Goal: Transaction & Acquisition: Purchase product/service

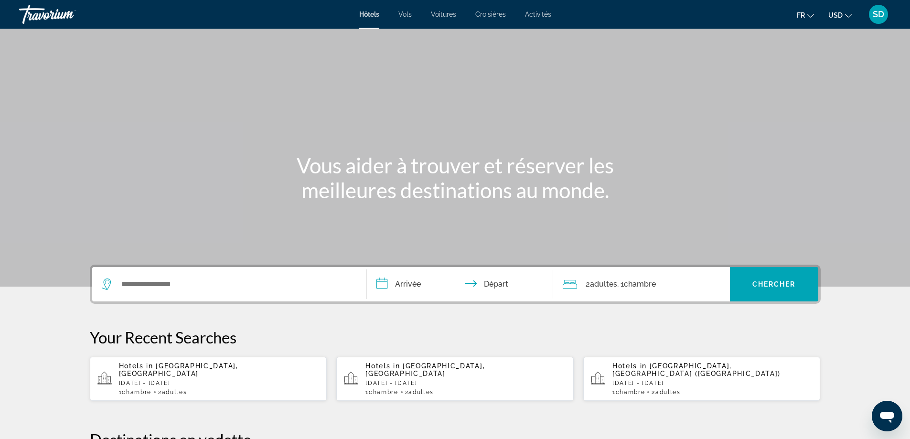
click at [850, 17] on icon "Change currency" at bounding box center [848, 15] width 7 height 7
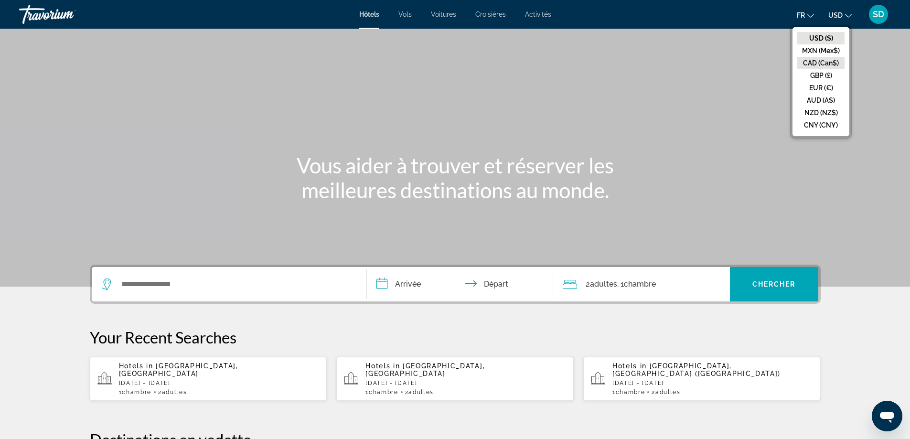
click at [823, 66] on button "CAD (Can$)" at bounding box center [820, 63] width 47 height 12
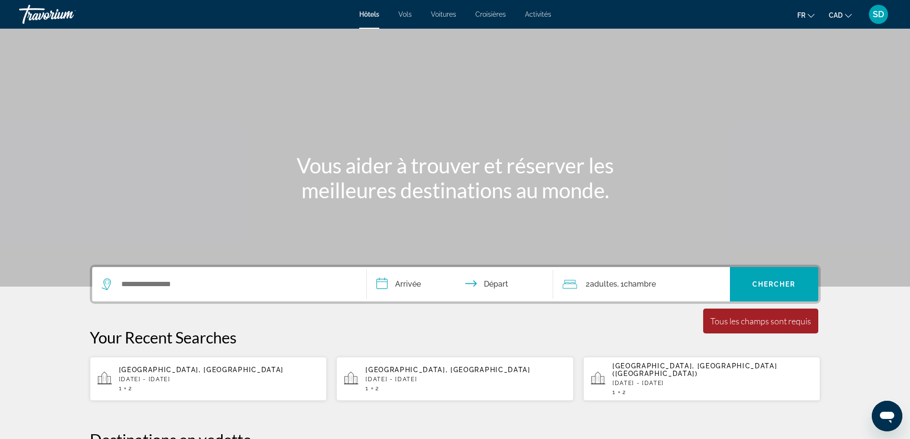
click at [492, 16] on span "Croisières" at bounding box center [490, 15] width 31 height 8
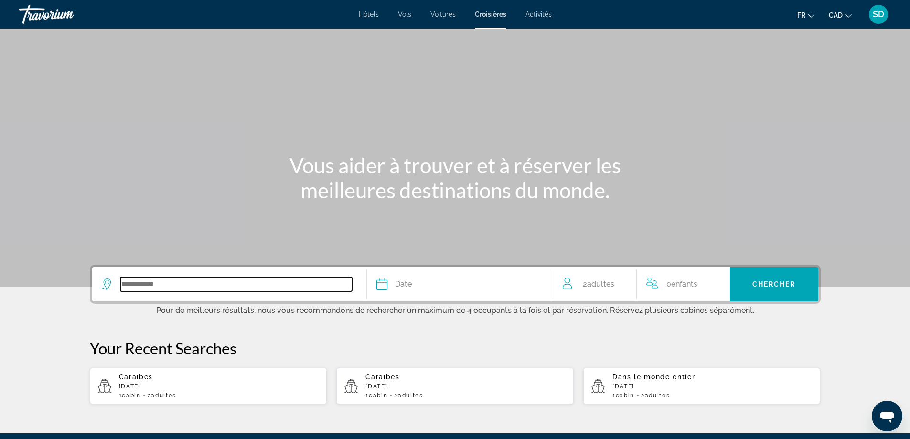
click at [263, 288] on input "Search widget" at bounding box center [236, 284] width 232 height 14
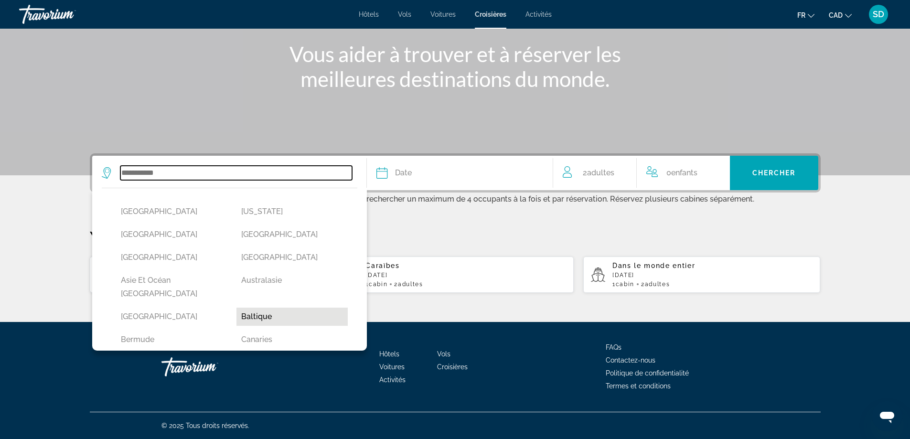
scroll to position [48, 0]
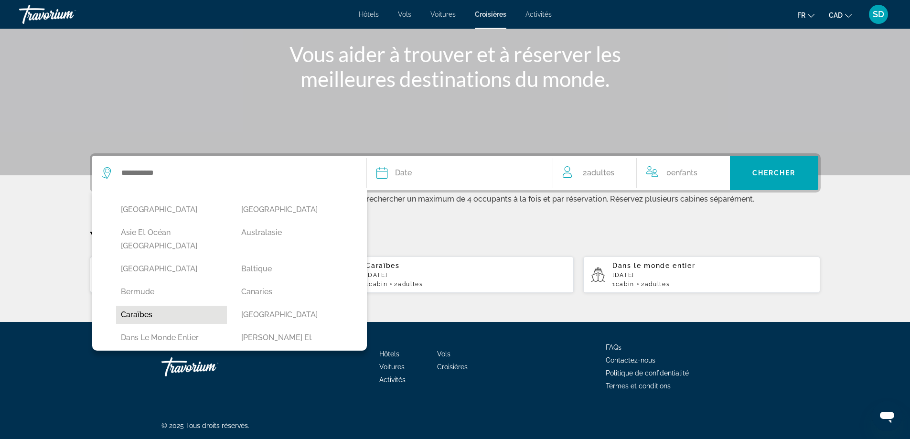
click at [164, 306] on button "Caraïbes" at bounding box center [171, 315] width 111 height 18
type input "********"
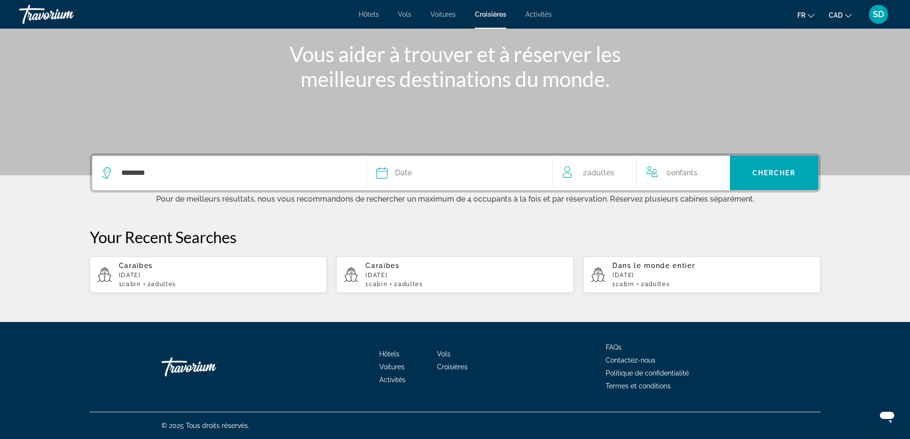
click at [439, 174] on div "Date" at bounding box center [459, 172] width 167 height 13
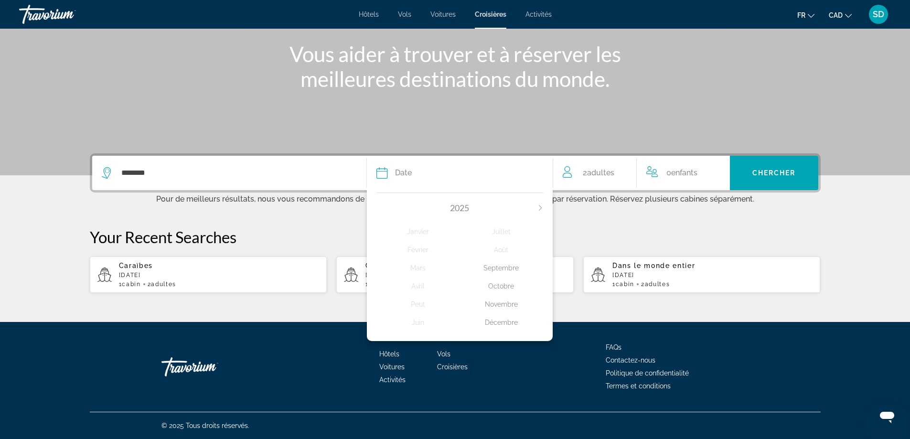
click at [491, 305] on div "Novembre" at bounding box center [501, 304] width 84 height 17
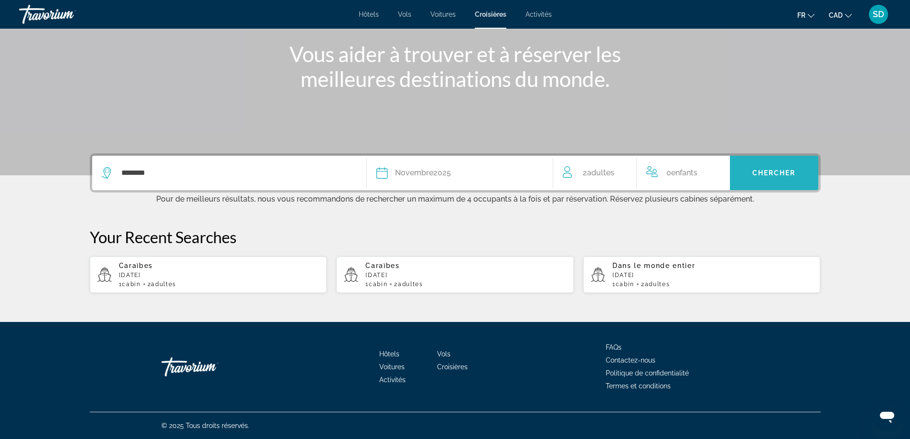
click at [768, 175] on span "Chercher" at bounding box center [773, 173] width 43 height 8
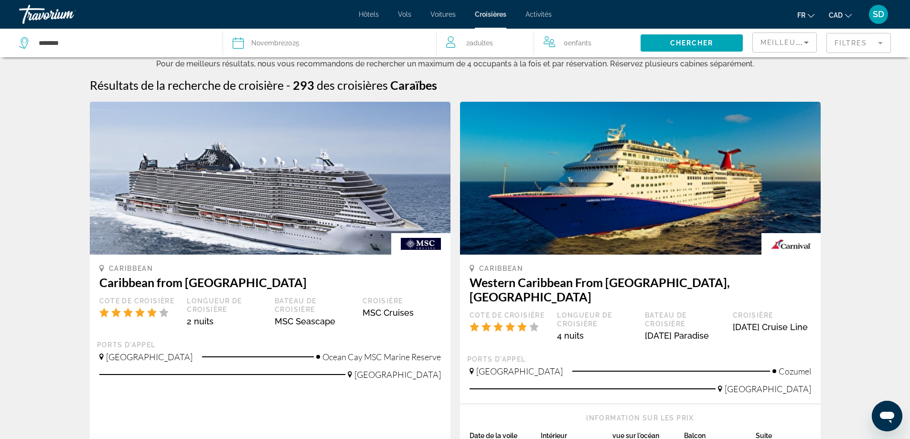
click at [863, 46] on mat-form-field "Filtres" at bounding box center [858, 43] width 64 height 20
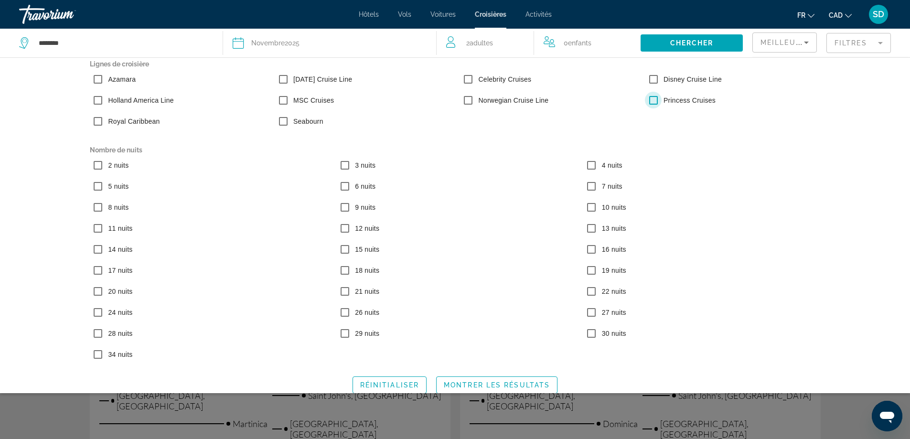
scroll to position [20, 0]
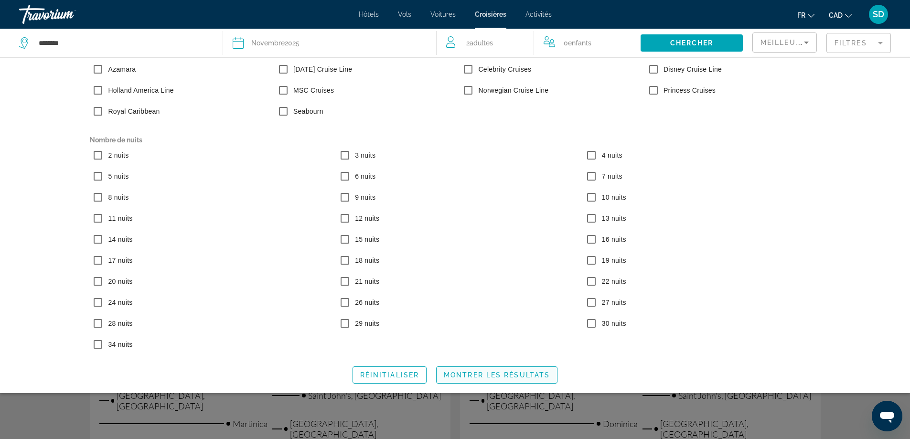
click at [491, 378] on span "Montrer les résultats" at bounding box center [497, 375] width 106 height 8
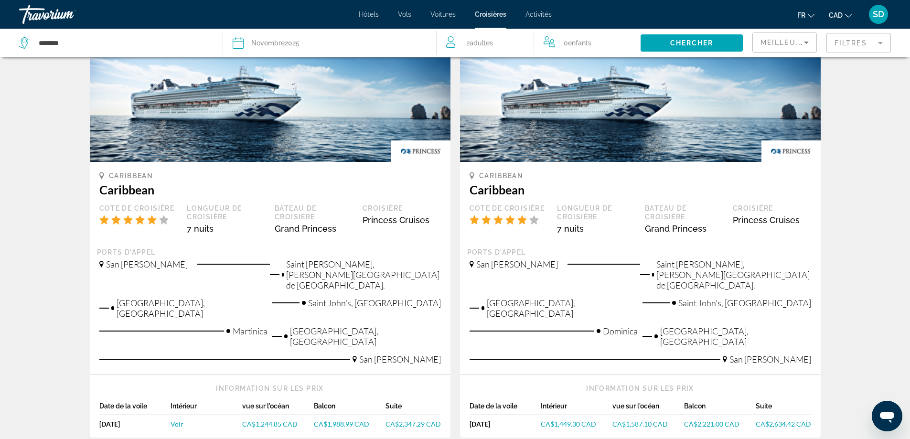
scroll to position [0, 0]
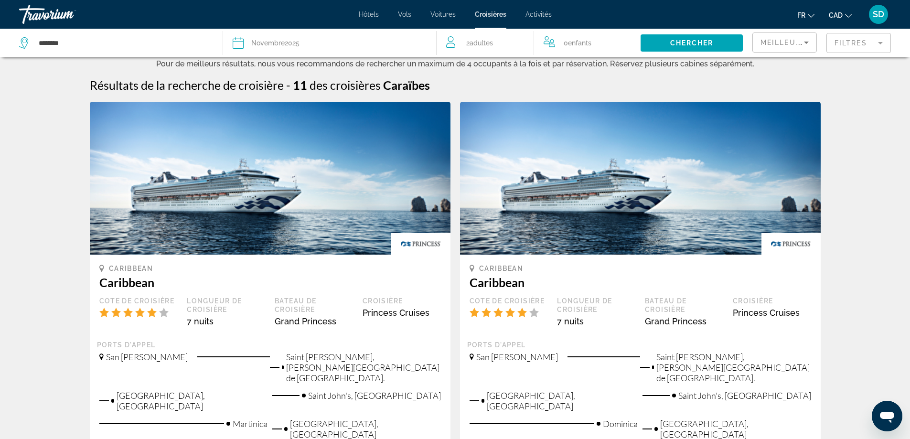
click at [796, 46] on div "Meilleures affaires" at bounding box center [781, 42] width 43 height 11
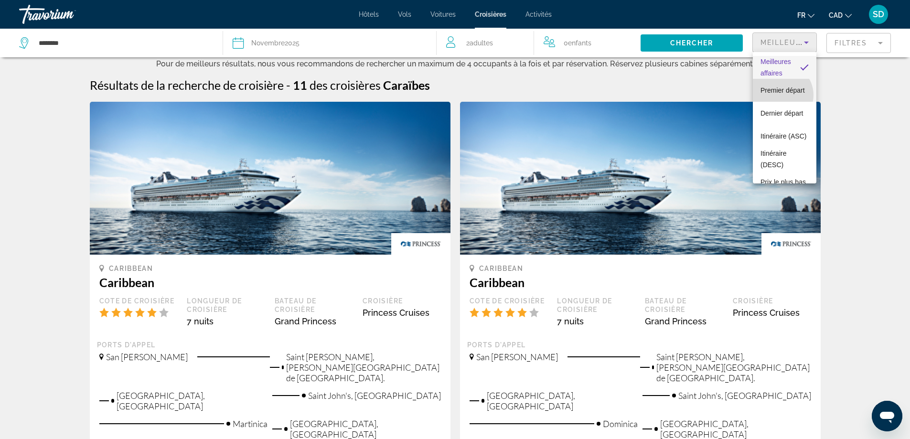
click at [780, 95] on span "Premier départ" at bounding box center [782, 90] width 44 height 11
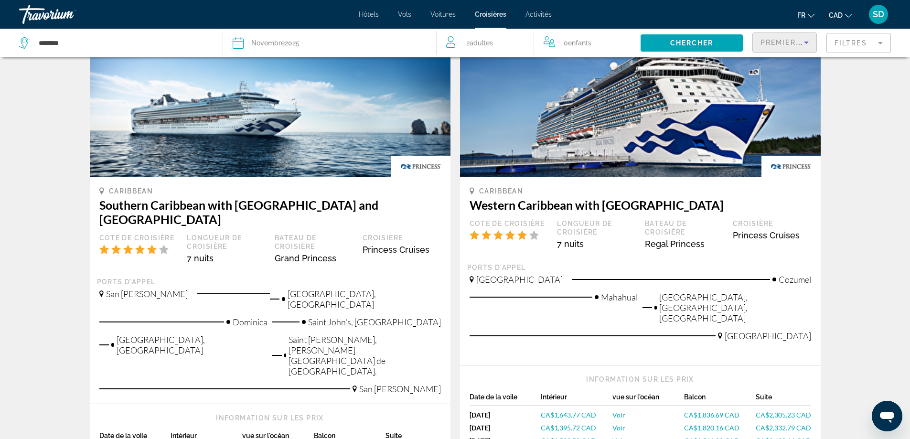
scroll to position [96, 0]
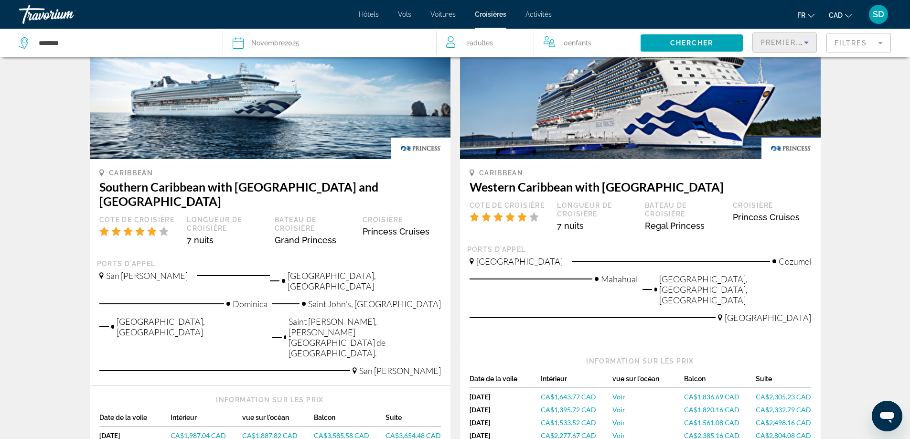
click at [197, 431] on span "CA$1,987.04 CAD" at bounding box center [197, 435] width 55 height 8
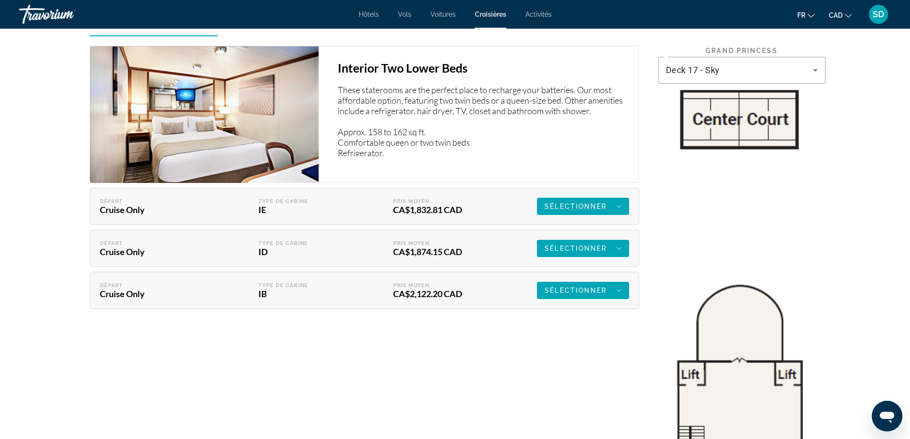
scroll to position [1576, 0]
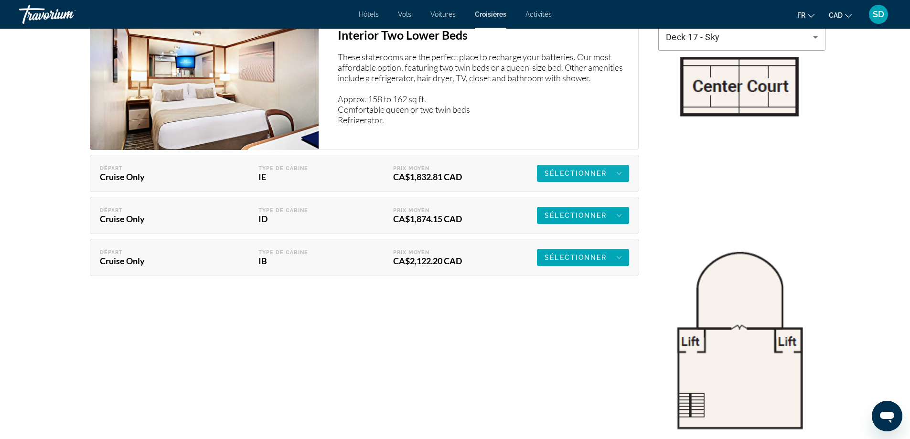
click at [569, 175] on span "Sélectionner" at bounding box center [575, 174] width 62 height 8
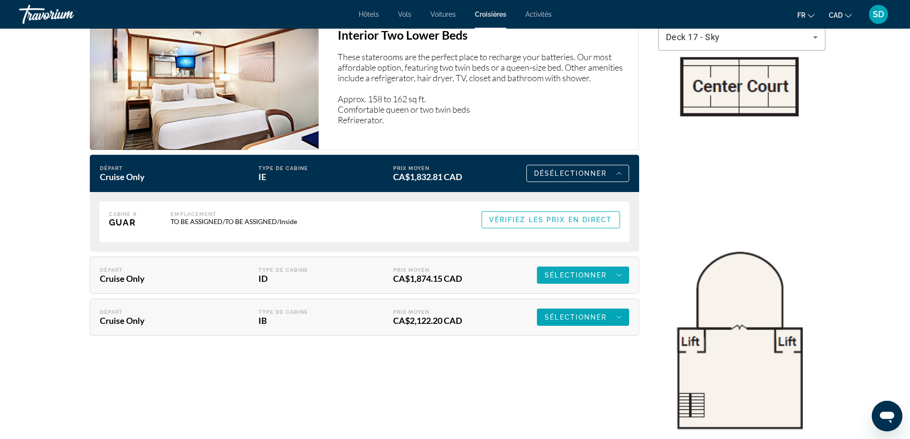
click at [573, 273] on span "Sélectionner" at bounding box center [575, 275] width 62 height 8
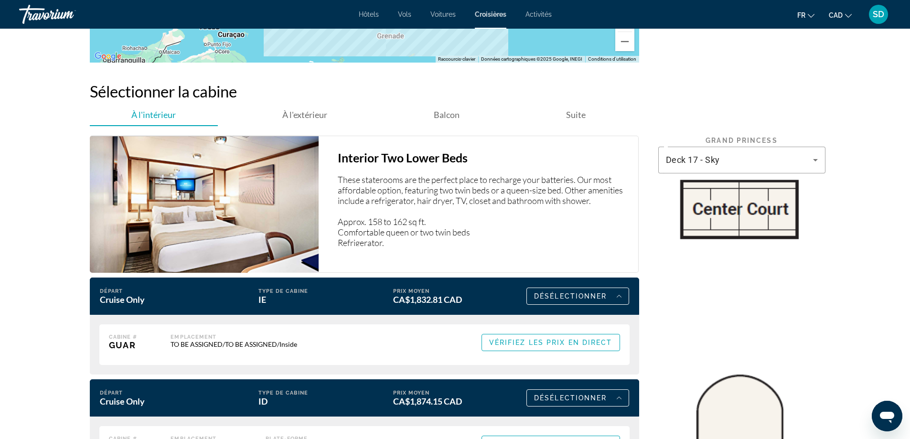
scroll to position [1289, 0]
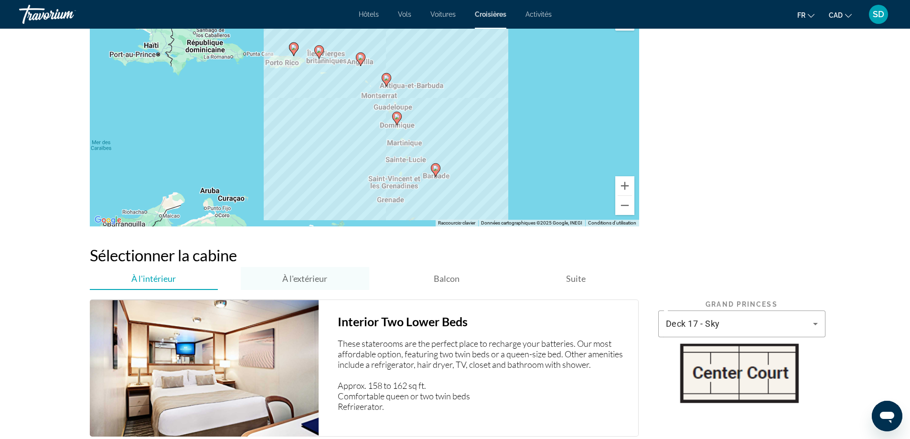
click at [314, 283] on span "À l'extérieur" at bounding box center [304, 278] width 45 height 11
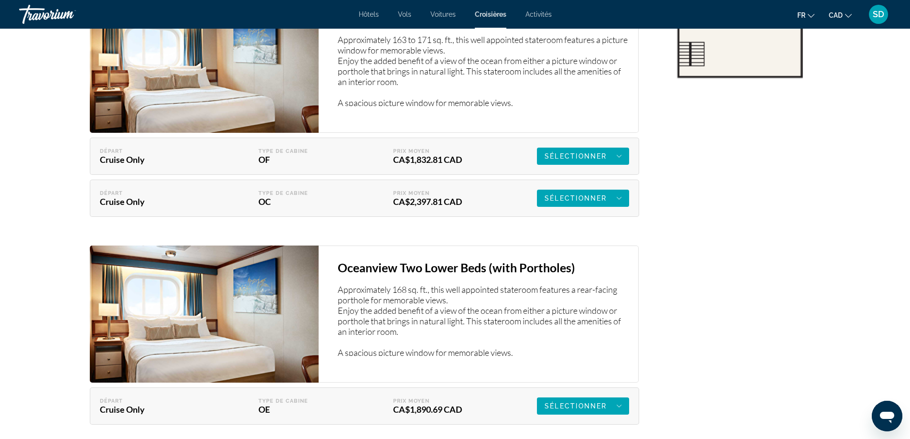
scroll to position [1910, 0]
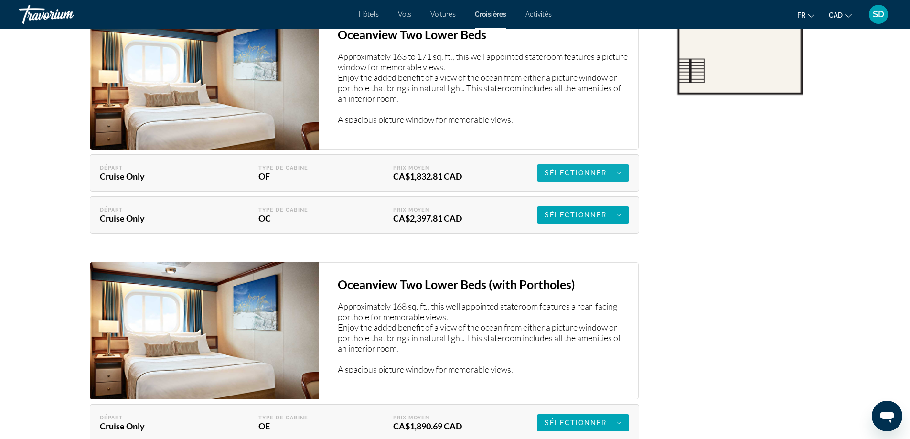
click at [596, 170] on span "Sélectionner" at bounding box center [575, 173] width 62 height 8
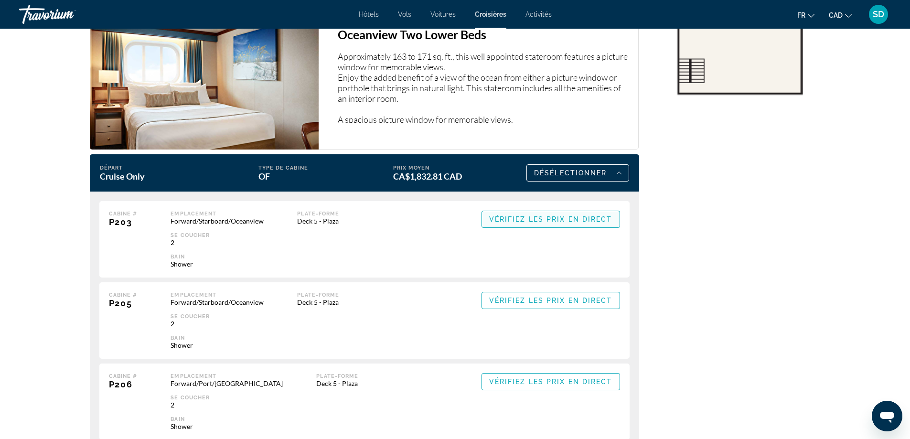
click at [563, 224] on span "Main content" at bounding box center [551, 219] width 138 height 23
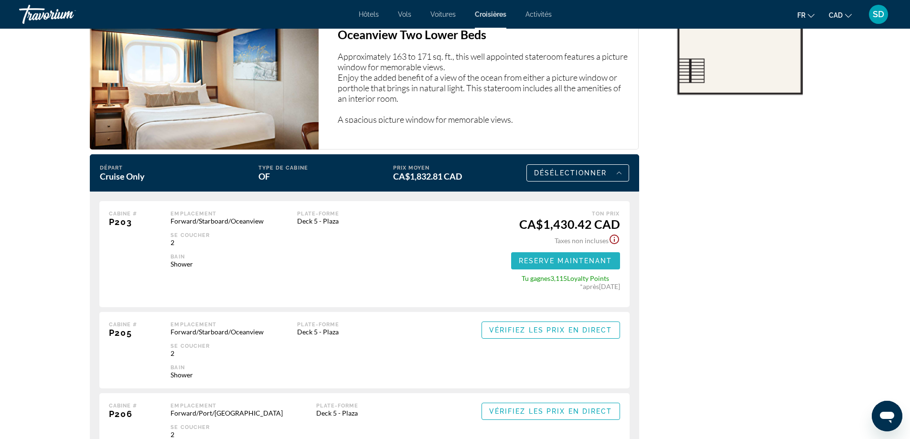
click at [579, 266] on span "Main content" at bounding box center [565, 260] width 109 height 23
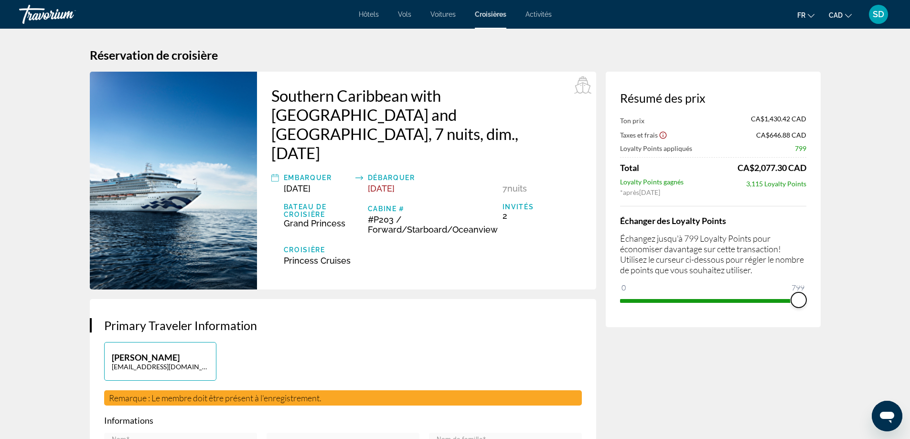
drag, startPoint x: 636, startPoint y: 291, endPoint x: 827, endPoint y: 307, distance: 191.7
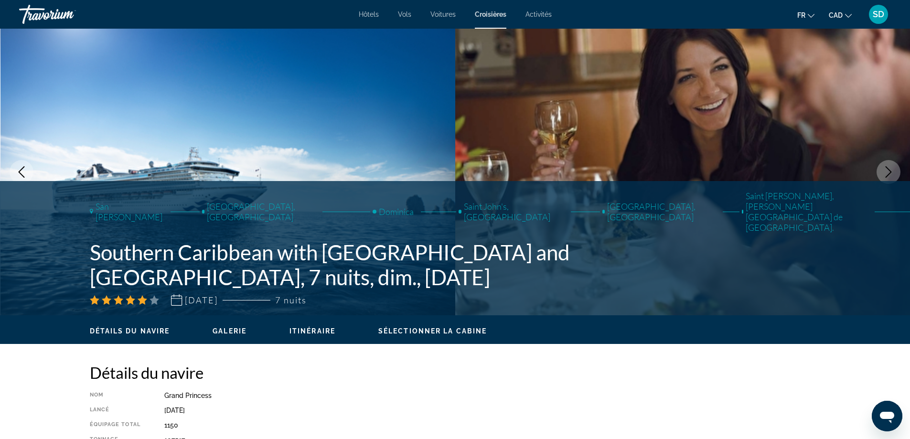
click at [322, 336] on div "Détails du navire Galerie Itinéraire Sélectionner la cabine" at bounding box center [455, 330] width 769 height 30
click at [323, 331] on span "Itinéraire" at bounding box center [312, 331] width 46 height 8
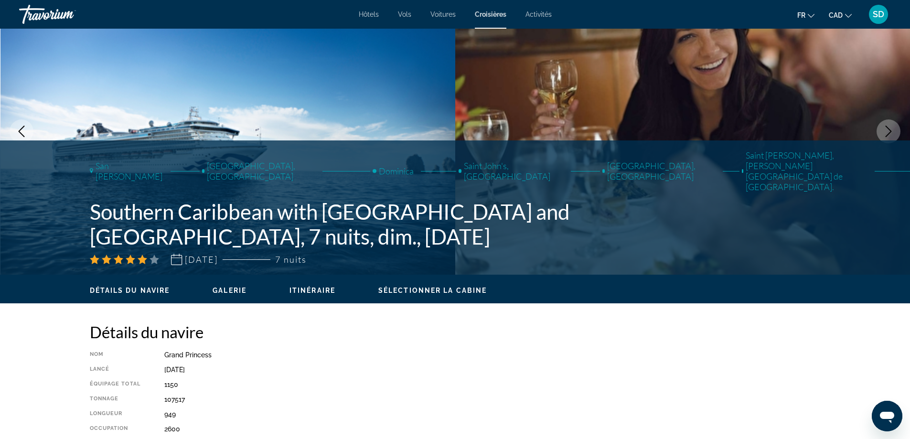
scroll to position [96, 0]
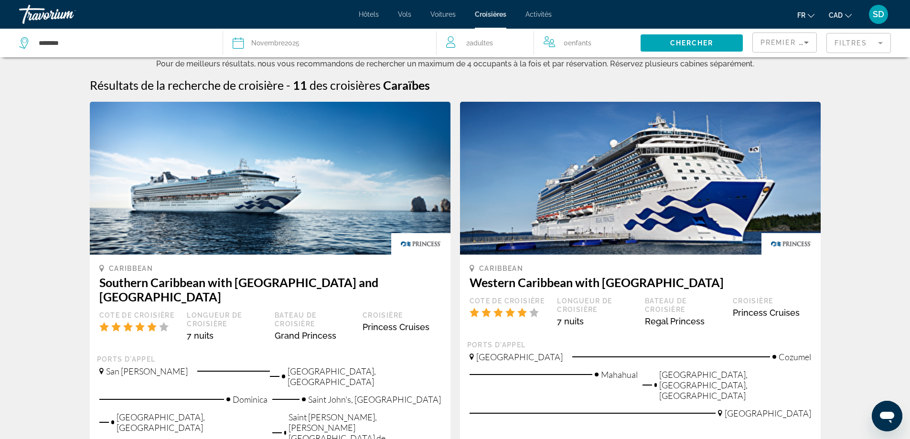
click at [850, 47] on mat-form-field "Filtres" at bounding box center [858, 43] width 64 height 20
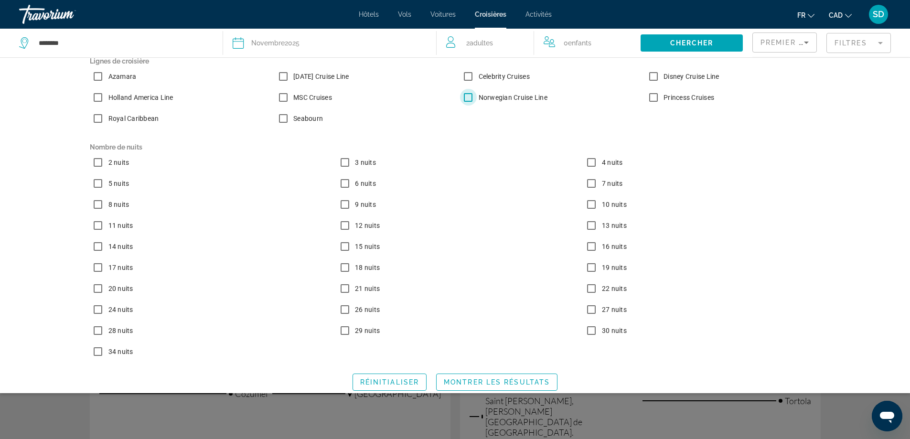
scroll to position [20, 0]
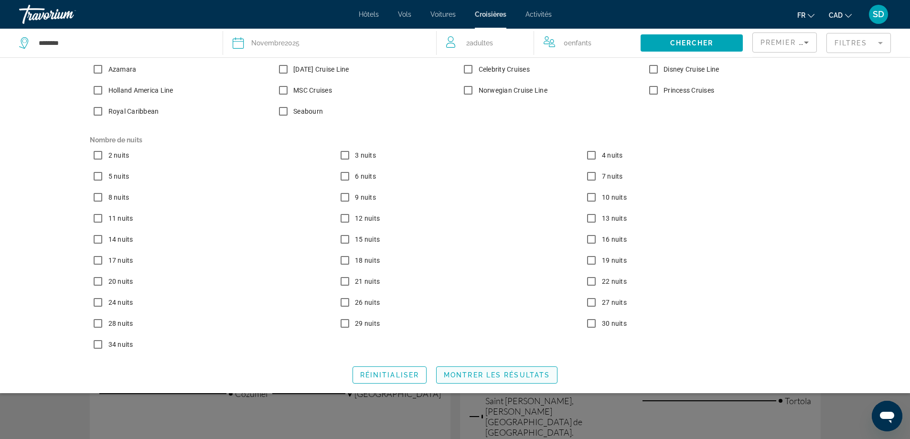
click at [454, 374] on span "Montrer les résultats" at bounding box center [497, 375] width 106 height 8
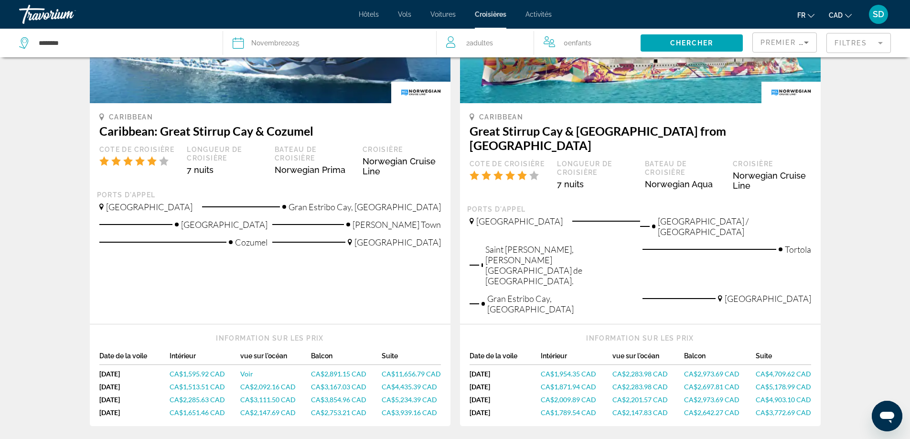
scroll to position [96, 0]
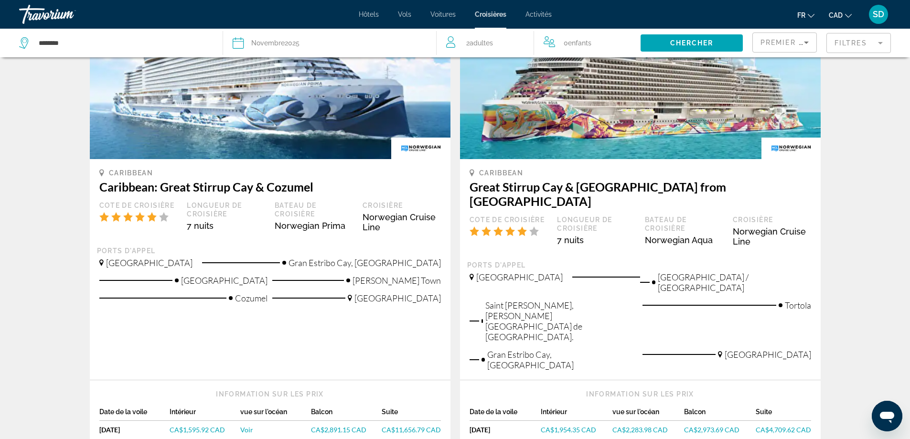
click at [571, 425] on span "CA$1,954.35 CAD" at bounding box center [568, 429] width 55 height 8
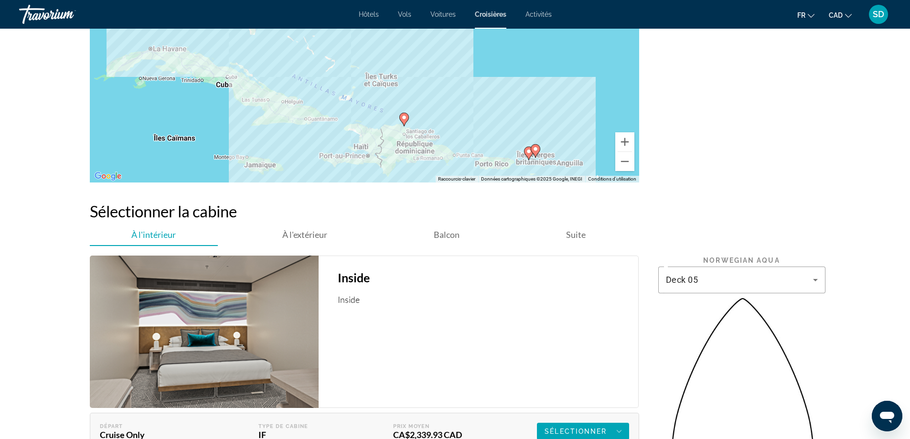
scroll to position [1003, 0]
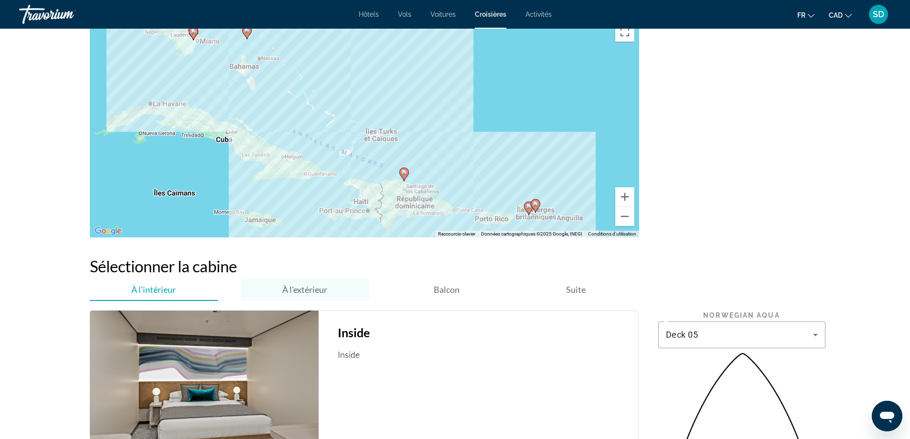
click at [330, 291] on div "À l'extérieur" at bounding box center [305, 289] width 128 height 23
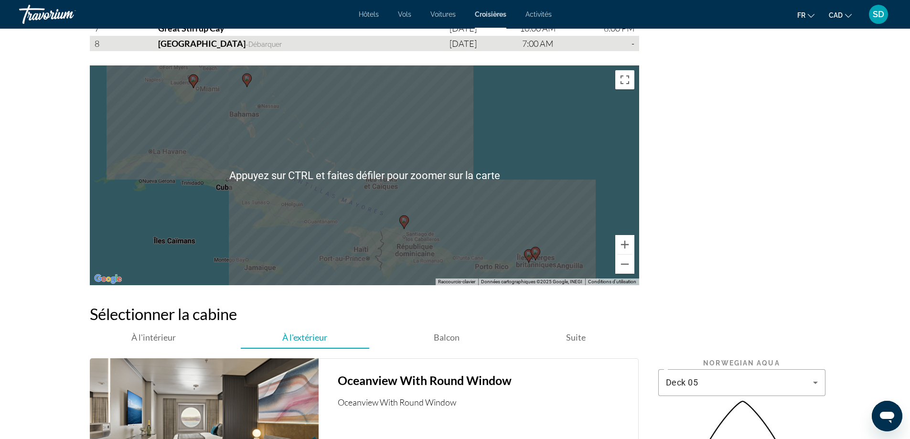
scroll to position [907, 0]
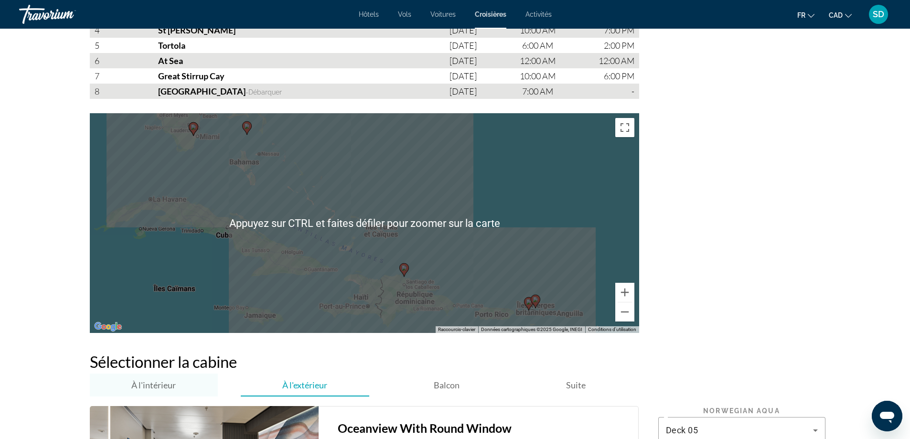
click at [181, 383] on div "À l'intérieur" at bounding box center [154, 384] width 128 height 23
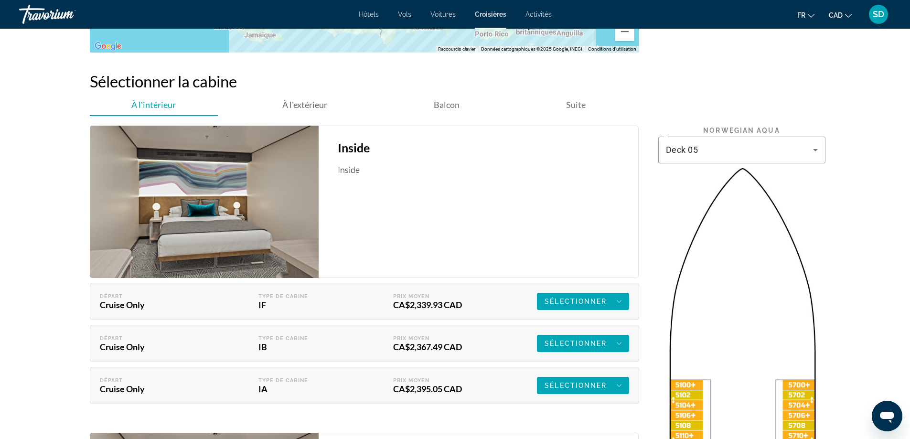
scroll to position [1194, 0]
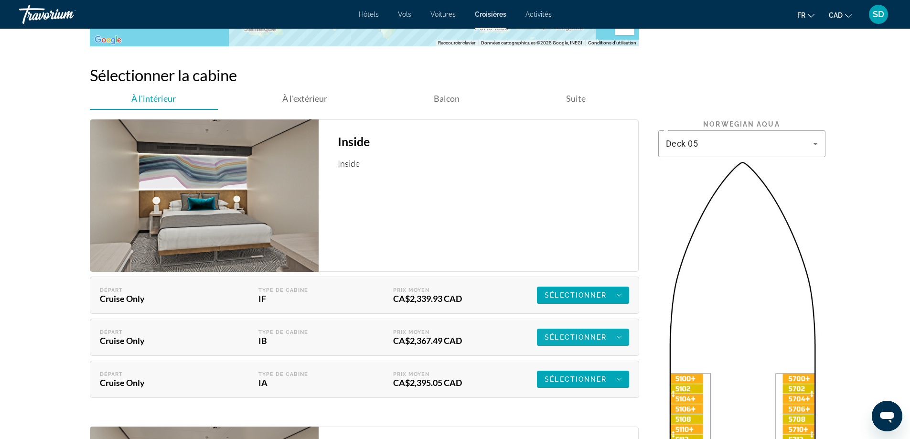
click at [562, 344] on span "Main content" at bounding box center [583, 337] width 92 height 23
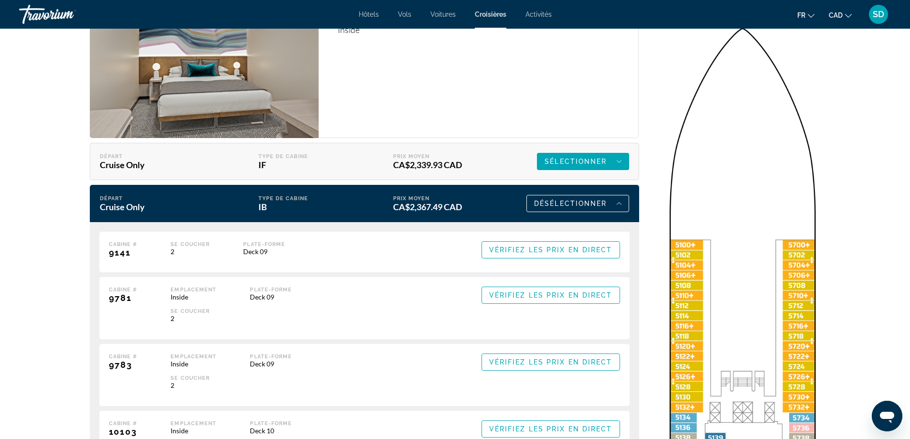
scroll to position [1480, 0]
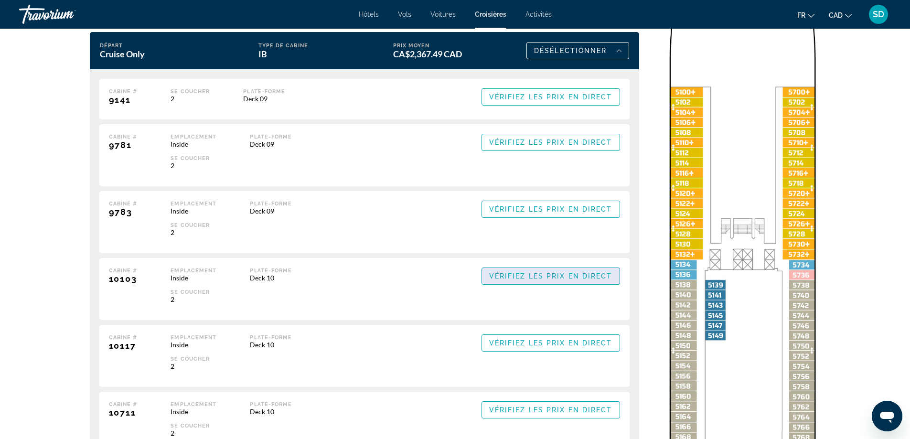
click at [590, 281] on span "Main content" at bounding box center [551, 276] width 138 height 23
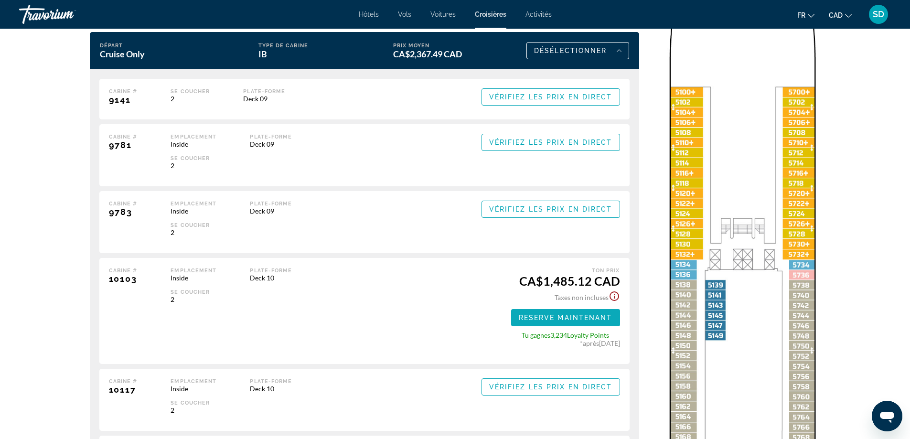
click at [558, 321] on span "Reserve maintenant" at bounding box center [566, 318] width 94 height 8
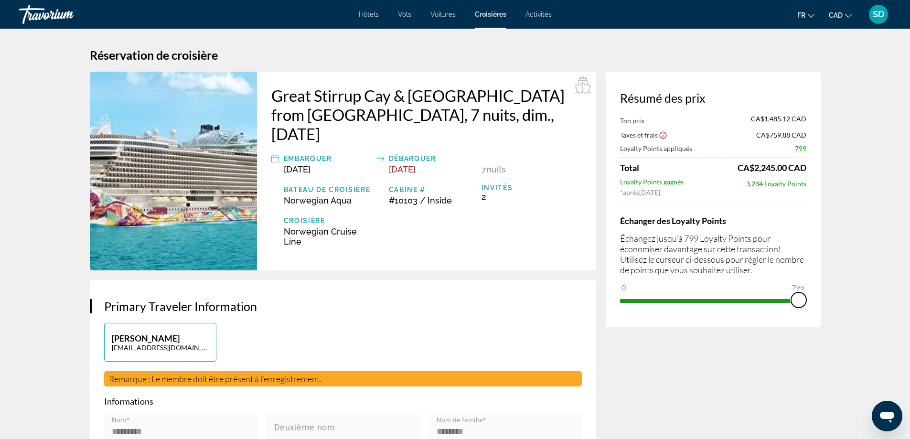
drag, startPoint x: 630, startPoint y: 287, endPoint x: 818, endPoint y: 300, distance: 188.1
click at [818, 300] on div "Résumé des prix Ton prix CA$1,485.12 CAD Taxes et frais CA$759.88 CAD Loyalty P…" at bounding box center [713, 199] width 215 height 255
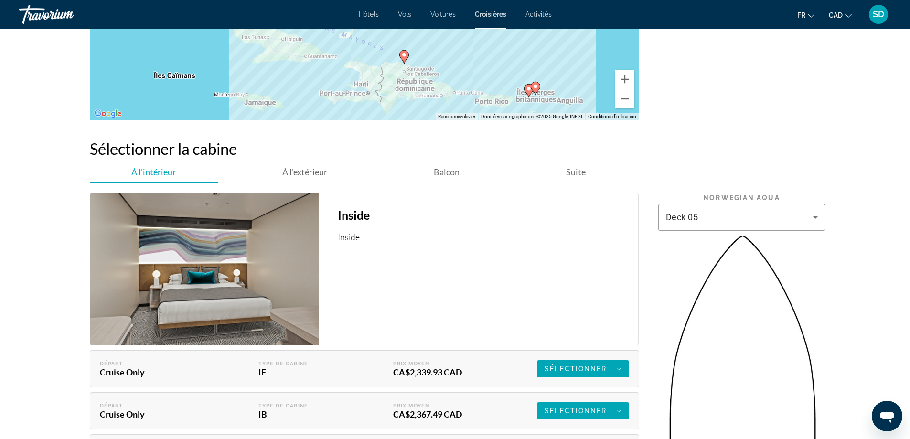
scroll to position [955, 0]
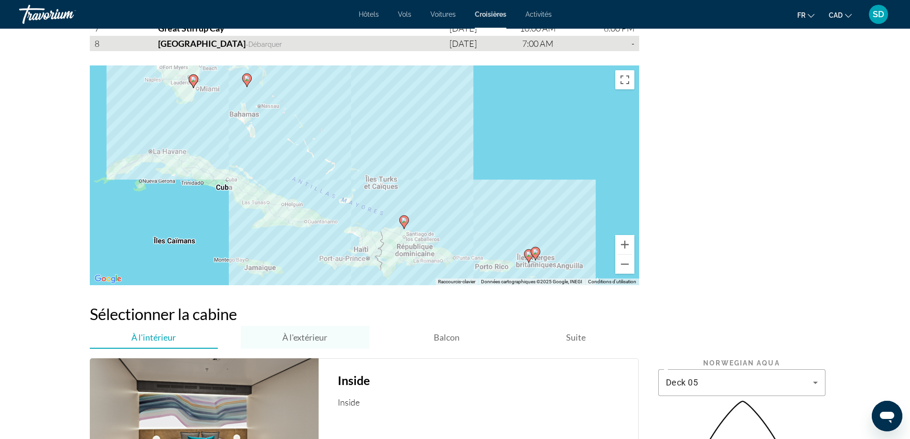
click at [306, 336] on span "À l'extérieur" at bounding box center [304, 337] width 45 height 11
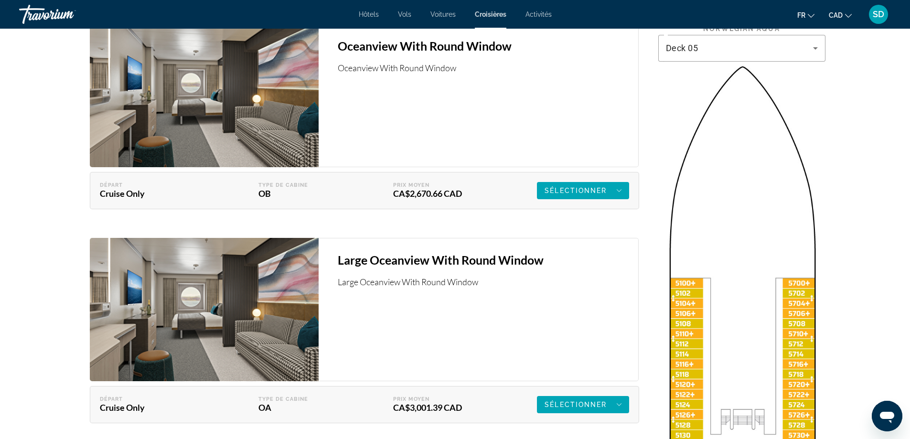
scroll to position [1194, 0]
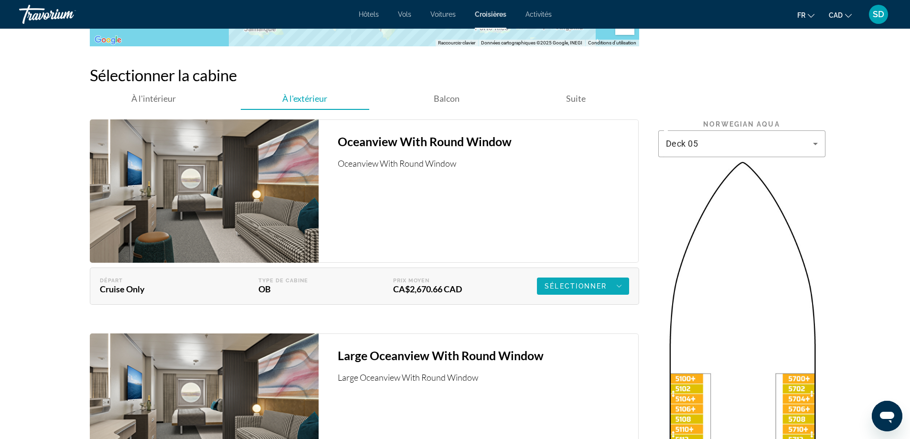
click at [603, 287] on span "Sélectionner" at bounding box center [575, 286] width 62 height 8
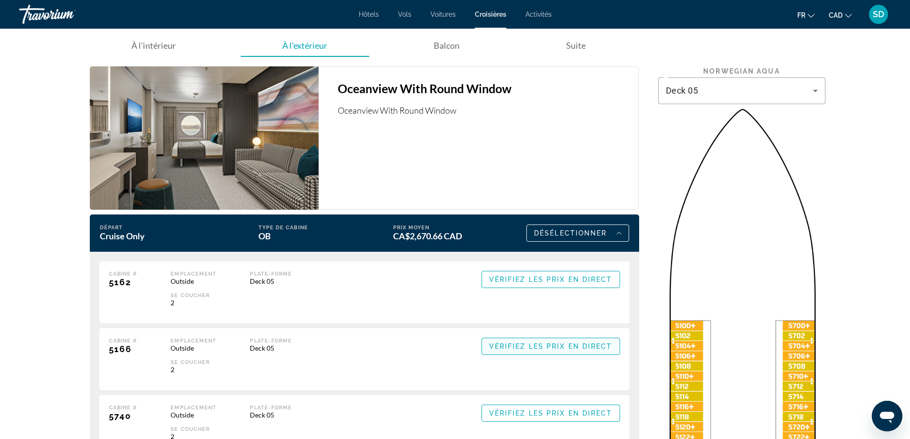
scroll to position [1289, 0]
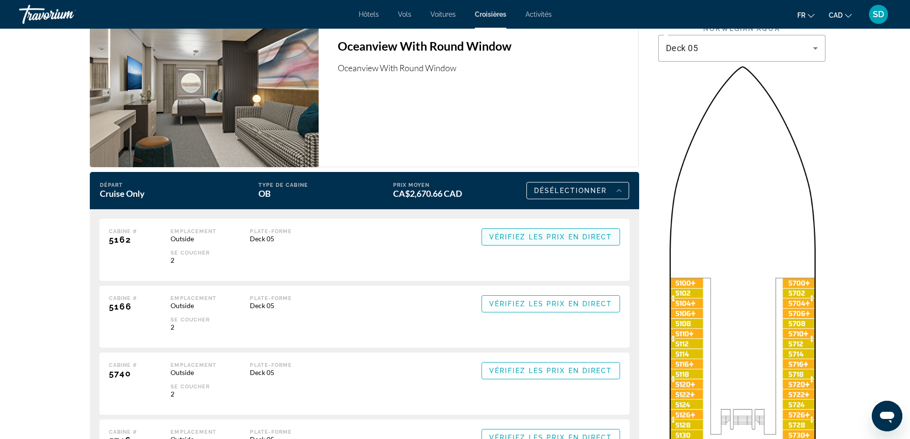
click at [576, 242] on span "Main content" at bounding box center [551, 236] width 138 height 23
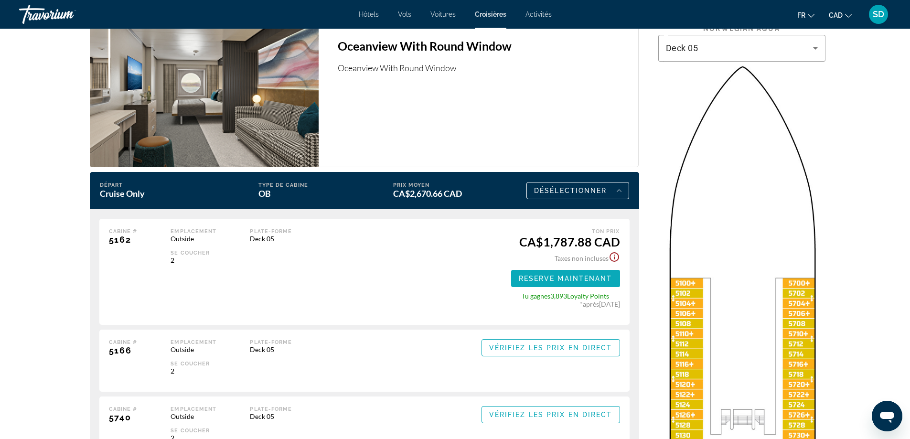
click at [562, 276] on span "Reserve maintenant" at bounding box center [566, 279] width 94 height 8
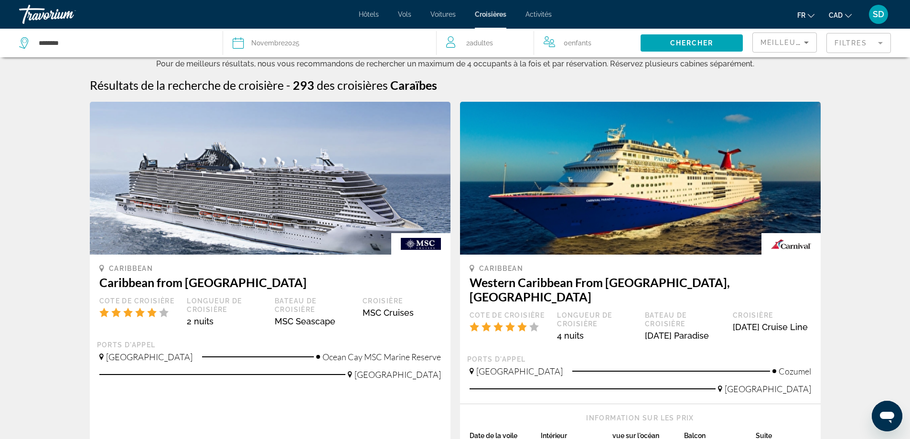
click at [842, 42] on mat-form-field "Filtres" at bounding box center [858, 43] width 64 height 20
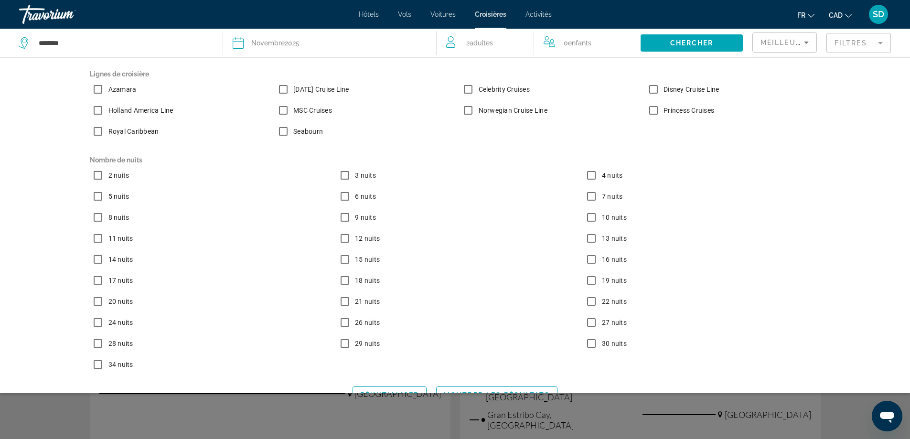
scroll to position [20, 0]
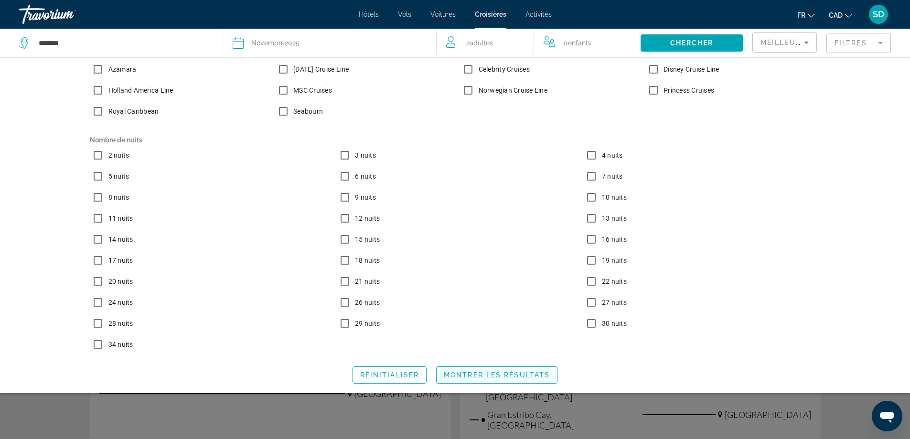
click at [475, 382] on span "Search widget" at bounding box center [496, 374] width 120 height 23
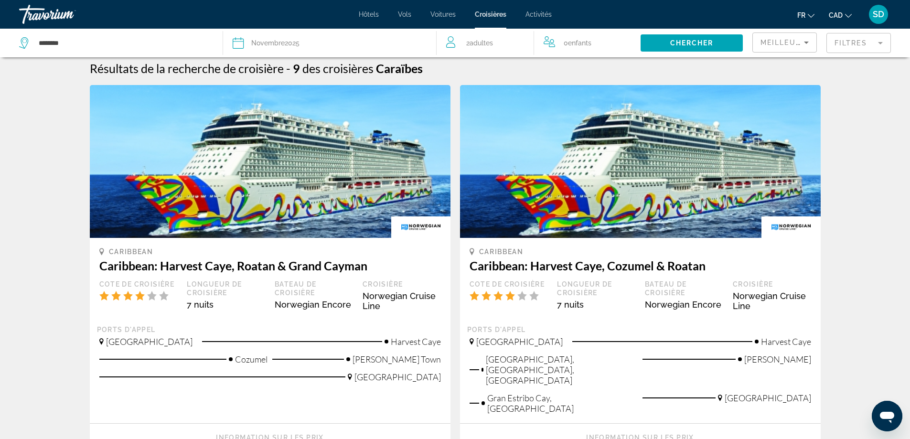
scroll to position [0, 0]
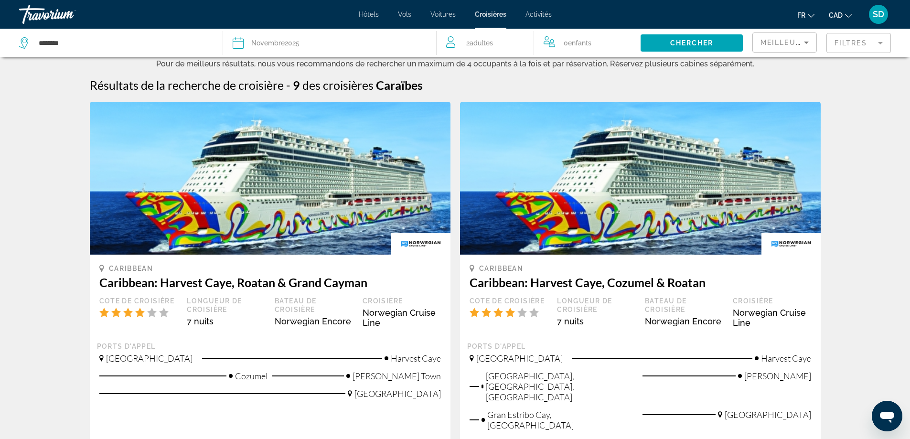
click at [800, 46] on icon "Sort by" at bounding box center [805, 42] width 11 height 11
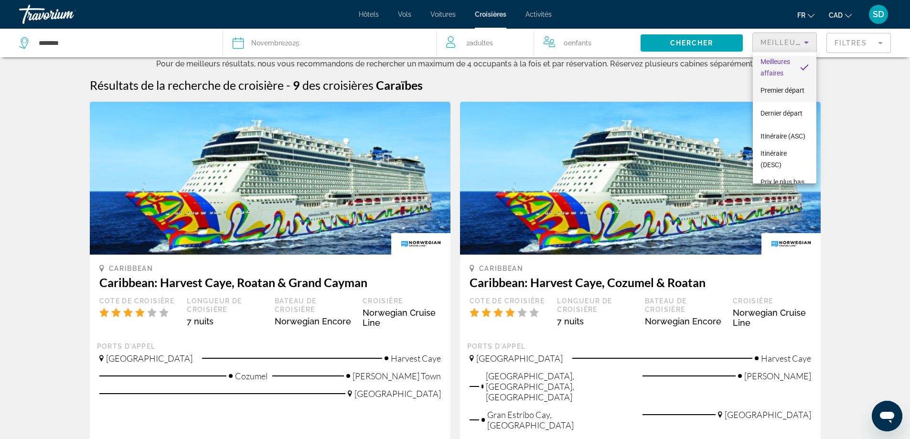
click at [776, 89] on span "Premier départ" at bounding box center [782, 90] width 44 height 11
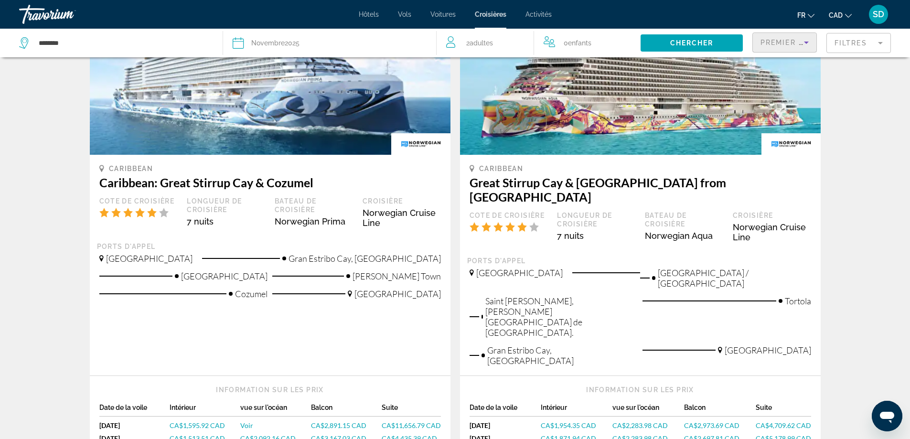
scroll to position [143, 0]
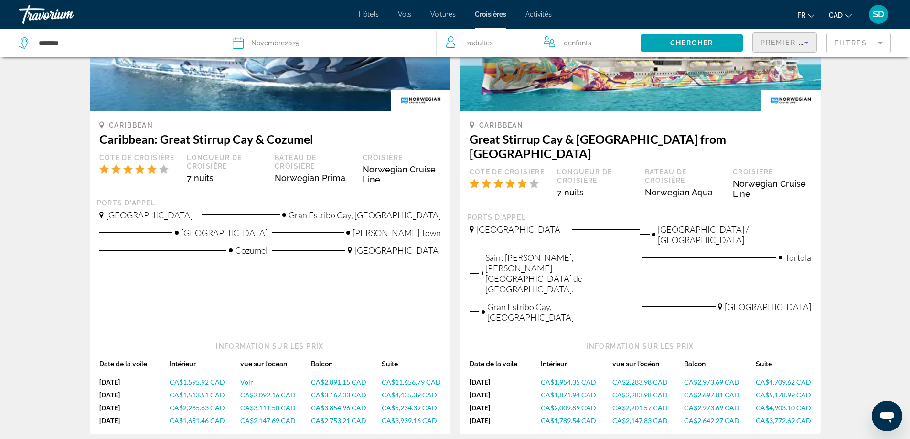
click at [211, 378] on span "CA$1,595.92 CAD" at bounding box center [197, 382] width 55 height 8
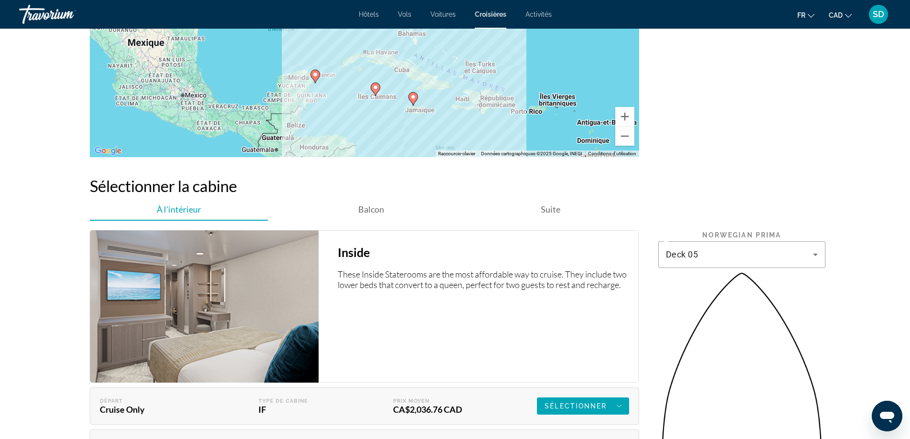
scroll to position [1146, 0]
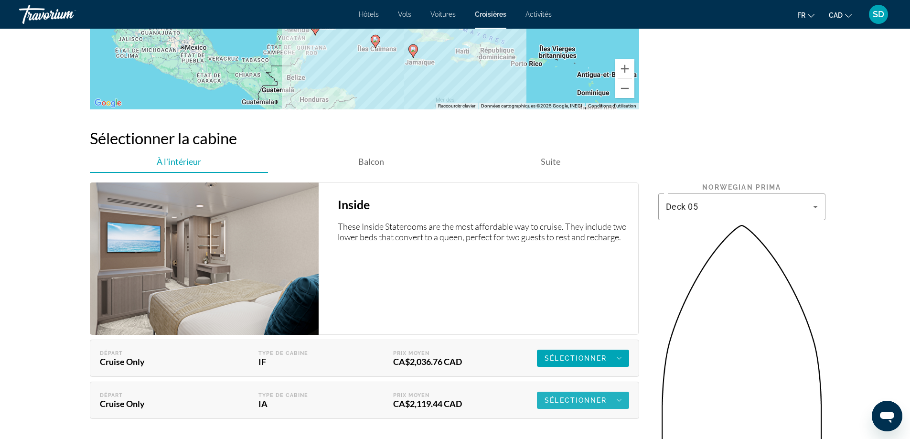
click at [565, 398] on div "Sélectionner" at bounding box center [582, 399] width 76 height 11
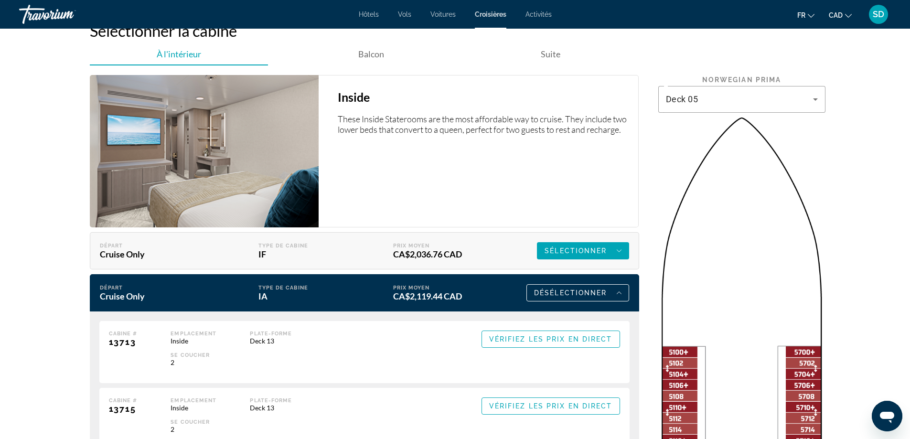
scroll to position [1289, 0]
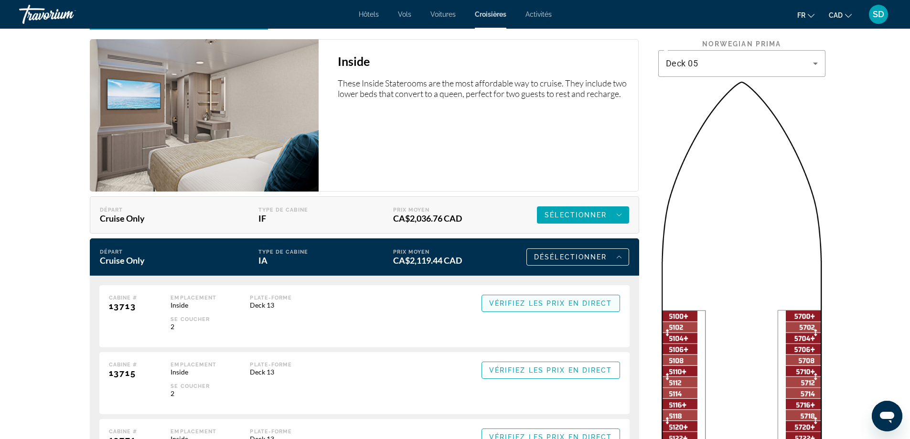
click at [573, 299] on span "Vérifiez les prix en direct" at bounding box center [550, 303] width 123 height 8
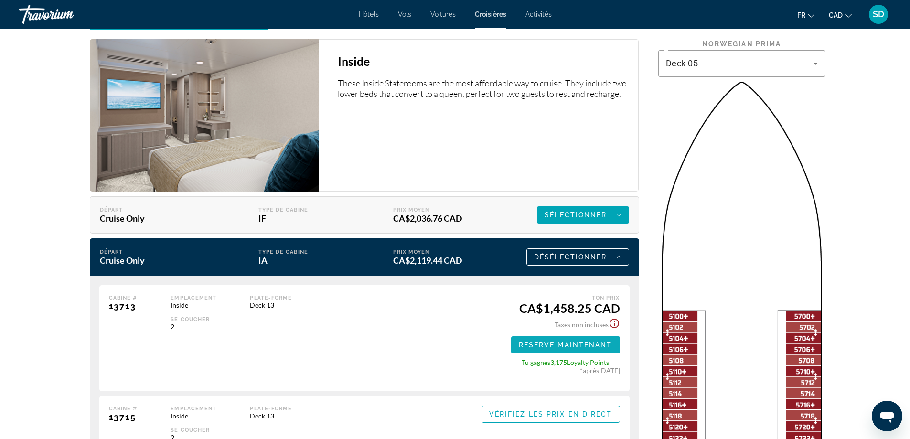
click at [572, 341] on span "Reserve maintenant" at bounding box center [566, 345] width 94 height 8
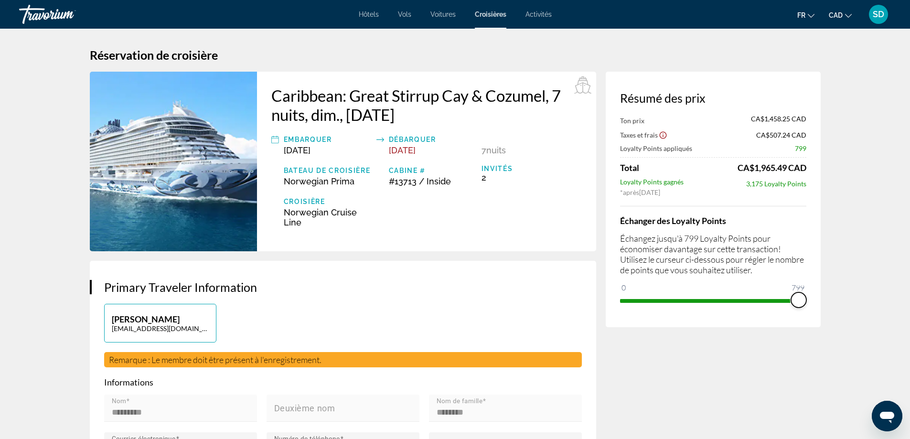
drag, startPoint x: 628, startPoint y: 288, endPoint x: 847, endPoint y: 318, distance: 220.8
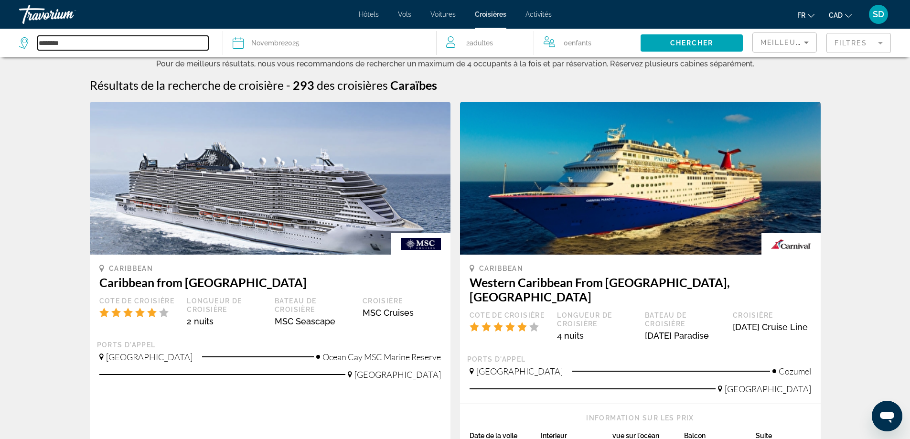
click at [95, 42] on input "********" at bounding box center [123, 43] width 170 height 14
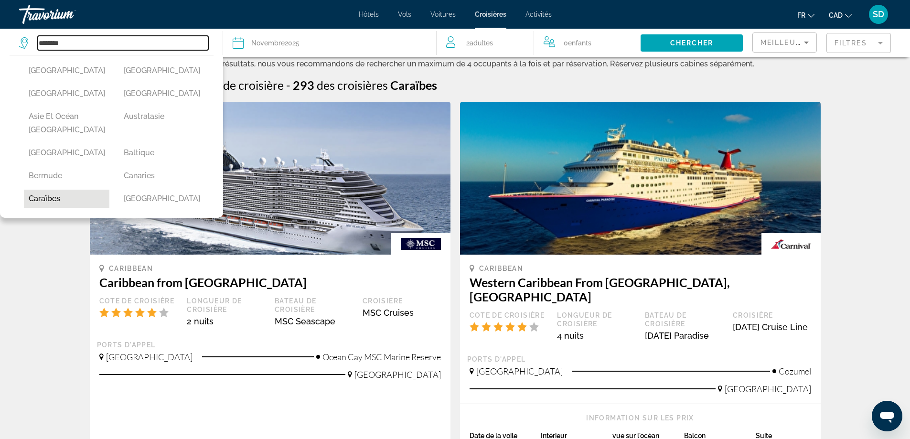
scroll to position [48, 0]
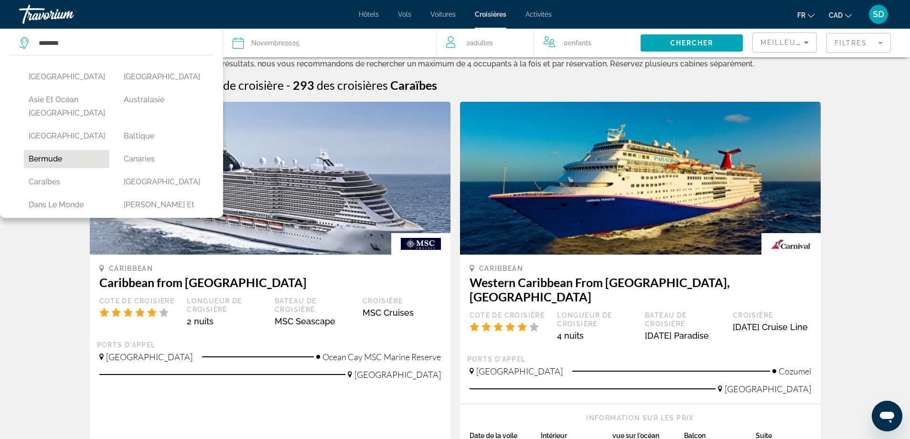
click at [54, 159] on button "Bermude" at bounding box center [66, 159] width 85 height 18
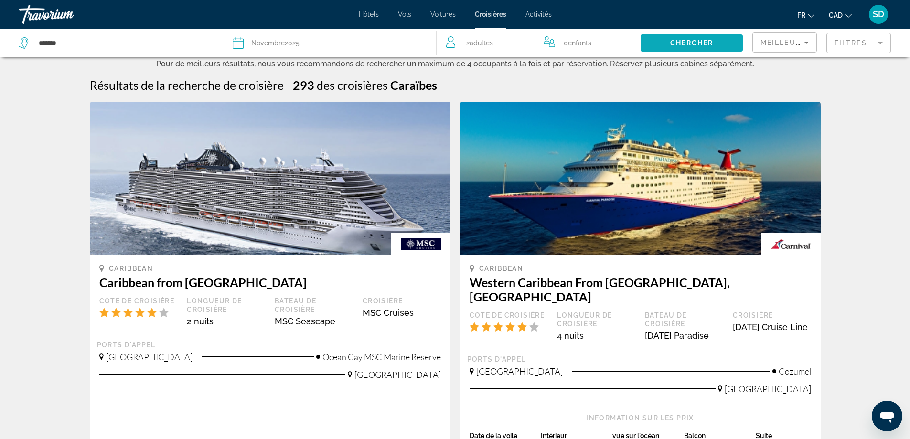
click at [686, 44] on span "Chercher" at bounding box center [691, 43] width 43 height 8
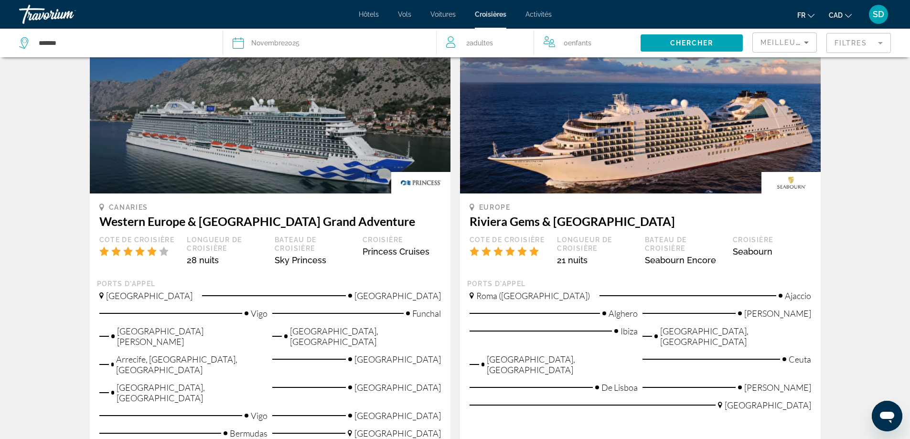
scroll to position [0, 0]
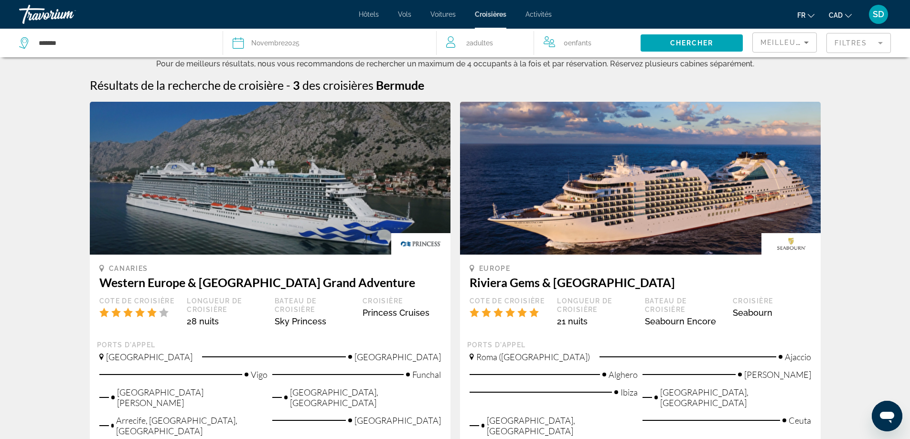
click at [850, 46] on mat-form-field "Filtres" at bounding box center [858, 43] width 64 height 20
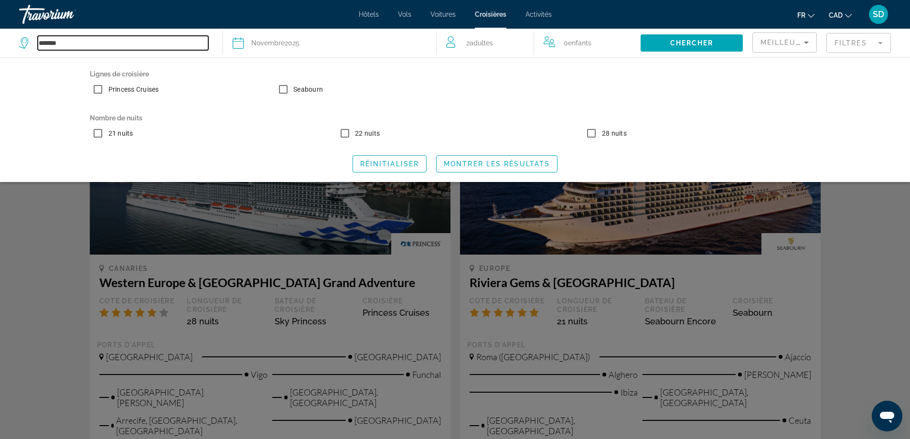
click at [66, 49] on input "*******" at bounding box center [123, 43] width 170 height 14
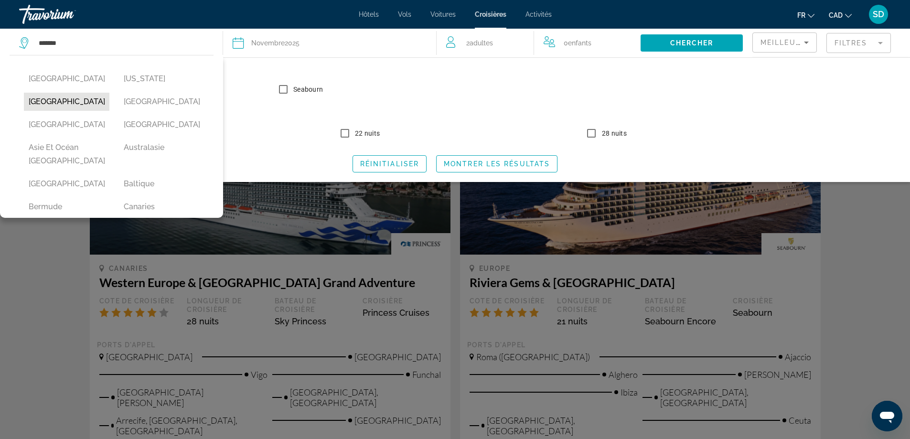
click at [64, 97] on button "[GEOGRAPHIC_DATA]" at bounding box center [66, 102] width 85 height 18
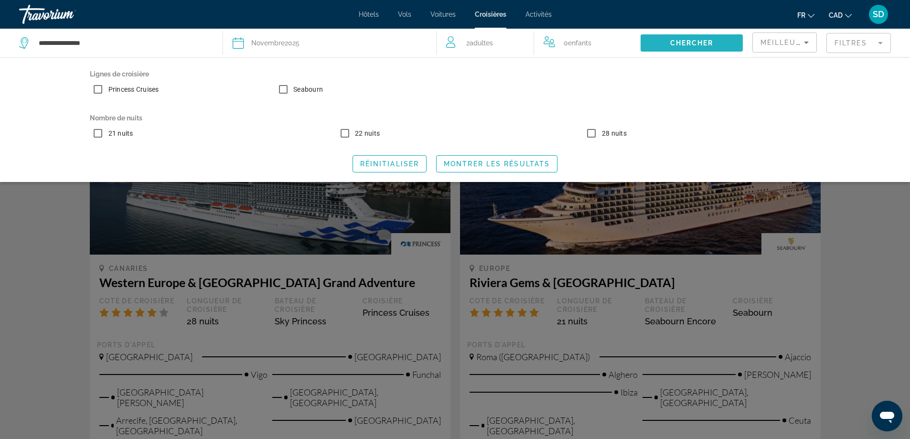
click at [716, 43] on span "Search widget" at bounding box center [691, 43] width 102 height 23
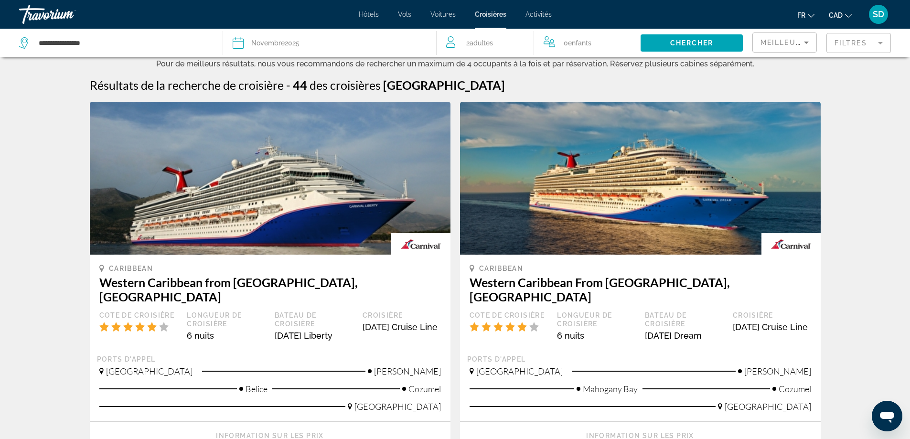
click at [829, 44] on mat-form-field "Filtres" at bounding box center [858, 43] width 64 height 20
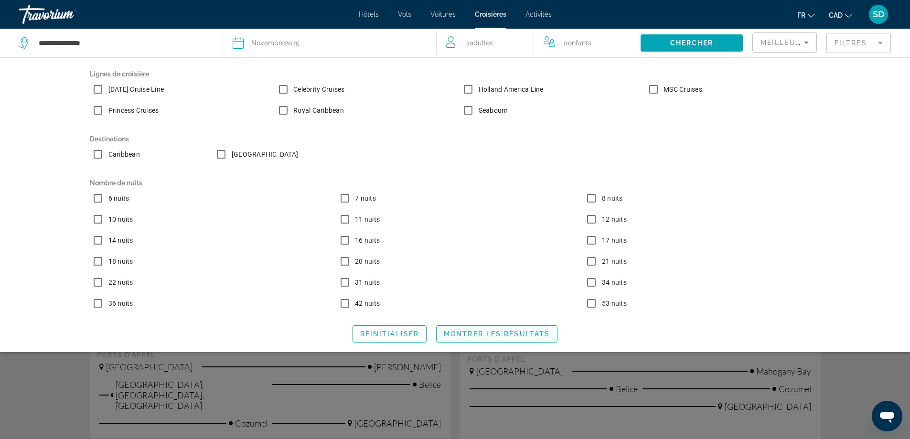
click at [470, 334] on span "Montrer les résultats" at bounding box center [497, 334] width 106 height 8
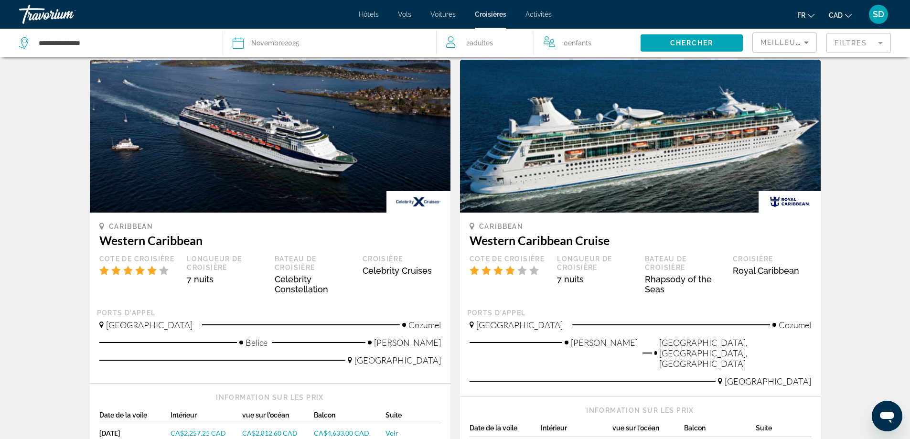
scroll to position [478, 0]
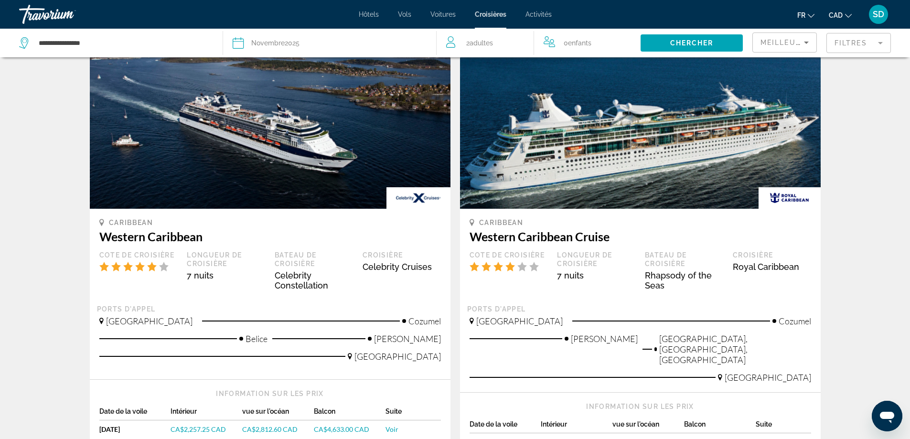
click at [768, 46] on div "Meilleures affaires" at bounding box center [781, 42] width 43 height 11
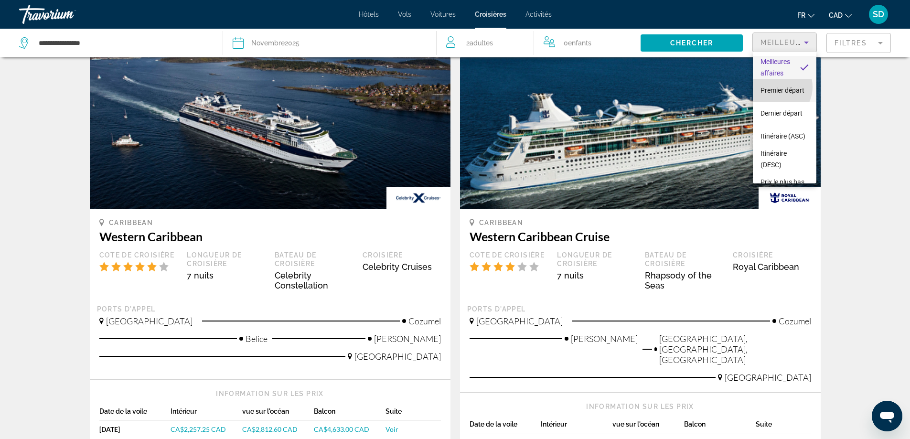
click at [776, 87] on span "Premier départ" at bounding box center [782, 90] width 44 height 8
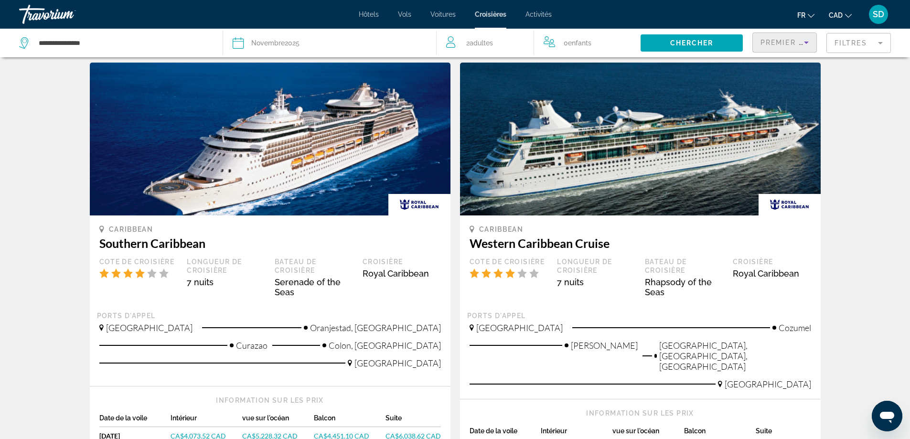
scroll to position [955, 0]
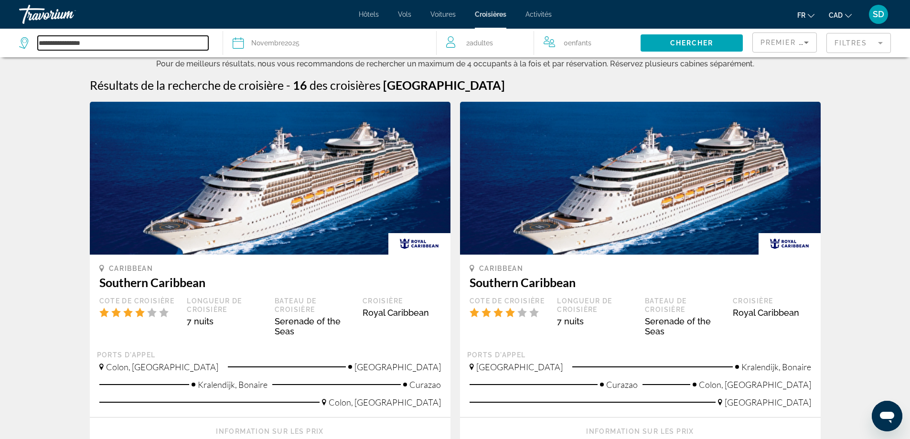
click at [88, 48] on input "**********" at bounding box center [123, 43] width 170 height 14
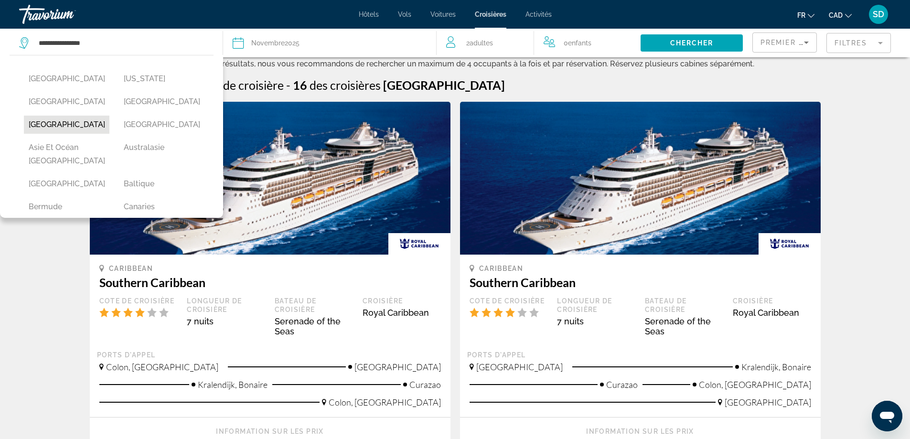
click at [74, 118] on button "[GEOGRAPHIC_DATA]" at bounding box center [66, 125] width 85 height 18
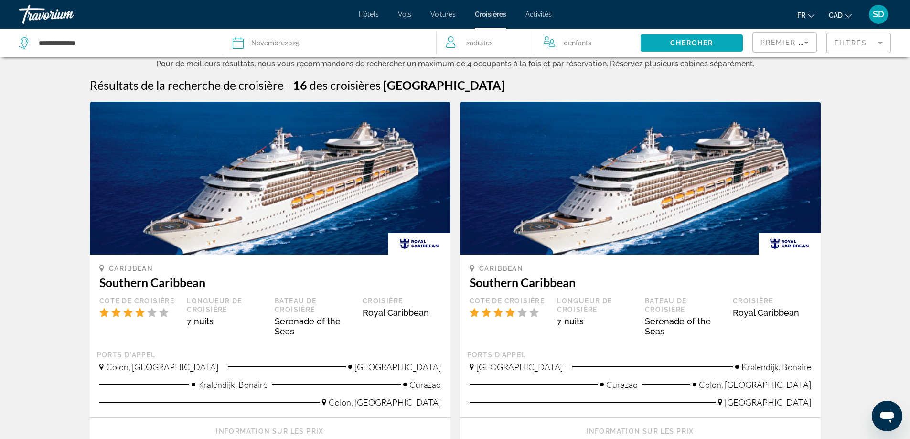
click at [679, 46] on span "Chercher" at bounding box center [691, 43] width 43 height 8
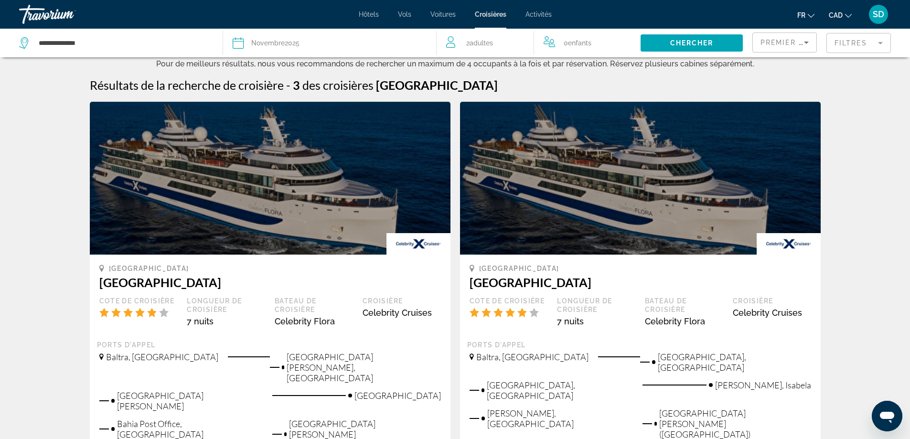
click at [852, 43] on mat-form-field "Filtres" at bounding box center [858, 43] width 64 height 20
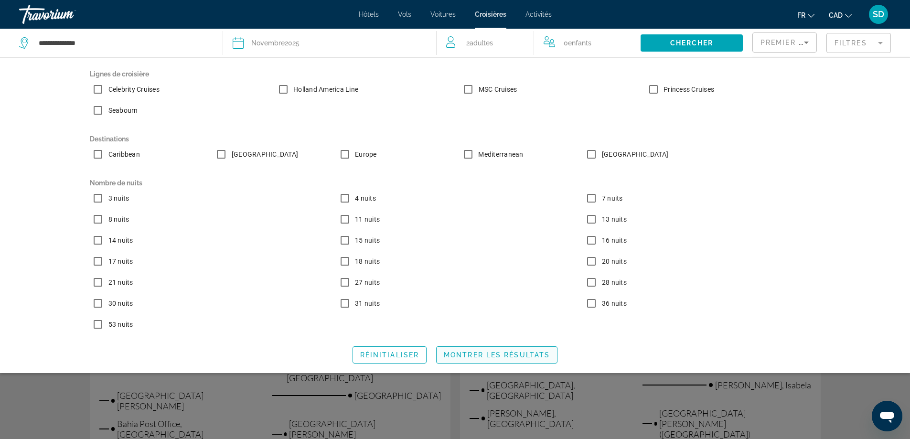
click at [487, 359] on span "Search widget" at bounding box center [496, 354] width 120 height 23
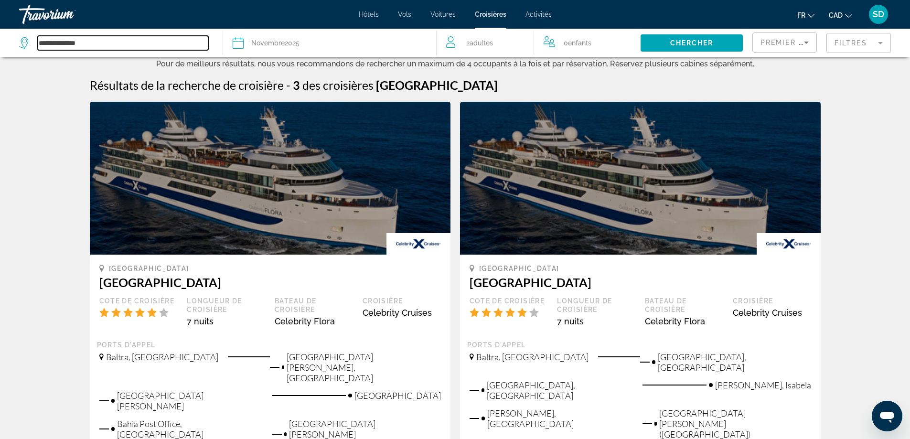
click at [102, 43] on input "**********" at bounding box center [123, 43] width 170 height 14
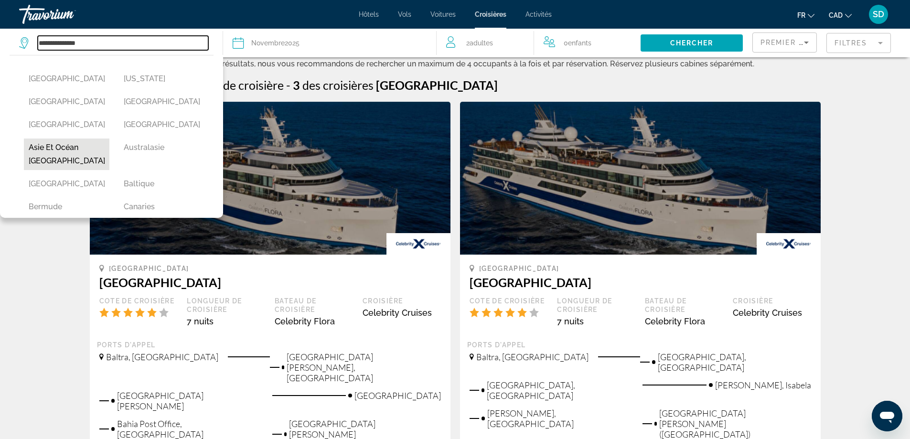
scroll to position [48, 0]
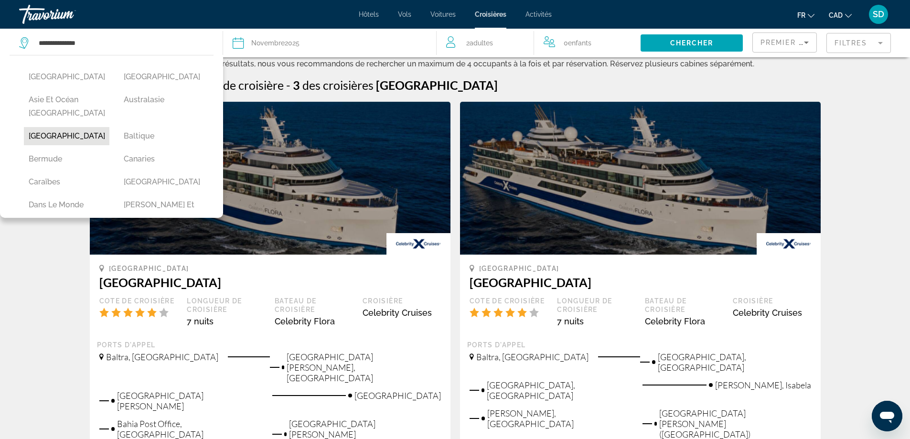
click at [50, 141] on button "[GEOGRAPHIC_DATA]" at bounding box center [66, 136] width 85 height 18
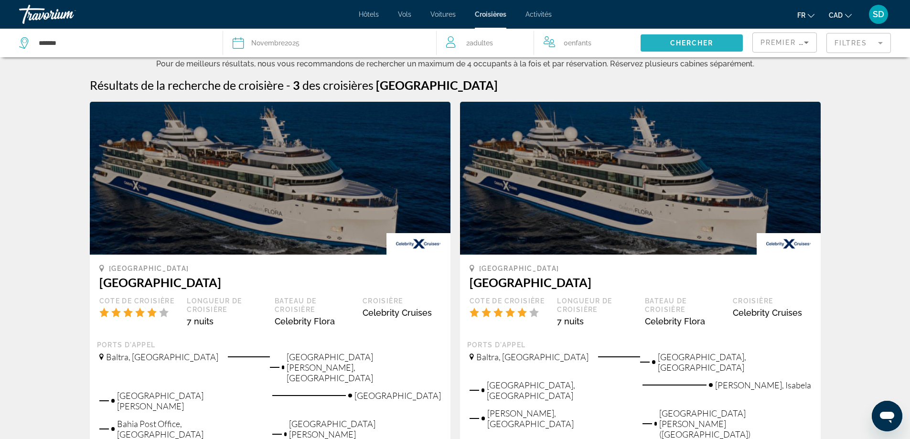
click at [681, 46] on span "Chercher" at bounding box center [691, 43] width 43 height 8
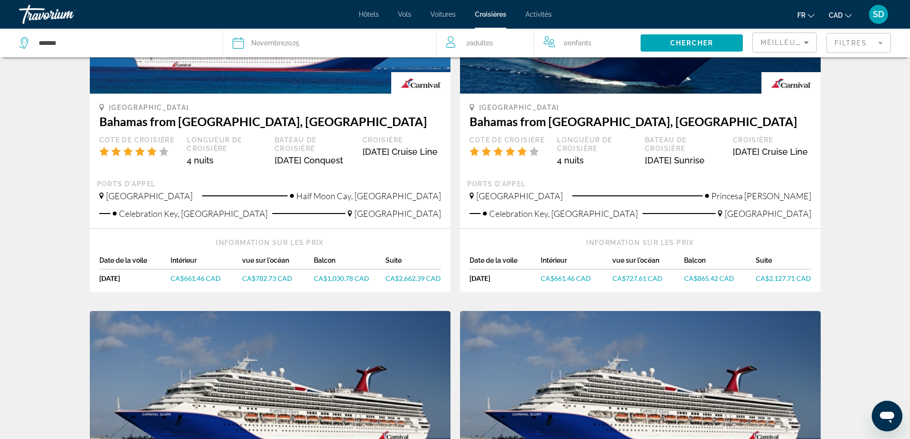
scroll to position [481, 0]
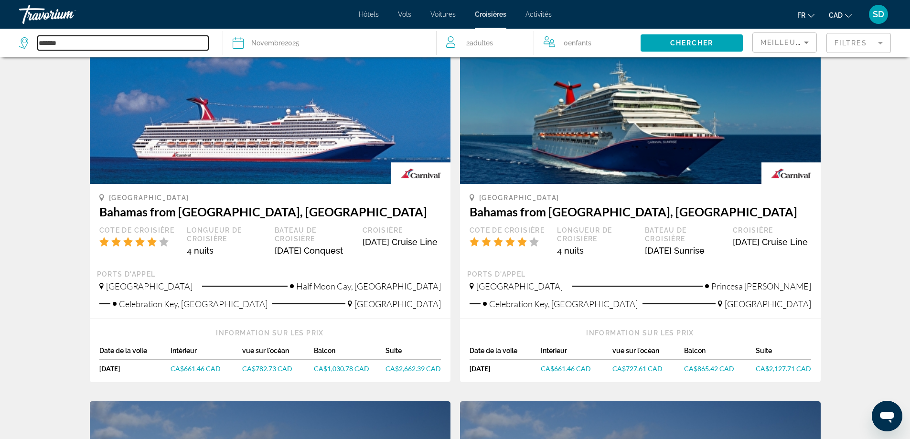
click at [84, 41] on input "*******" at bounding box center [123, 43] width 170 height 14
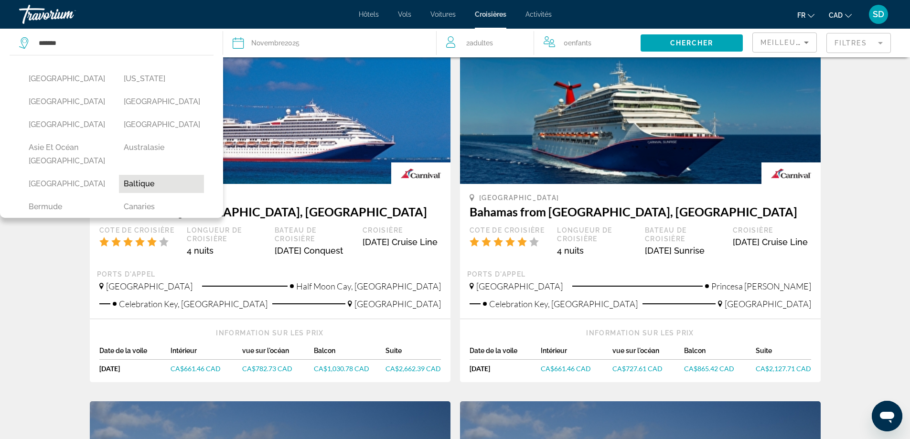
click at [149, 181] on button "Baltique" at bounding box center [161, 184] width 85 height 18
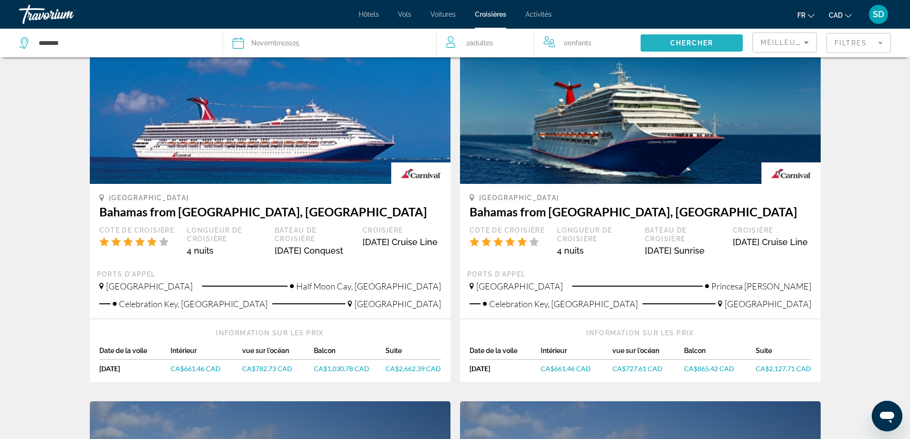
click at [700, 42] on span "Chercher" at bounding box center [691, 43] width 43 height 8
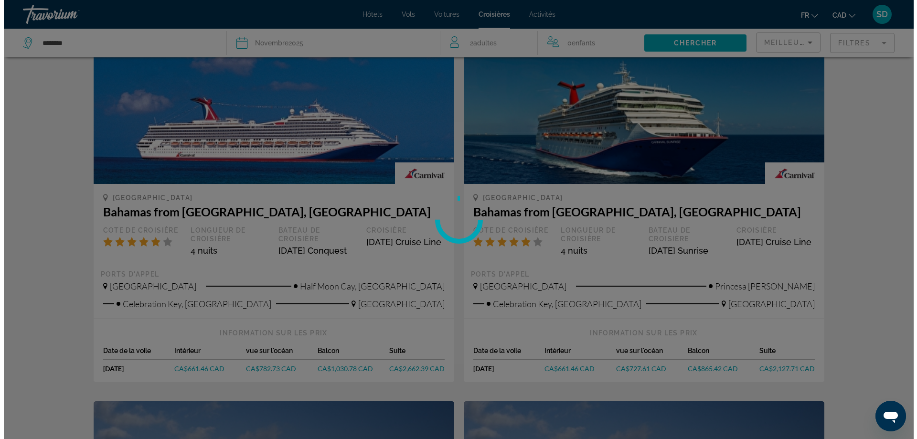
scroll to position [0, 0]
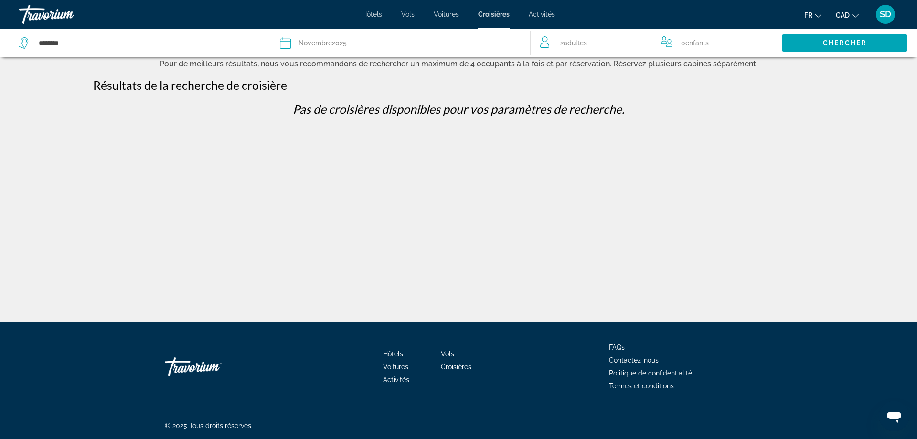
click at [166, 55] on div "********" at bounding box center [139, 43] width 241 height 29
click at [166, 53] on div "********" at bounding box center [139, 43] width 241 height 29
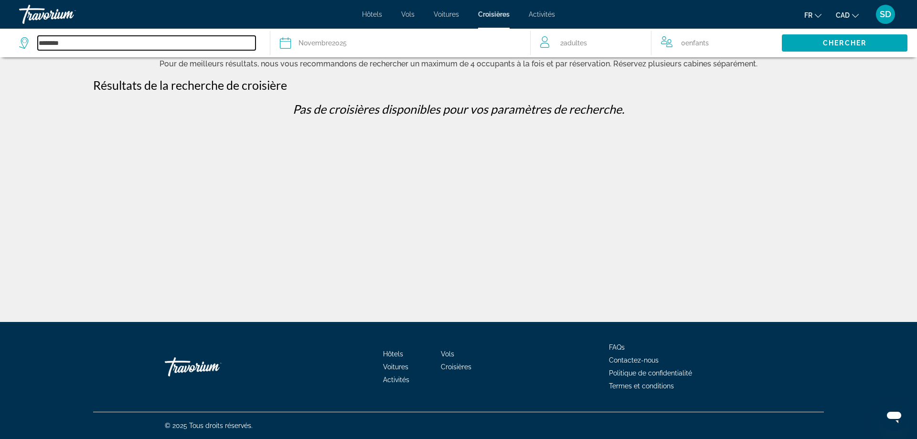
click at [99, 45] on input "********" at bounding box center [147, 43] width 218 height 14
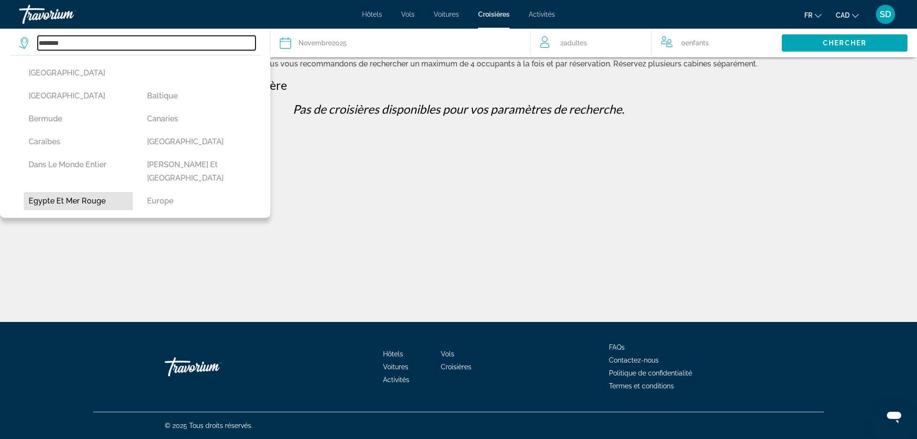
scroll to position [96, 0]
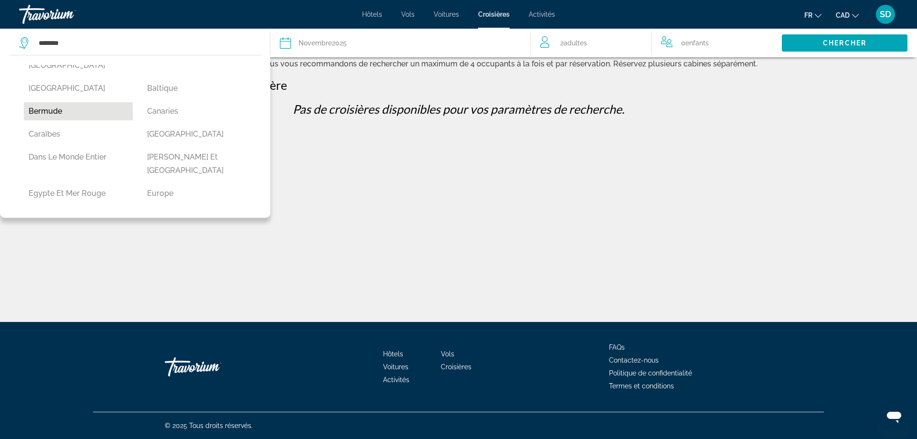
click at [72, 102] on button "Bermude" at bounding box center [78, 111] width 109 height 18
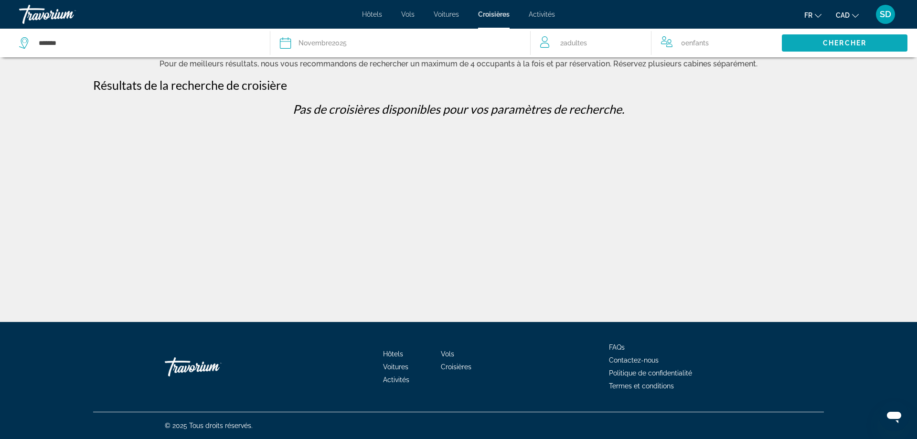
click at [808, 50] on span "Search widget" at bounding box center [845, 43] width 126 height 23
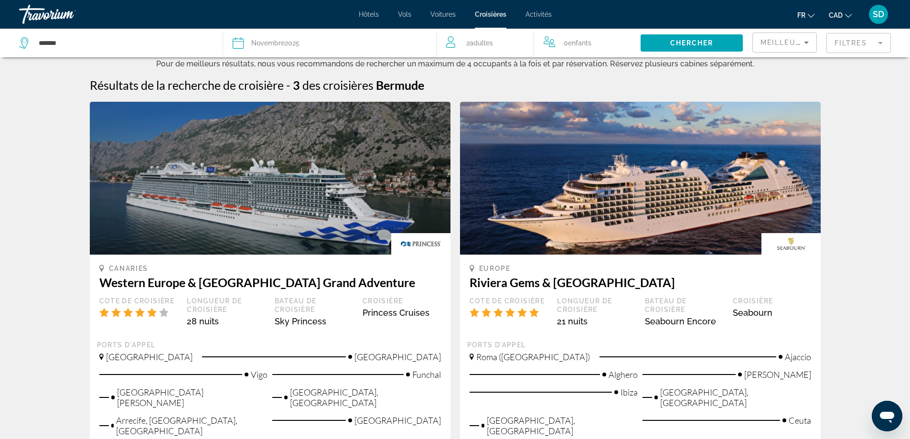
click at [853, 19] on ul "fr English Español Français Italiano Português русский CAD USD ($) MXN (Mex$) C…" at bounding box center [831, 14] width 69 height 15
click at [849, 42] on mat-form-field "Filtres" at bounding box center [858, 43] width 64 height 20
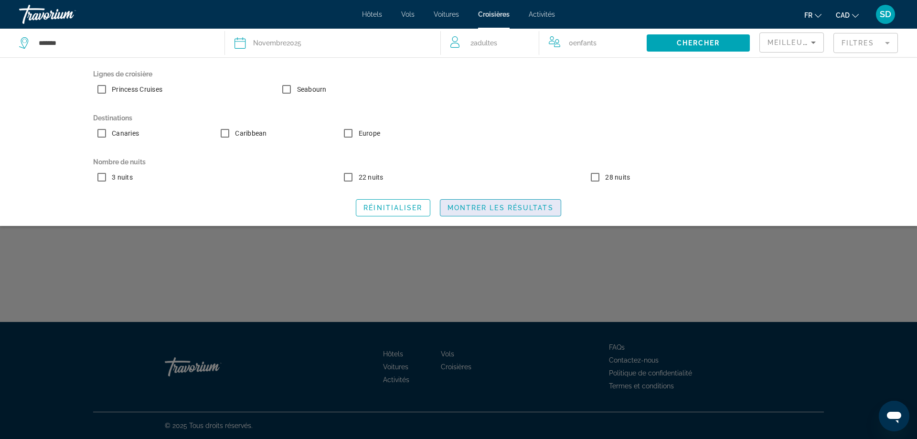
click at [482, 216] on span "Search widget" at bounding box center [500, 207] width 120 height 23
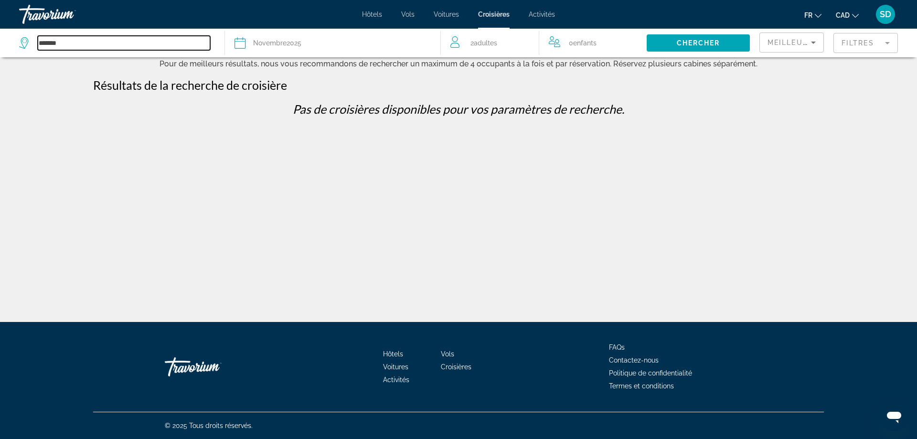
click at [166, 47] on input "*******" at bounding box center [124, 43] width 172 height 14
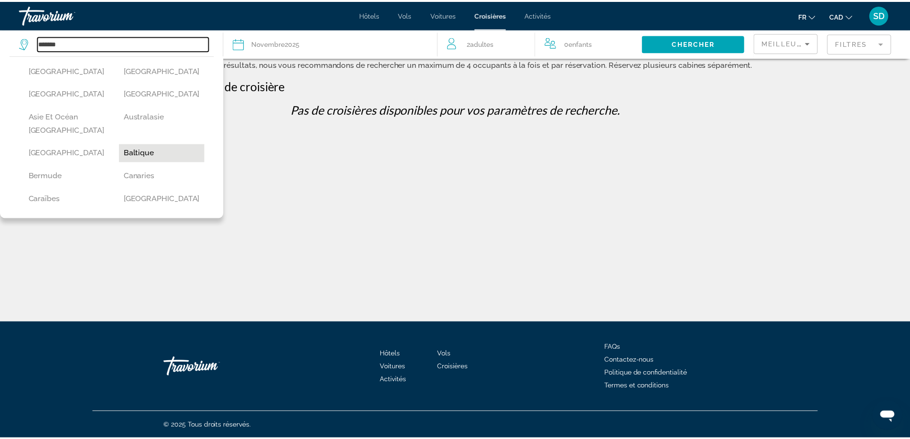
scroll to position [48, 0]
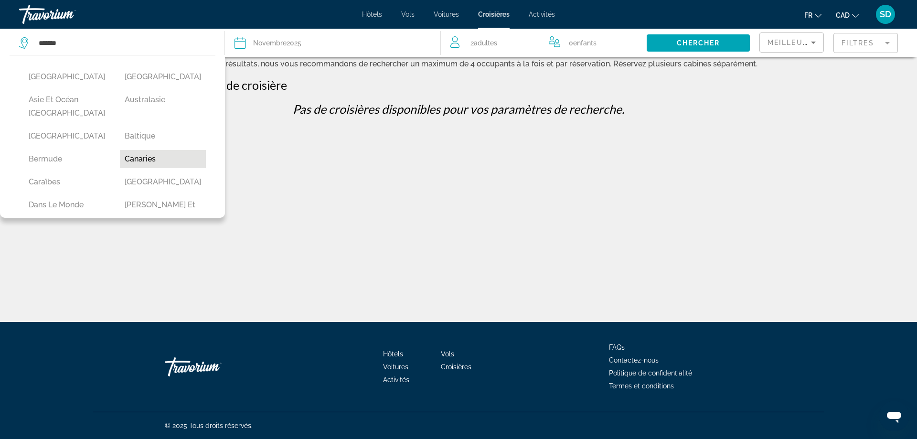
click at [150, 159] on button "Canaries" at bounding box center [163, 159] width 86 height 18
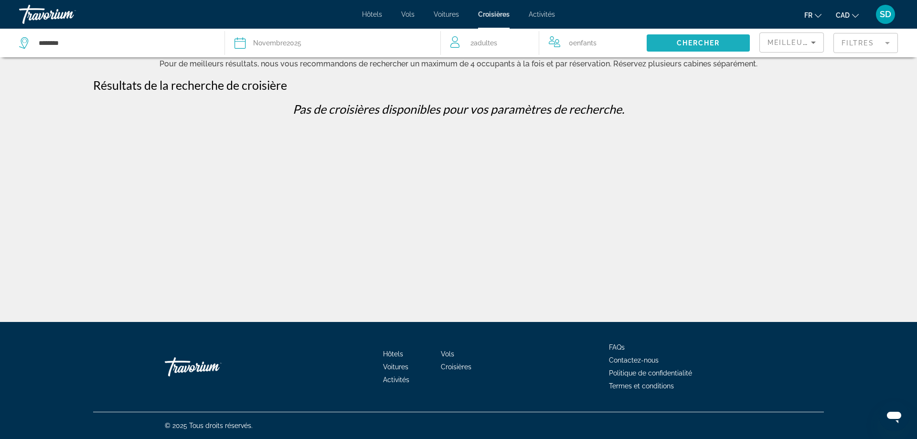
click at [709, 43] on span "Chercher" at bounding box center [698, 43] width 43 height 8
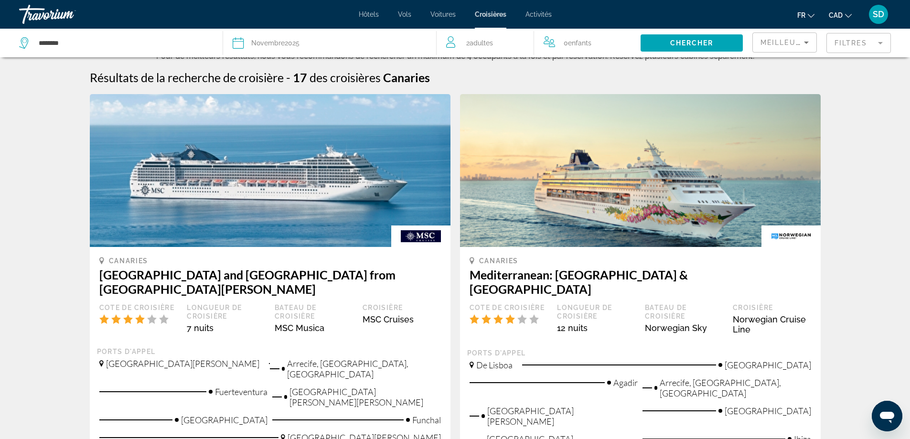
scroll to position [0, 0]
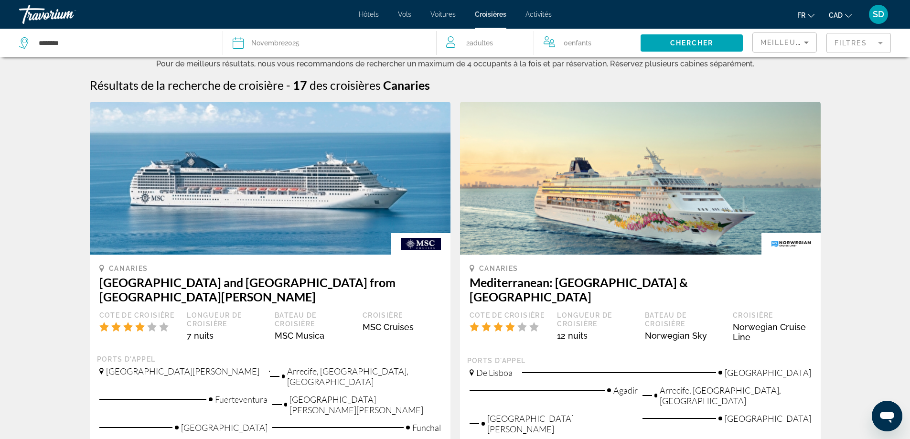
click at [849, 47] on mat-form-field "Filtres" at bounding box center [858, 43] width 64 height 20
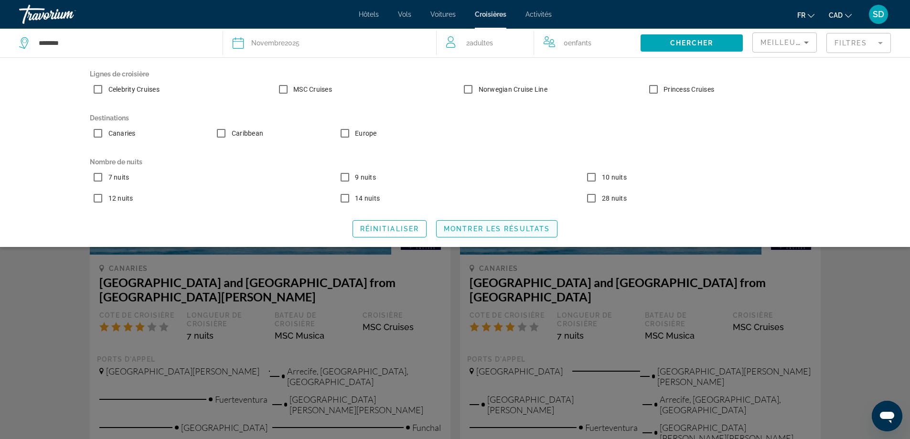
click at [496, 232] on span "Montrer les résultats" at bounding box center [497, 229] width 106 height 8
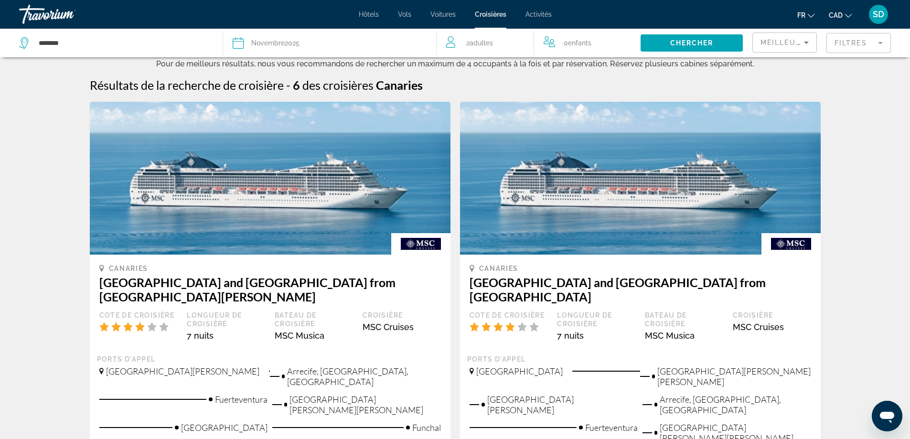
click at [798, 50] on div "Meilleures affaires" at bounding box center [784, 46] width 48 height 27
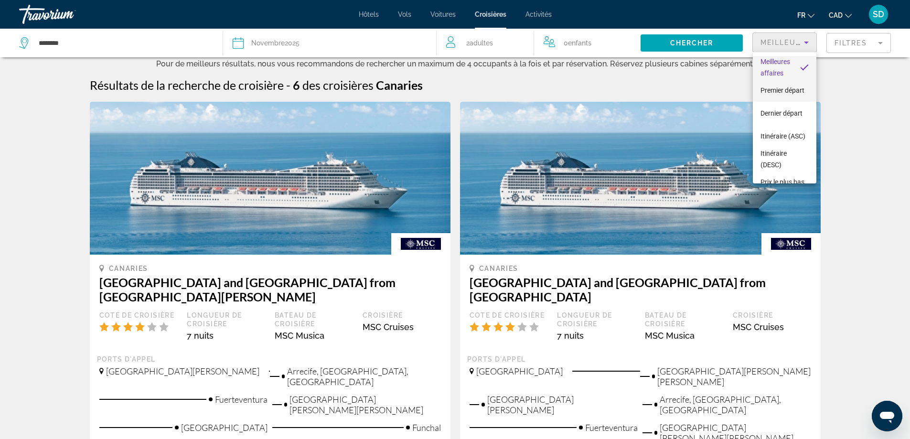
click at [791, 87] on span "Premier départ" at bounding box center [782, 90] width 44 height 11
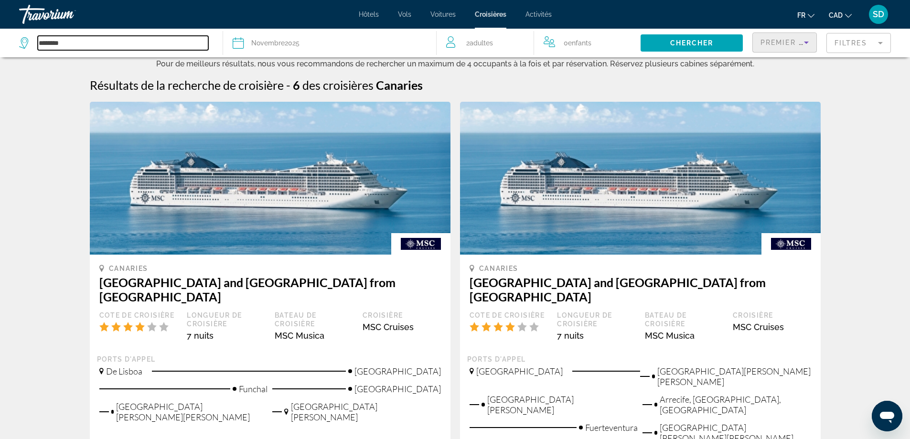
click at [64, 37] on input "********" at bounding box center [123, 43] width 170 height 14
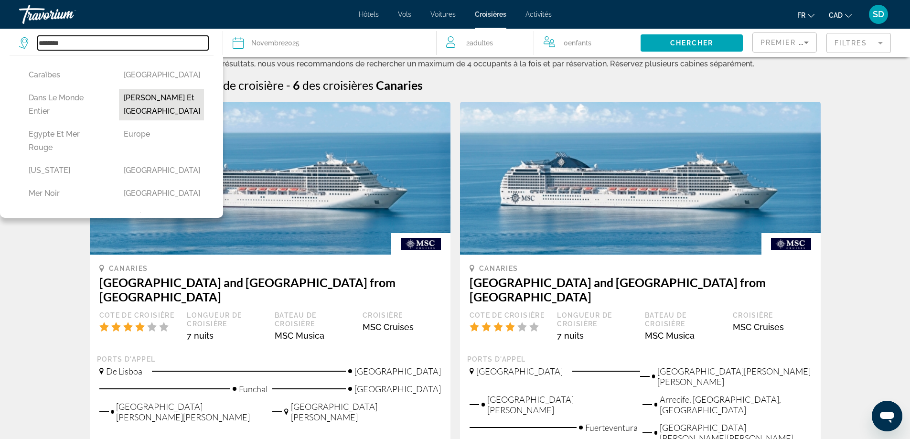
scroll to position [191, 0]
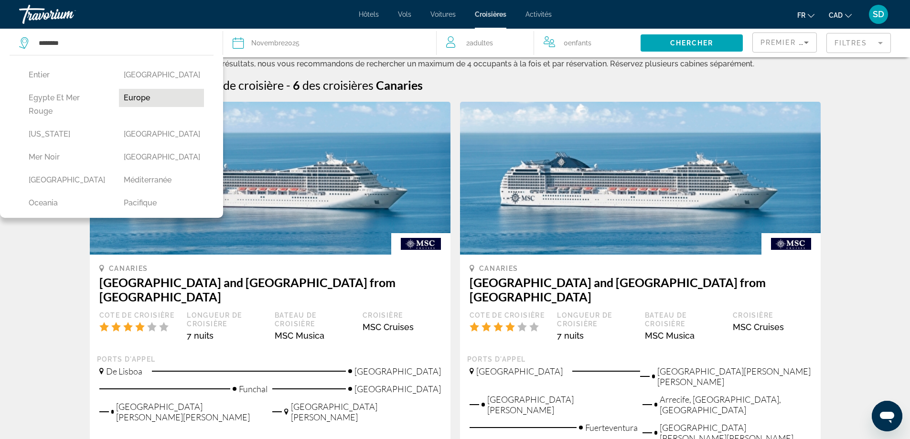
click at [138, 99] on button "Europe" at bounding box center [161, 98] width 85 height 18
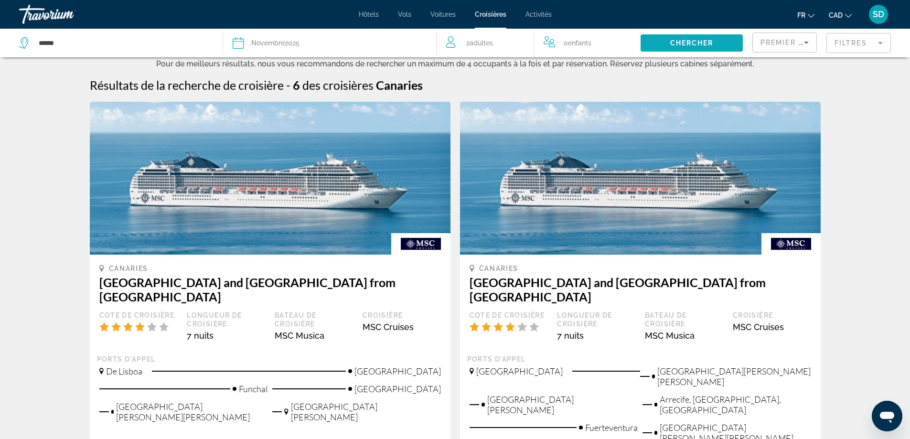
click at [664, 40] on span "Search widget" at bounding box center [691, 43] width 102 height 23
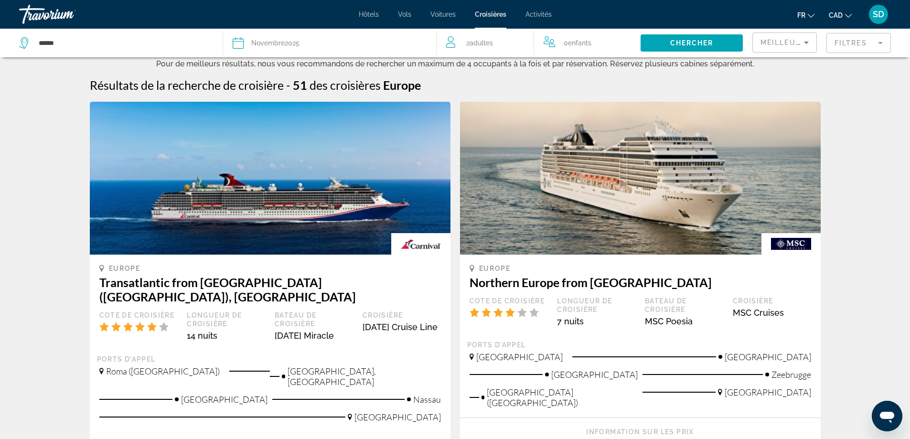
click at [840, 47] on mat-form-field "Filtres" at bounding box center [858, 43] width 64 height 20
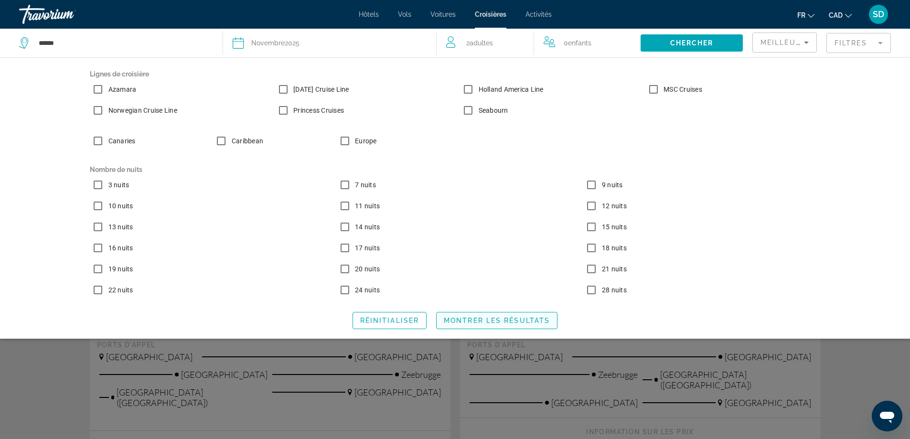
click at [491, 325] on span "Search widget" at bounding box center [496, 320] width 120 height 23
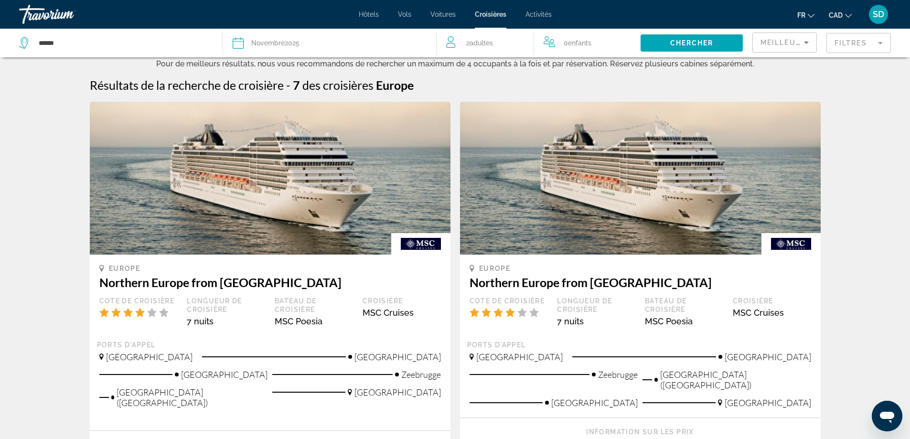
click at [798, 39] on span "Meilleures affaires" at bounding box center [806, 43] width 92 height 8
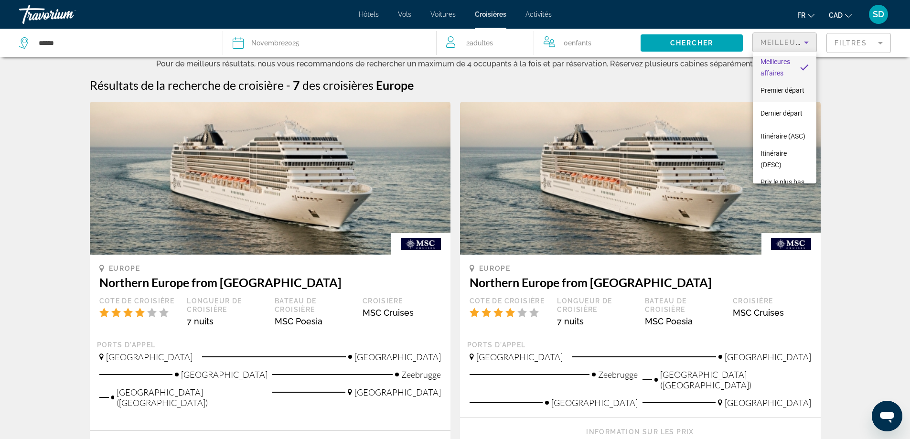
click at [782, 96] on span "Premier départ" at bounding box center [782, 90] width 44 height 11
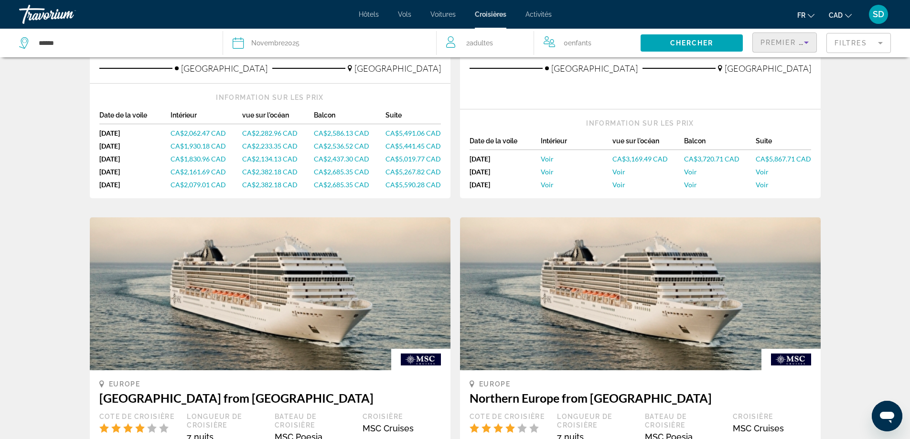
scroll to position [96, 0]
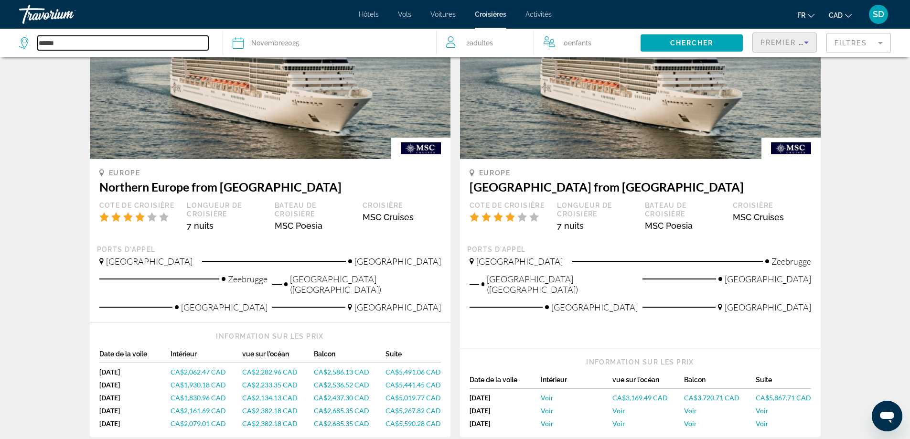
click at [71, 41] on input "******" at bounding box center [123, 43] width 170 height 14
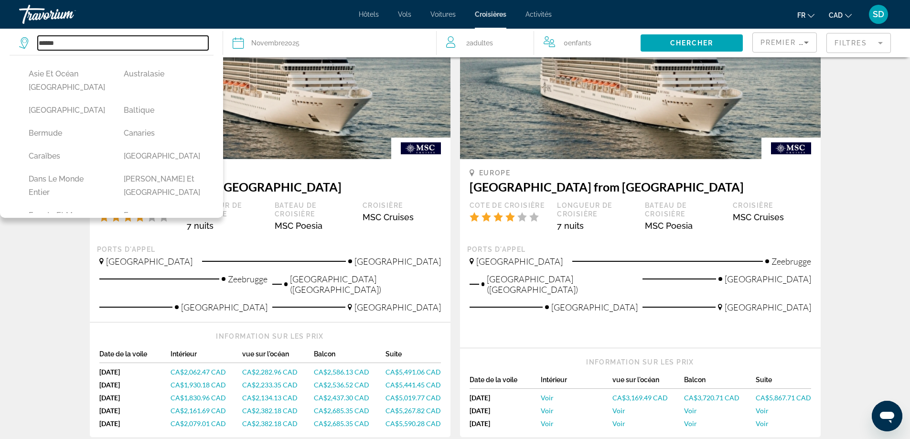
scroll to position [143, 0]
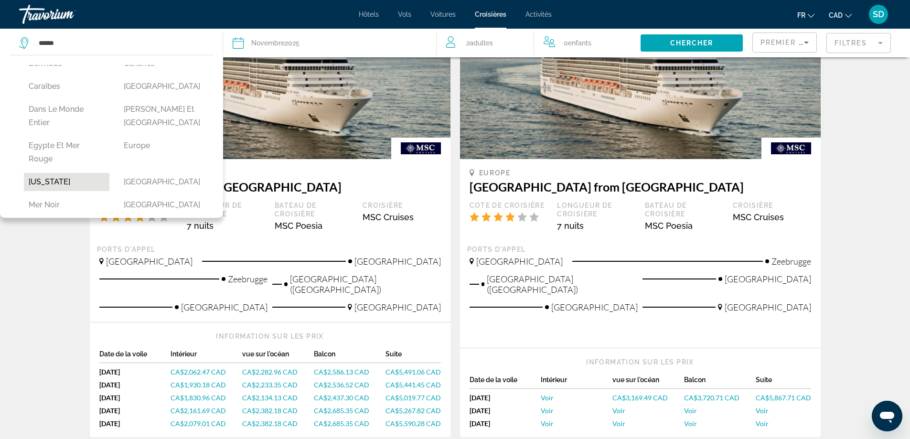
click at [71, 181] on button "[US_STATE]" at bounding box center [66, 182] width 85 height 18
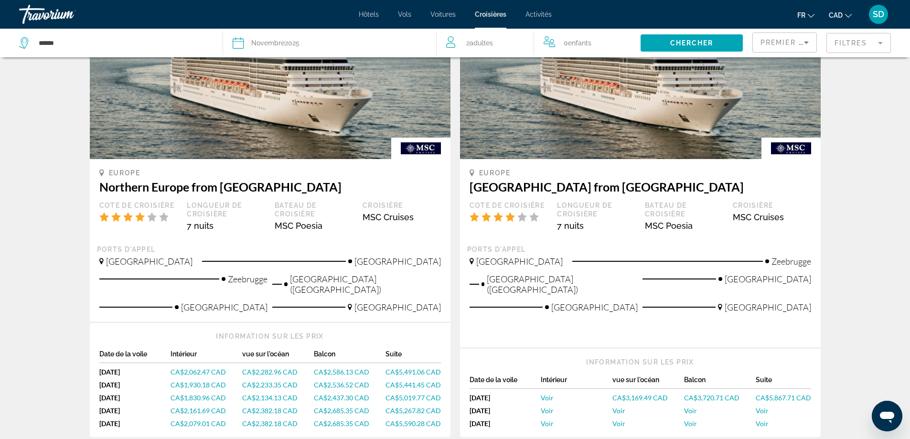
click at [698, 43] on span "Chercher" at bounding box center [691, 43] width 43 height 8
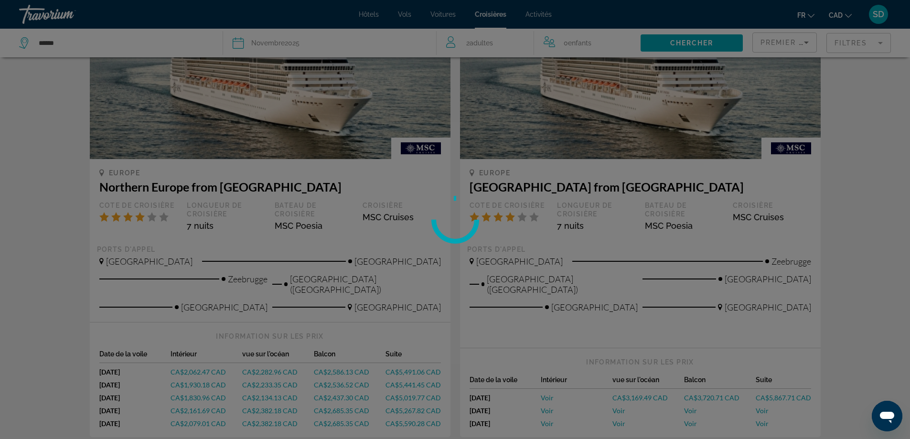
scroll to position [0, 0]
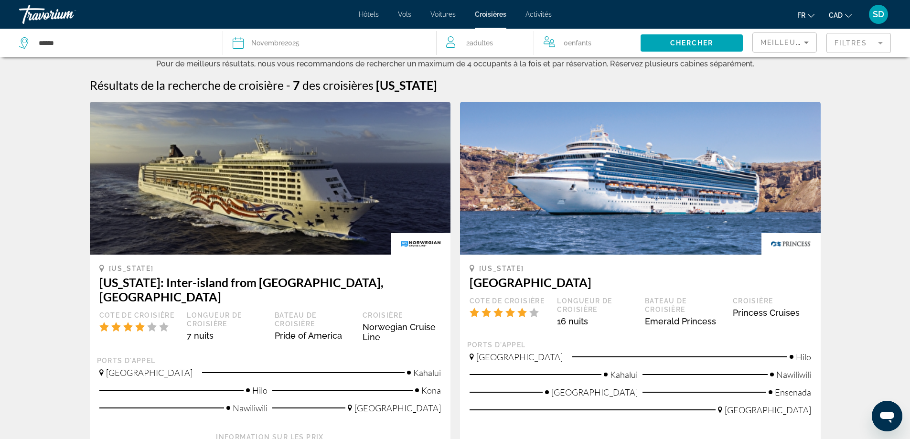
click at [854, 42] on mat-form-field "Filtres" at bounding box center [858, 43] width 64 height 20
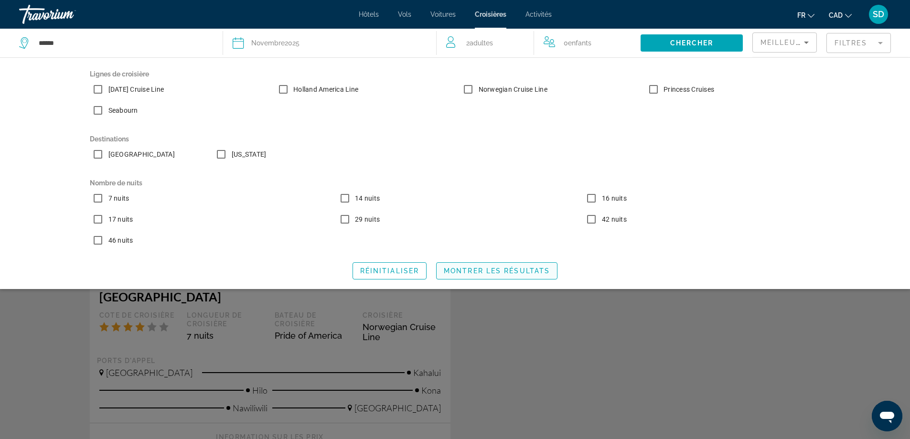
click at [476, 269] on span "Montrer les résultats" at bounding box center [497, 271] width 106 height 8
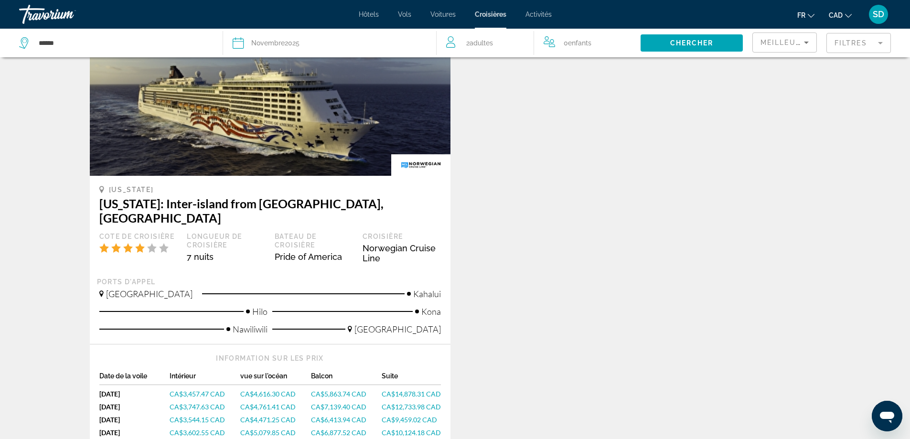
scroll to position [96, 0]
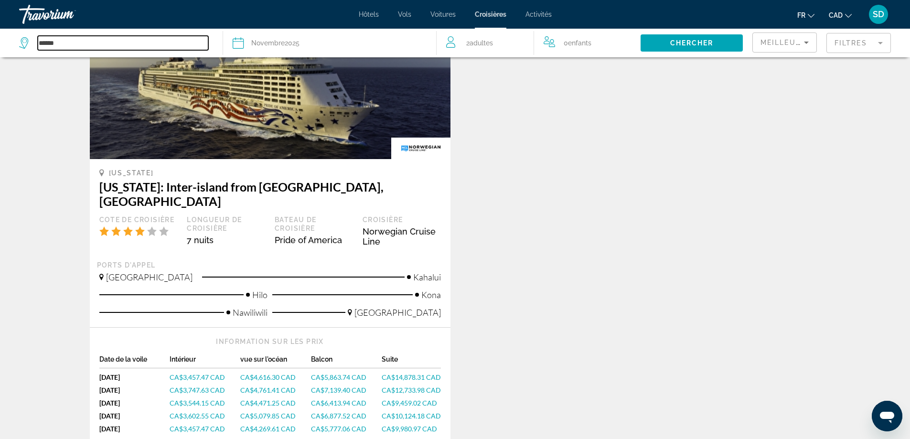
click at [85, 43] on input "******" at bounding box center [123, 43] width 170 height 14
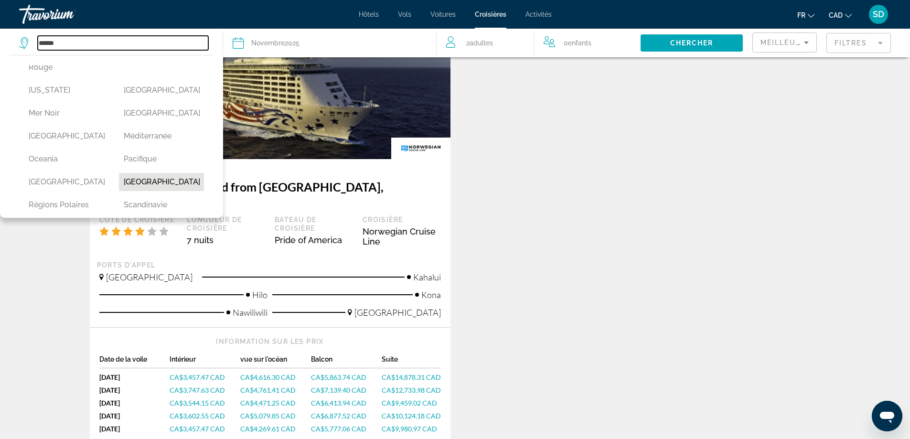
scroll to position [239, 0]
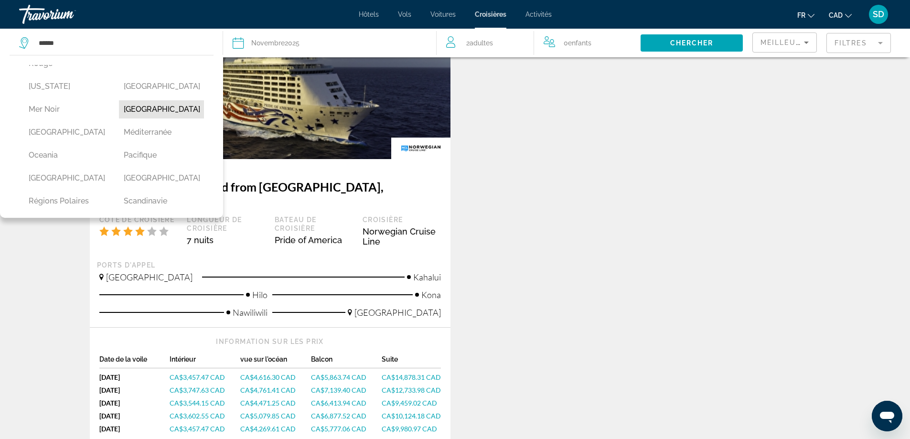
click at [151, 109] on button "[GEOGRAPHIC_DATA]" at bounding box center [161, 109] width 85 height 18
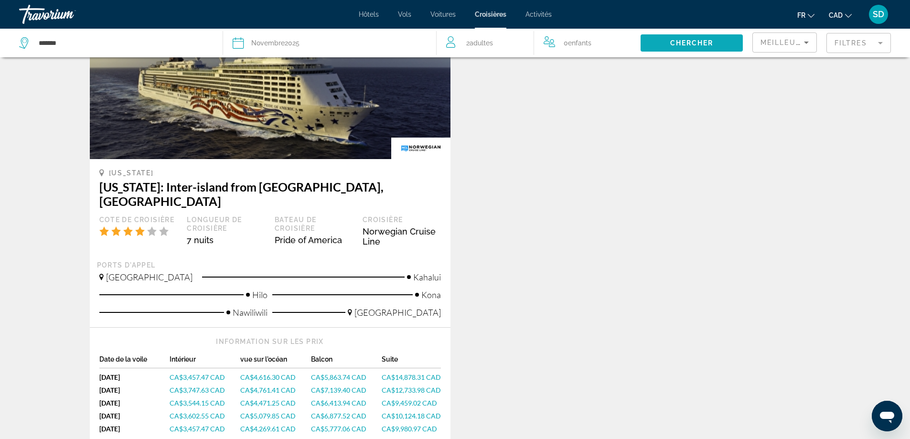
click at [690, 46] on span "Chercher" at bounding box center [691, 43] width 43 height 8
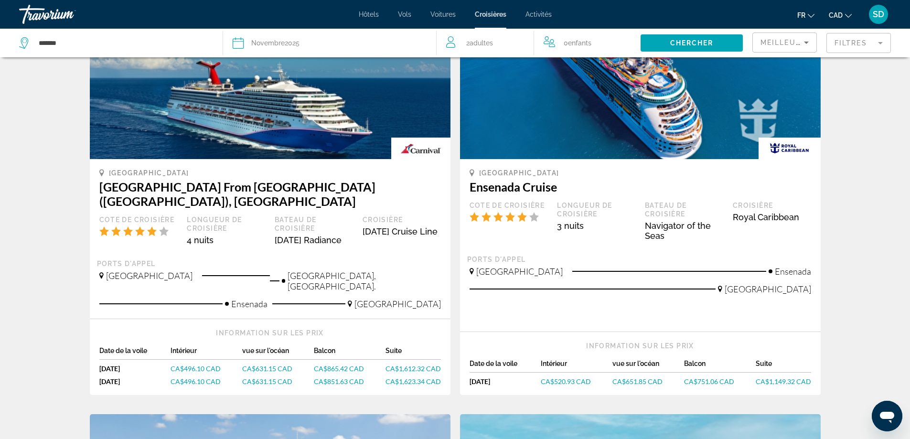
scroll to position [0, 0]
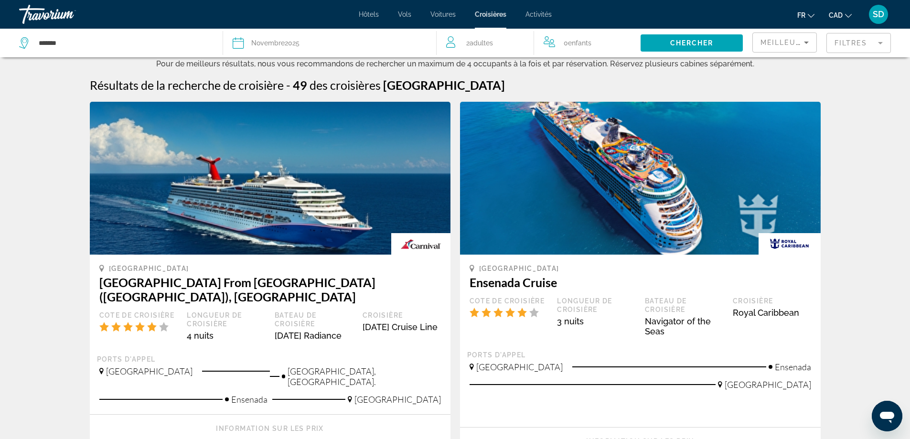
click at [857, 48] on mat-form-field "Filtres" at bounding box center [858, 43] width 64 height 20
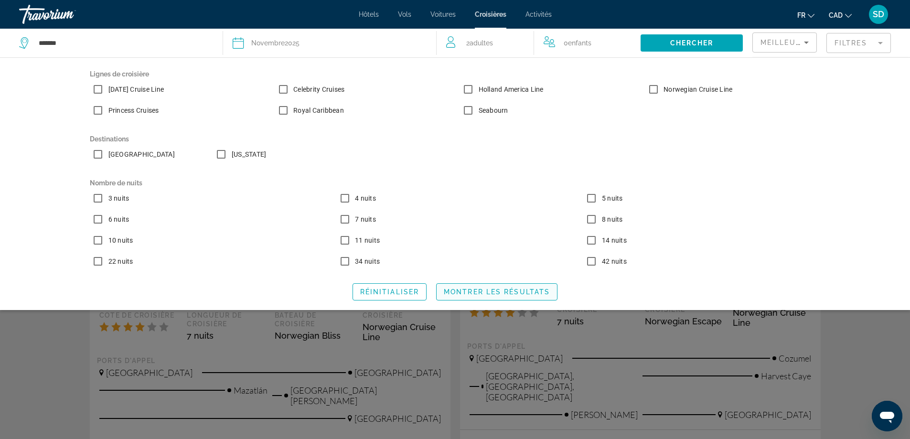
click at [487, 302] on span "Search widget" at bounding box center [496, 291] width 120 height 23
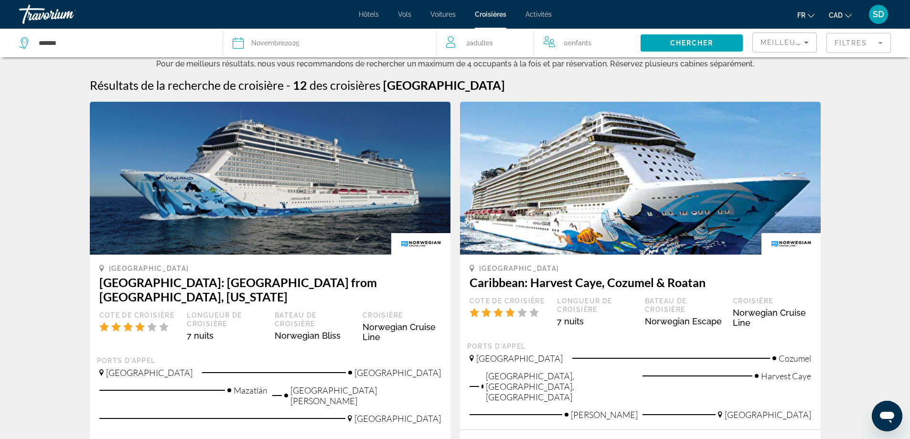
click at [785, 41] on span "Meilleures affaires" at bounding box center [806, 43] width 92 height 8
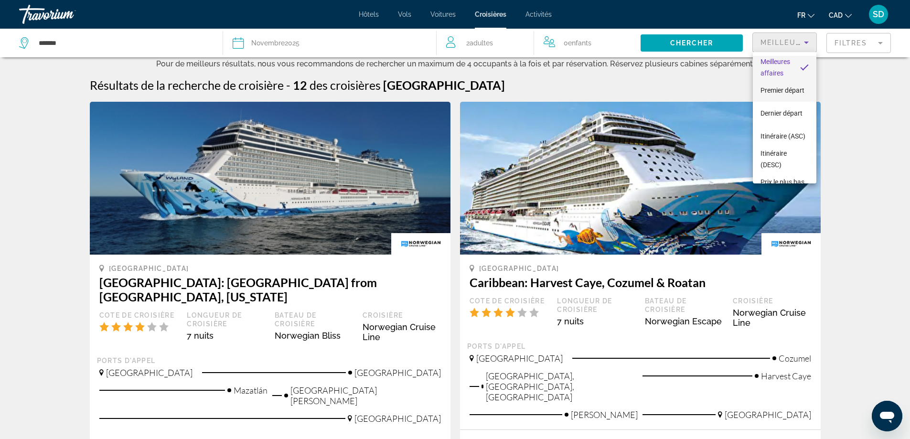
click at [771, 86] on span "Premier départ" at bounding box center [782, 90] width 44 height 8
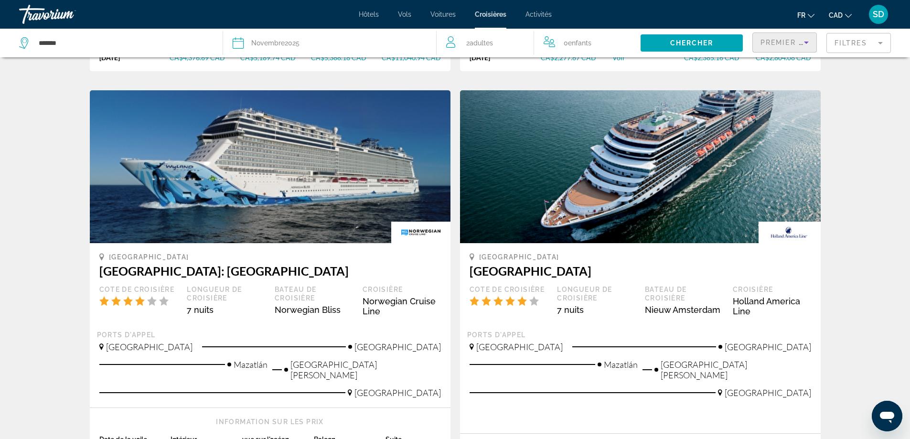
scroll to position [764, 0]
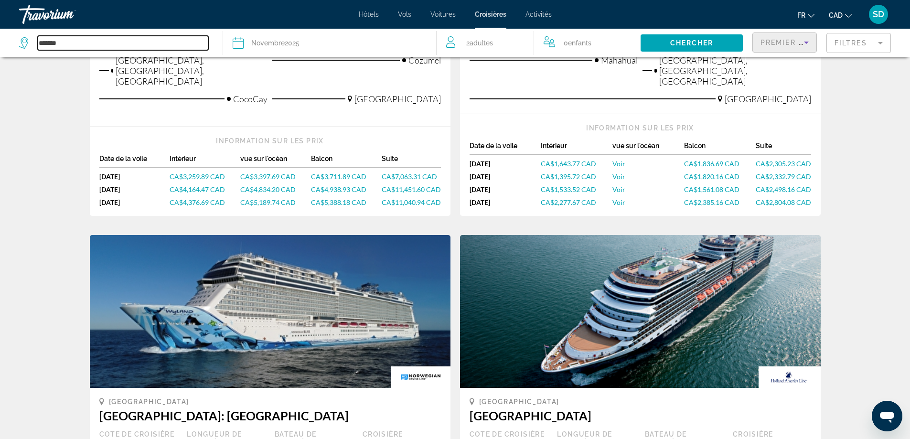
click at [170, 37] on input "*******" at bounding box center [123, 43] width 170 height 14
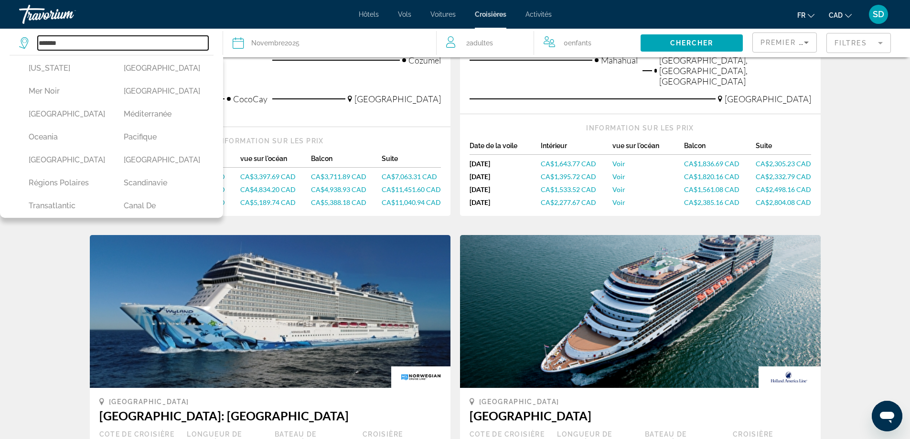
scroll to position [287, 0]
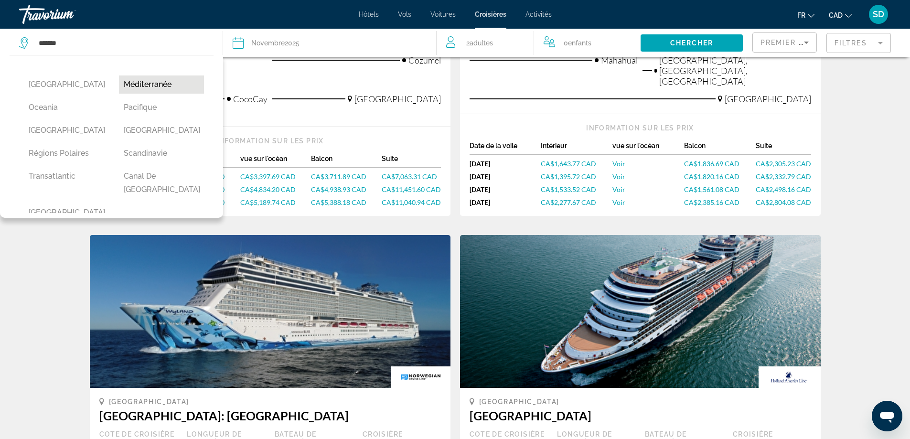
click at [161, 86] on button "Méditerranée" at bounding box center [161, 84] width 85 height 18
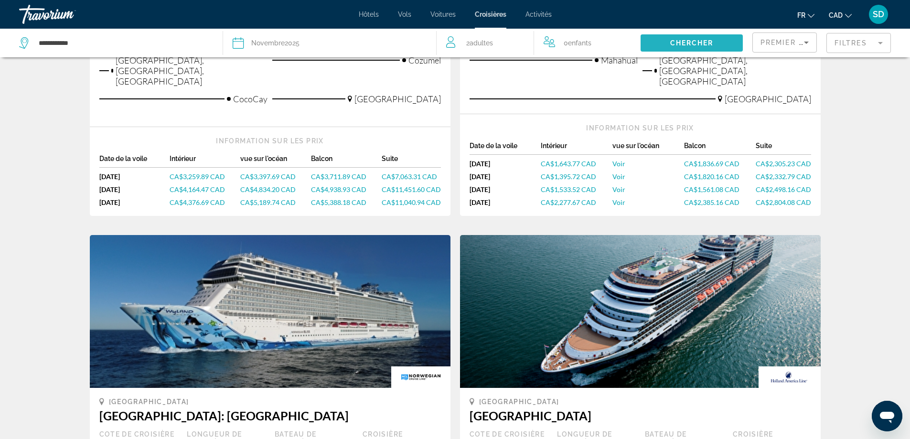
click at [686, 42] on span "Chercher" at bounding box center [691, 43] width 43 height 8
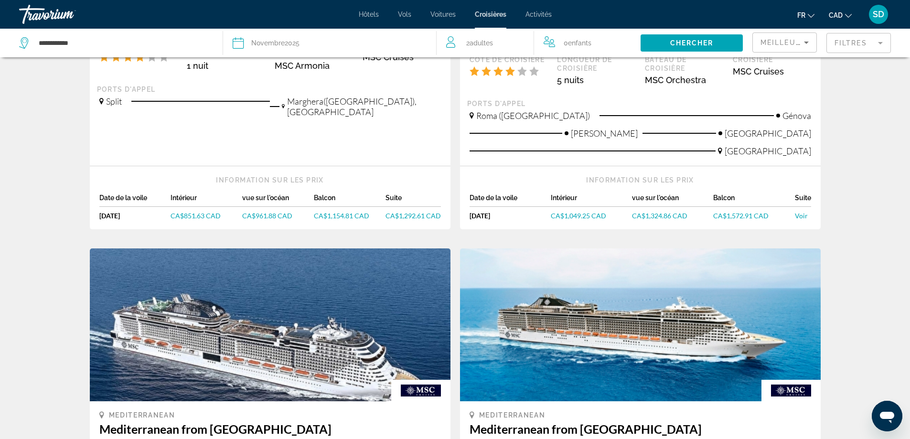
scroll to position [239, 0]
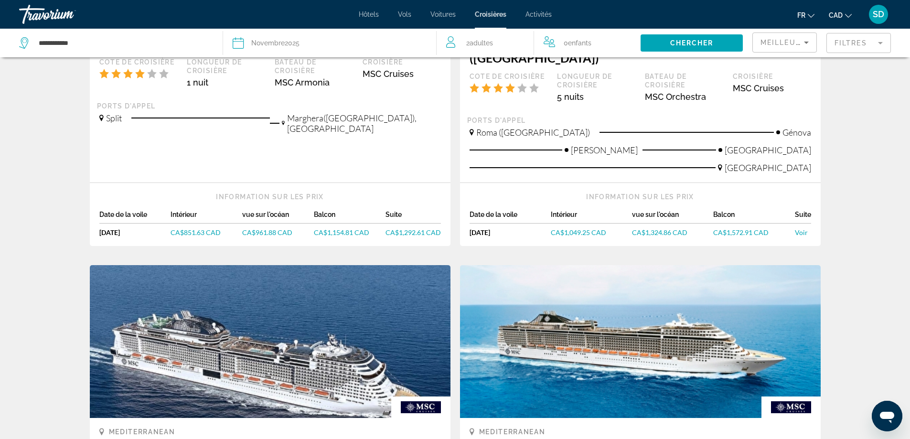
click at [840, 33] on mat-form-field "Filtres" at bounding box center [858, 43] width 64 height 20
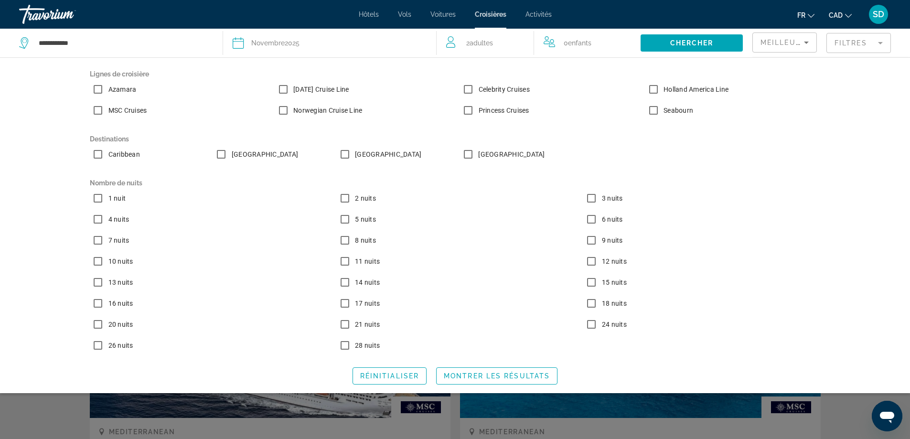
click at [106, 236] on label "7 nuits" at bounding box center [117, 240] width 23 height 10
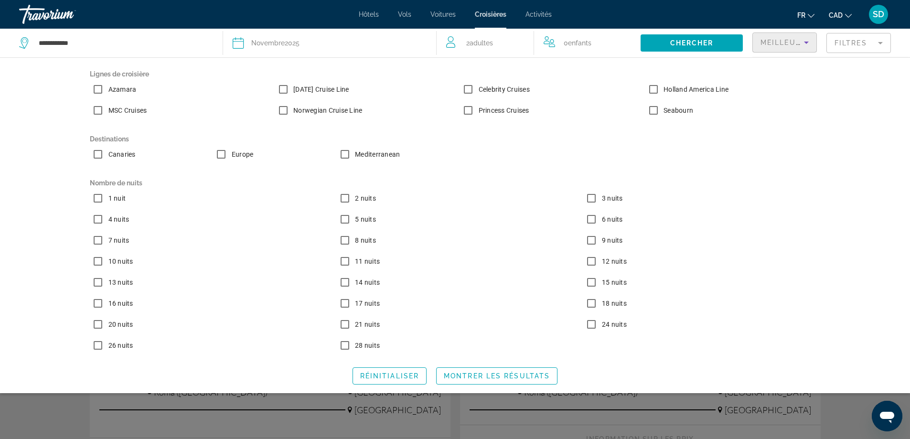
click at [788, 46] on div "Meilleures affaires" at bounding box center [781, 42] width 43 height 11
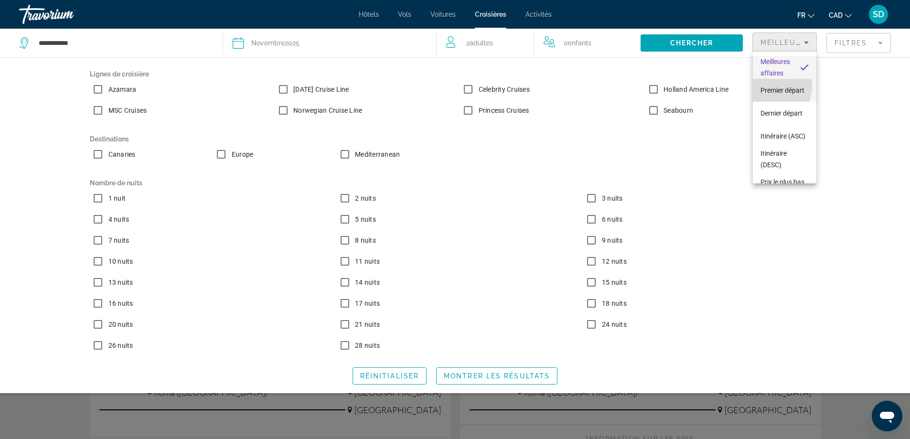
click at [765, 86] on span "Premier départ" at bounding box center [782, 90] width 44 height 8
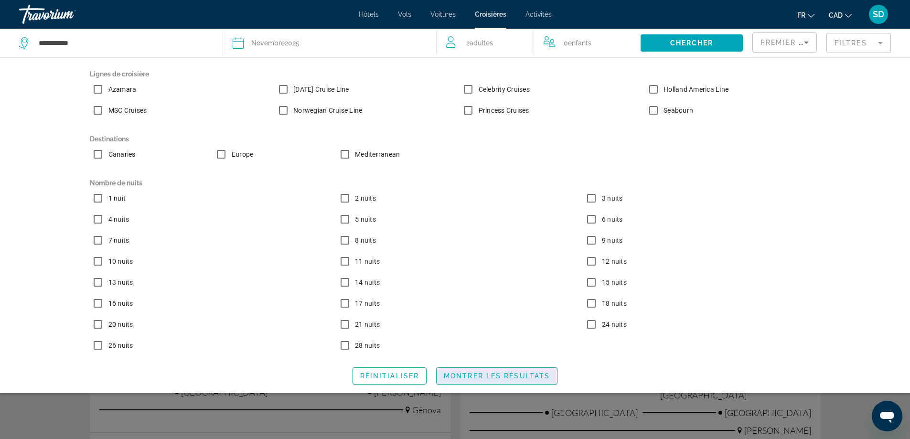
click at [502, 373] on span "Montrer les résultats" at bounding box center [497, 376] width 106 height 8
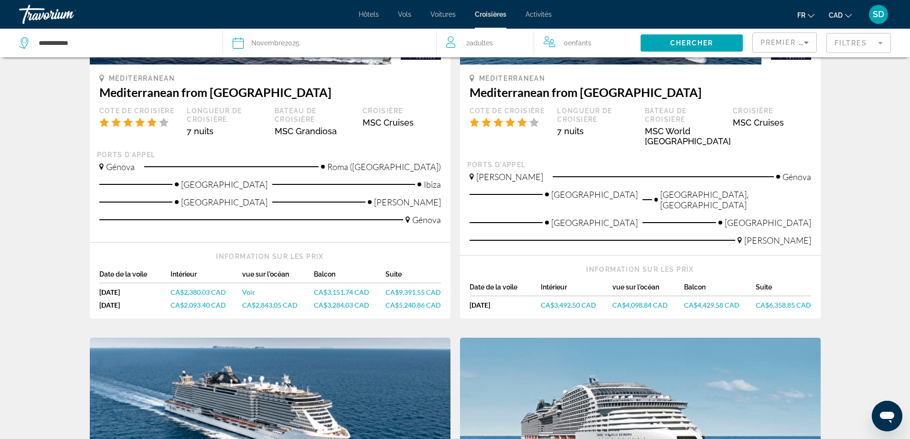
scroll to position [143, 0]
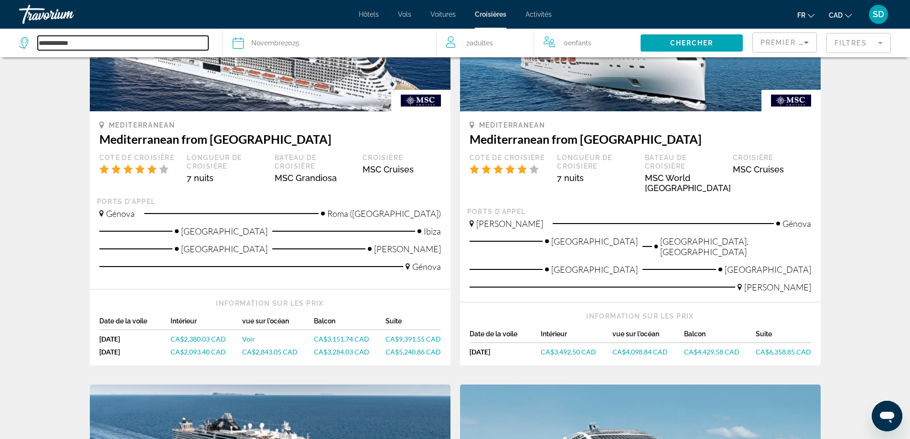
click at [131, 42] on input "**********" at bounding box center [123, 43] width 170 height 14
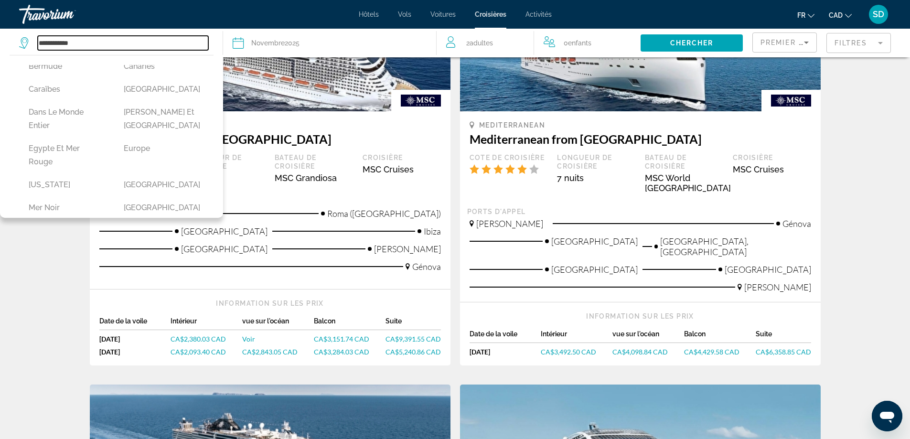
scroll to position [239, 0]
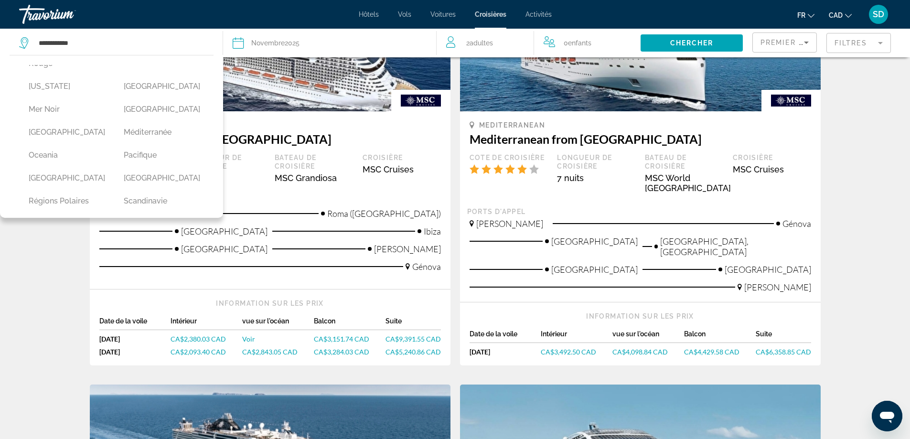
click at [57, 156] on button "Oceania" at bounding box center [66, 155] width 85 height 18
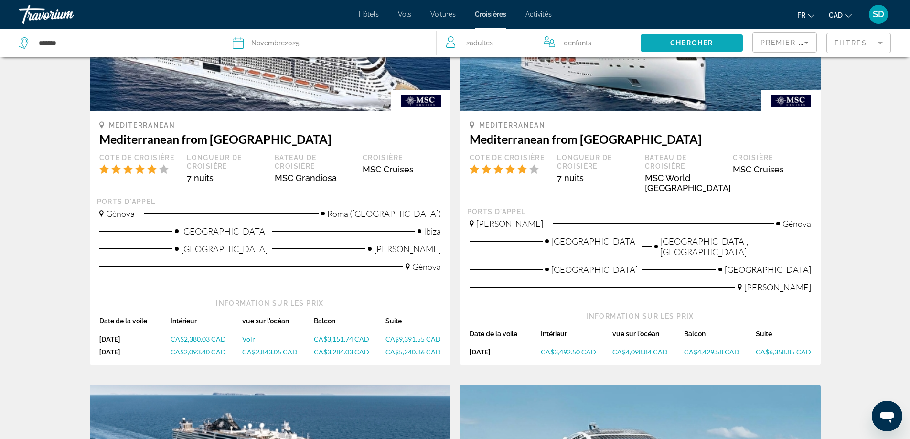
click at [682, 47] on span "Search widget" at bounding box center [691, 43] width 102 height 23
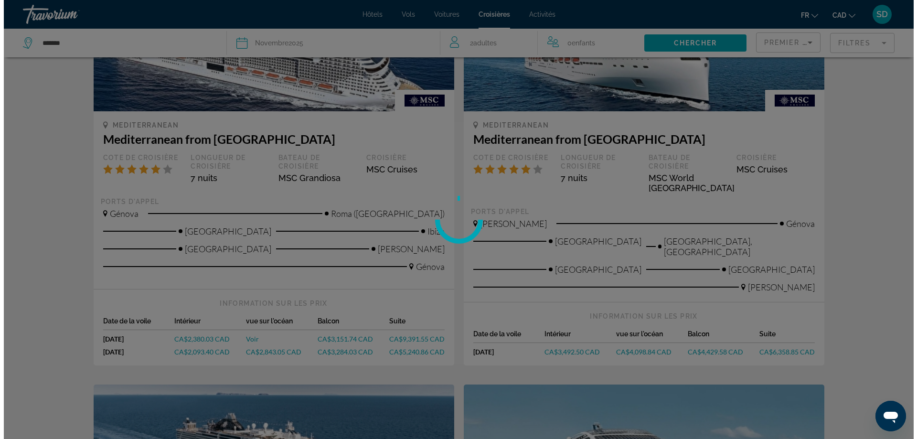
scroll to position [0, 0]
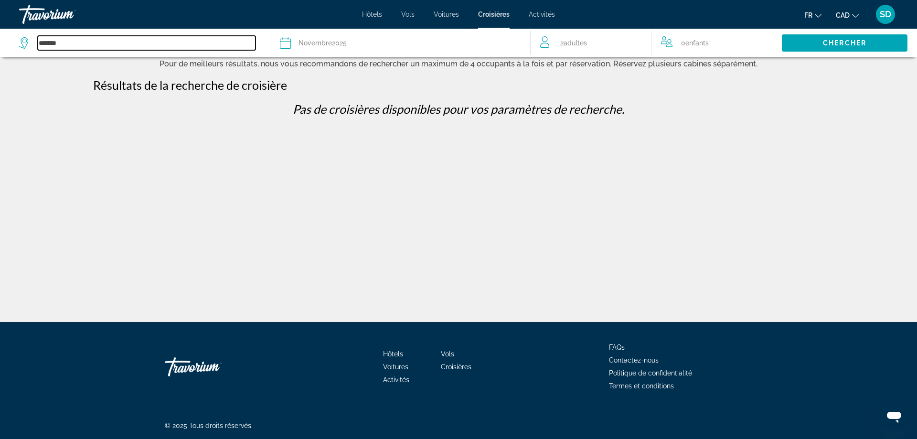
click at [73, 45] on input "*******" at bounding box center [147, 43] width 218 height 14
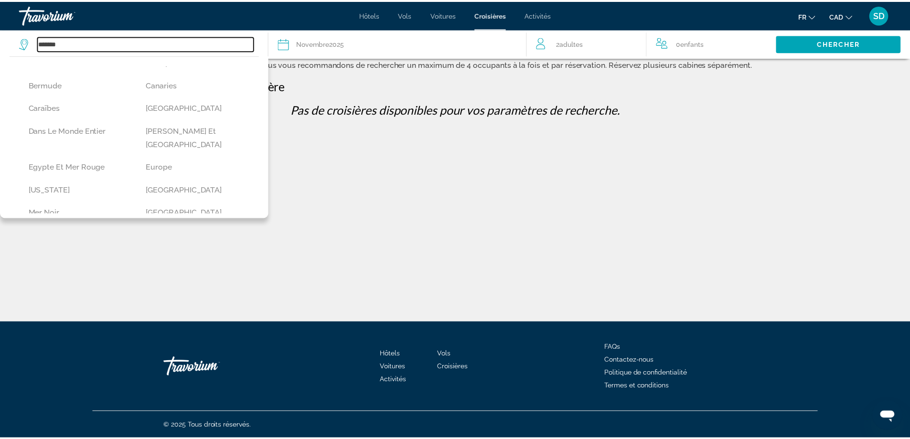
scroll to position [260, 0]
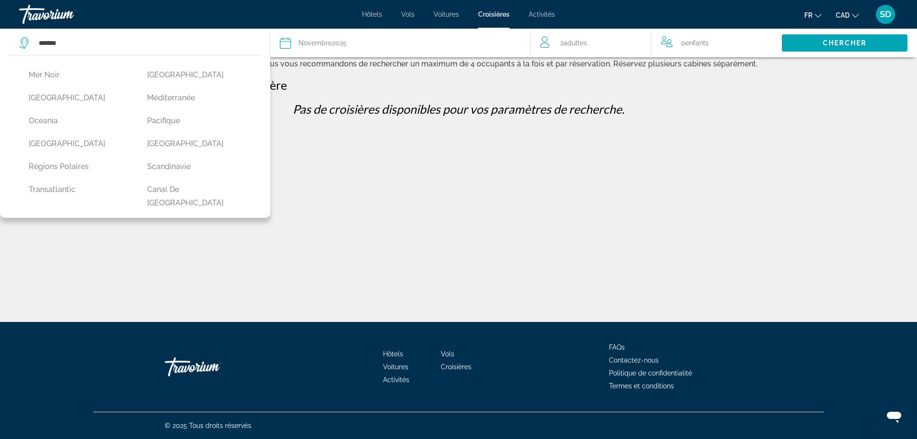
click at [164, 112] on button "Pacifique" at bounding box center [196, 121] width 109 height 18
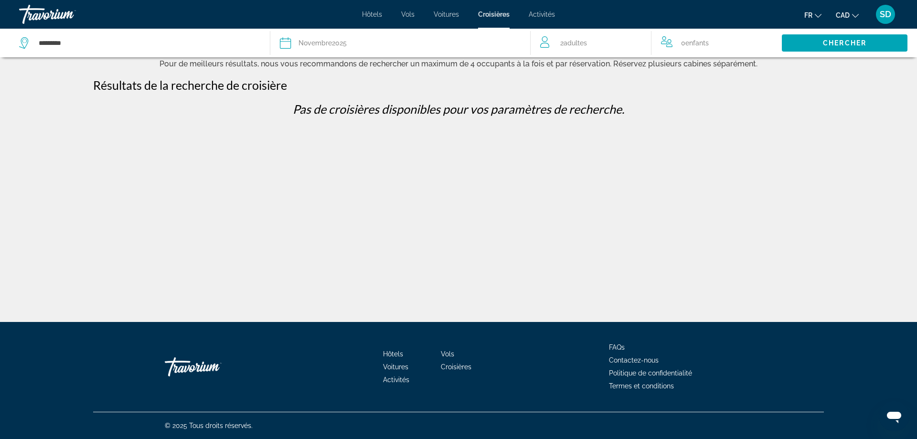
click at [840, 38] on span "Search widget" at bounding box center [845, 43] width 126 height 23
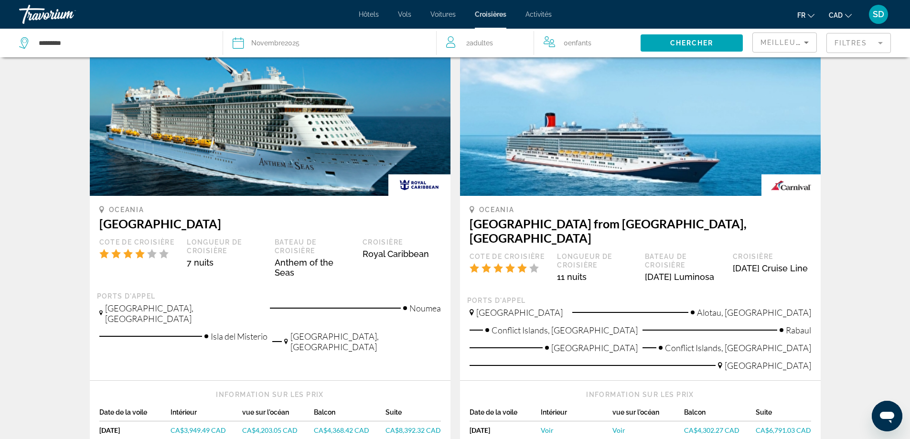
scroll to position [191, 0]
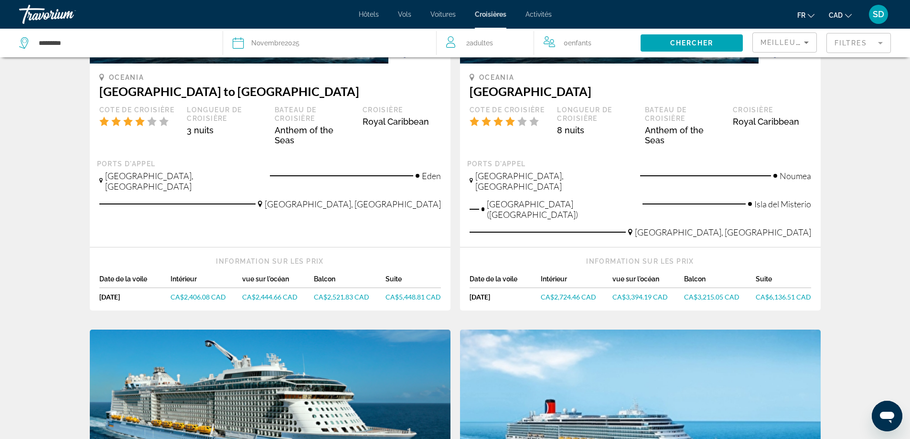
click at [85, 51] on div "*********" at bounding box center [116, 43] width 194 height 29
click at [94, 45] on input "*********" at bounding box center [123, 43] width 170 height 14
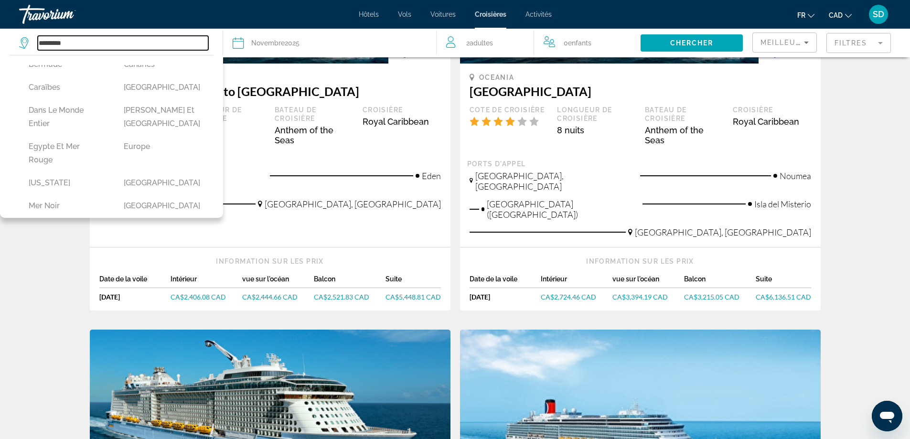
scroll to position [287, 0]
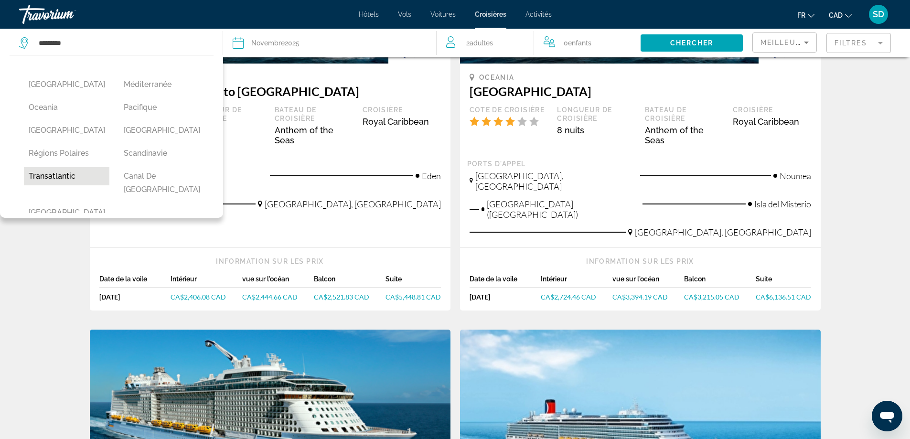
click at [67, 176] on button "Transatlantic" at bounding box center [66, 176] width 85 height 18
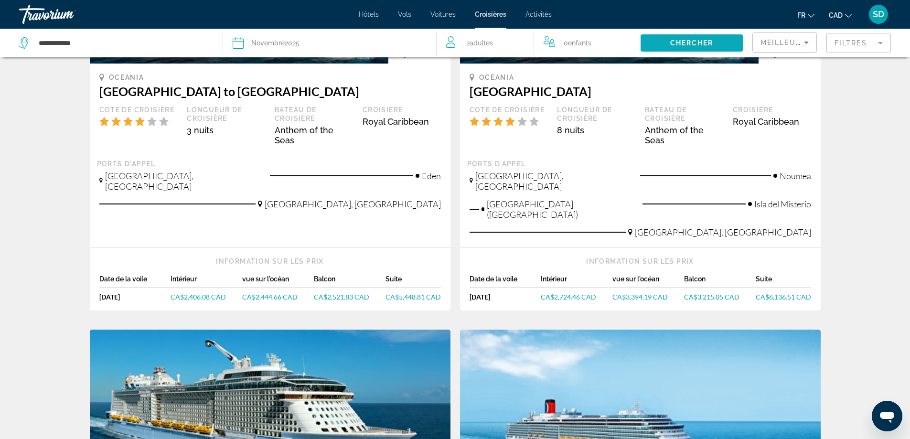
click at [669, 44] on span "Search widget" at bounding box center [691, 43] width 102 height 23
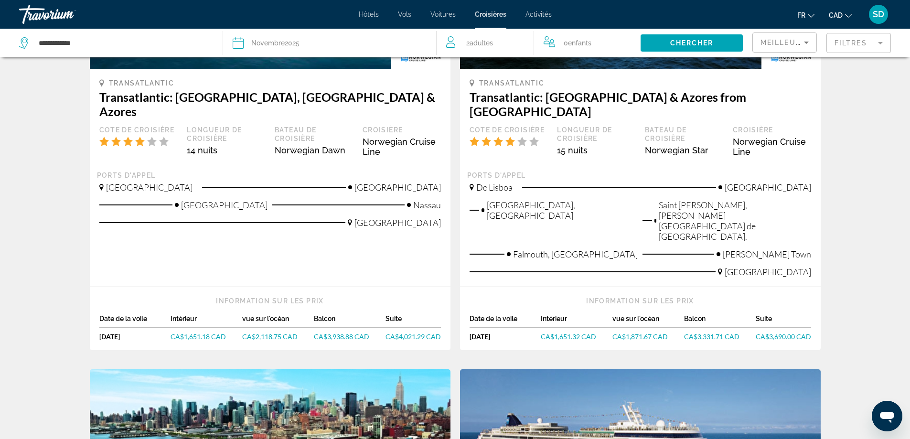
scroll to position [621, 0]
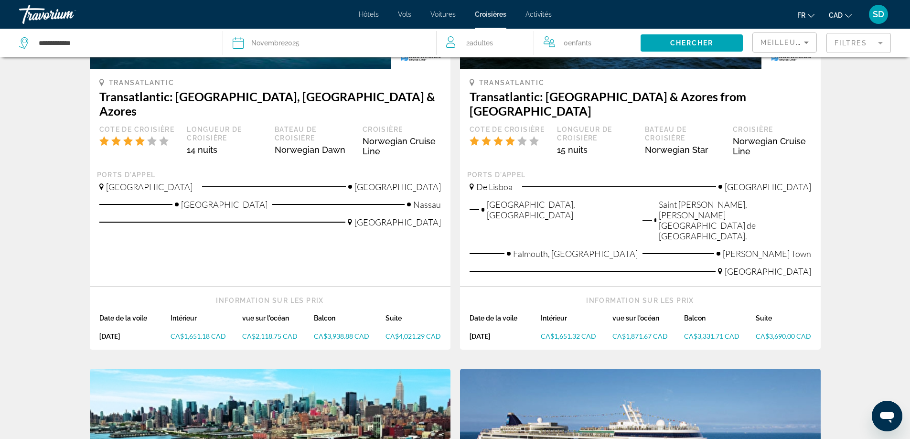
click at [867, 32] on div "Filtres" at bounding box center [858, 43] width 64 height 29
click at [862, 45] on mat-form-field "Filtres" at bounding box center [858, 43] width 64 height 20
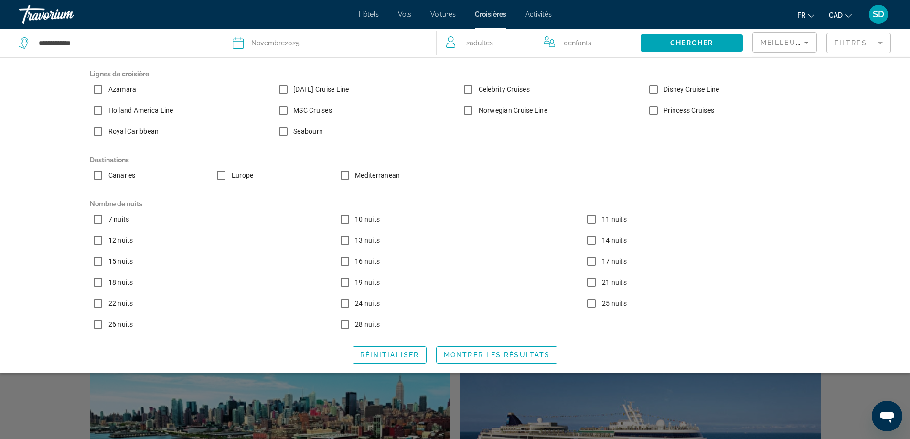
click at [121, 222] on span "7 nuits" at bounding box center [118, 219] width 21 height 8
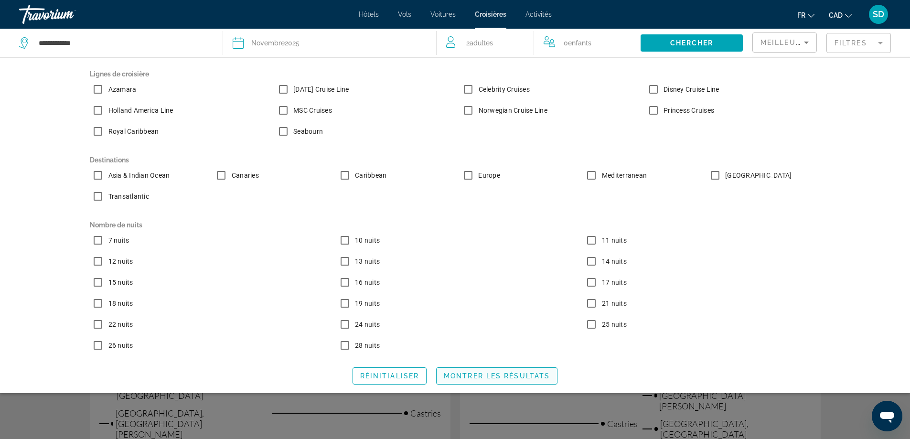
click at [509, 376] on span "Montrer les résultats" at bounding box center [497, 376] width 106 height 8
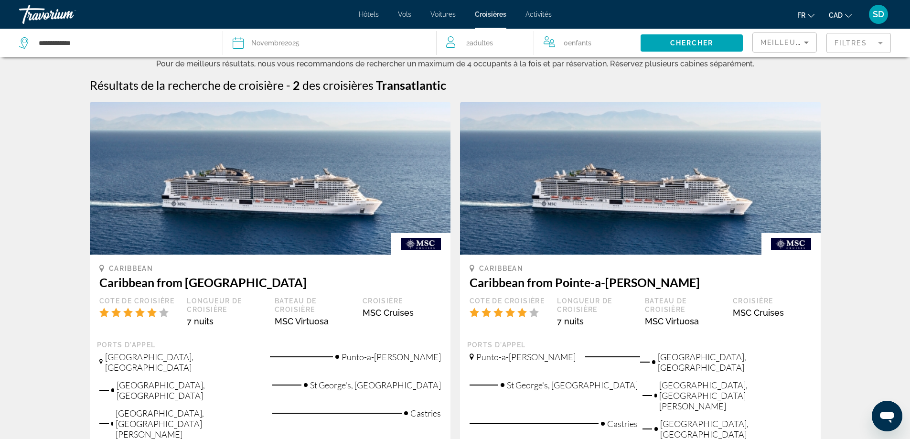
click at [791, 53] on div "Meilleures affaires" at bounding box center [784, 43] width 64 height 29
click at [791, 44] on span "Meilleures affaires" at bounding box center [806, 43] width 92 height 8
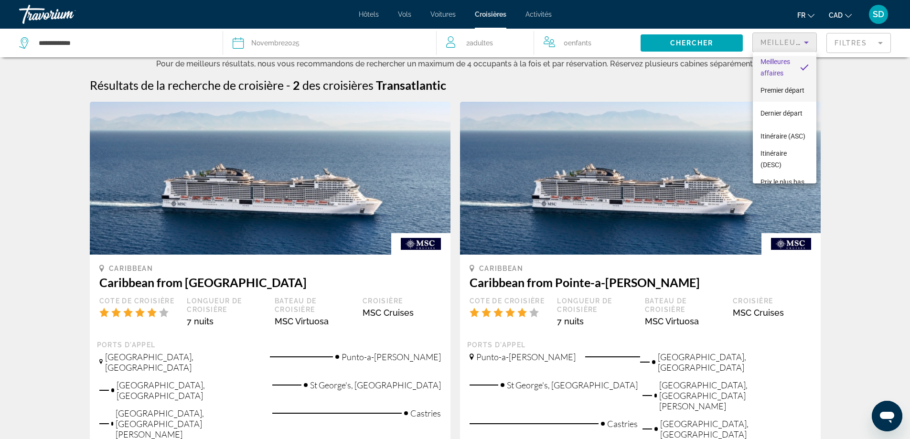
click at [788, 85] on span "Premier départ" at bounding box center [782, 90] width 44 height 11
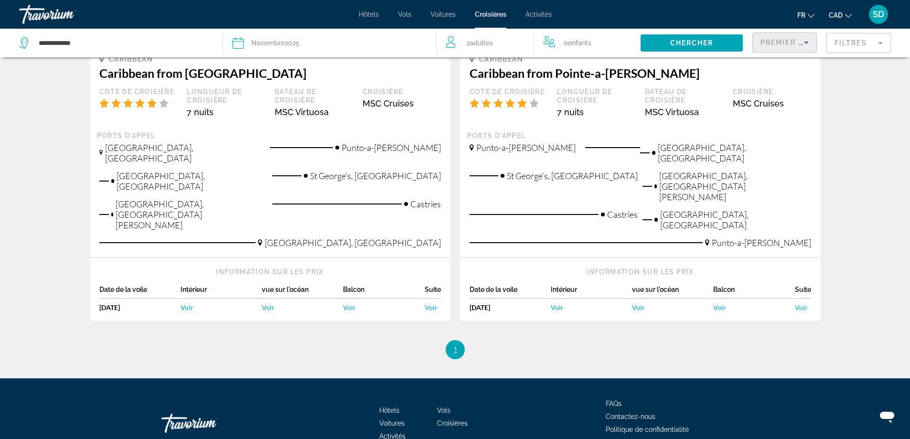
scroll to position [186, 0]
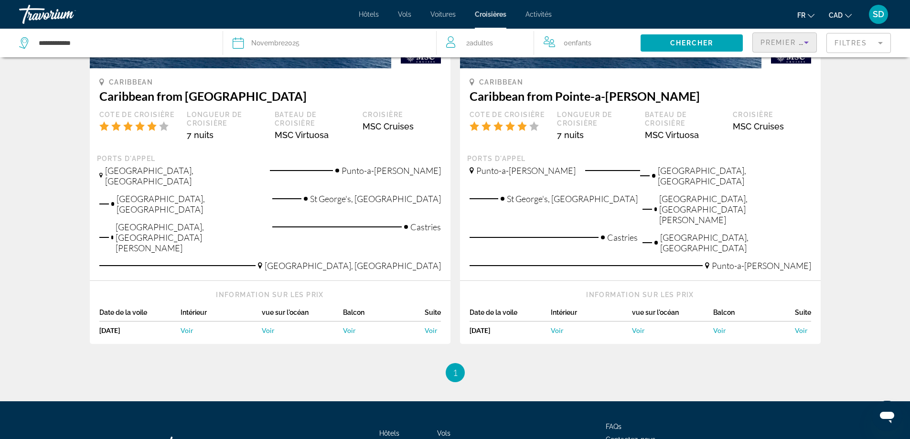
click at [108, 32] on div "**********" at bounding box center [116, 43] width 194 height 29
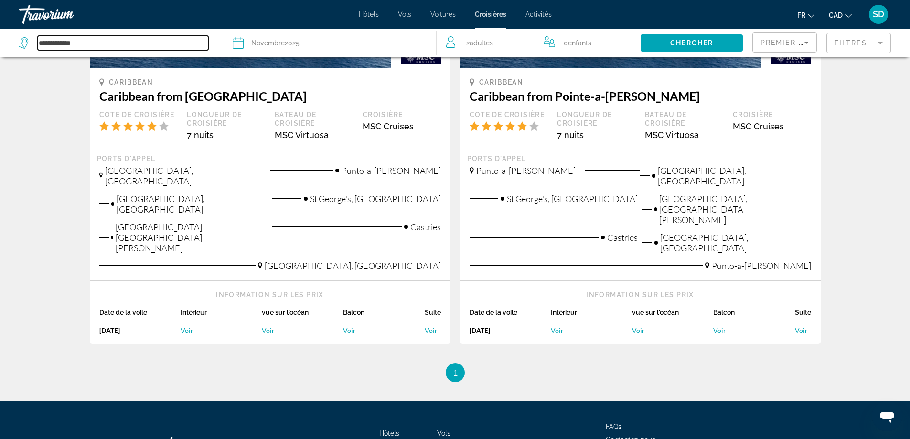
click at [106, 43] on input "**********" at bounding box center [123, 43] width 170 height 14
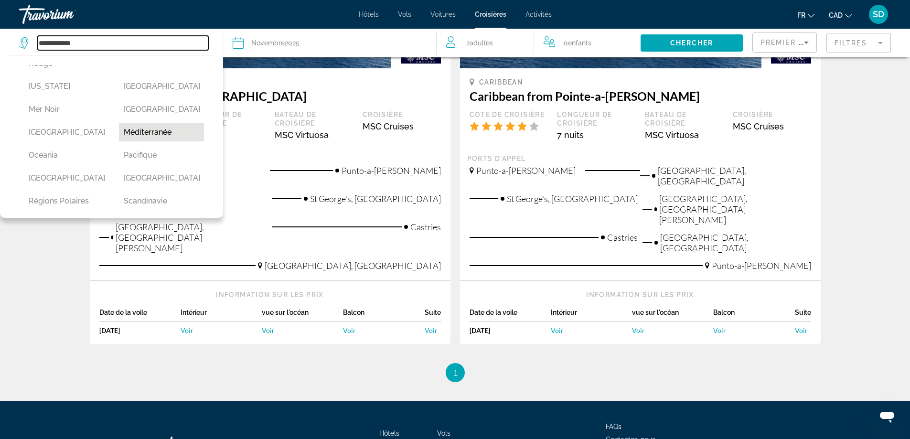
scroll to position [287, 0]
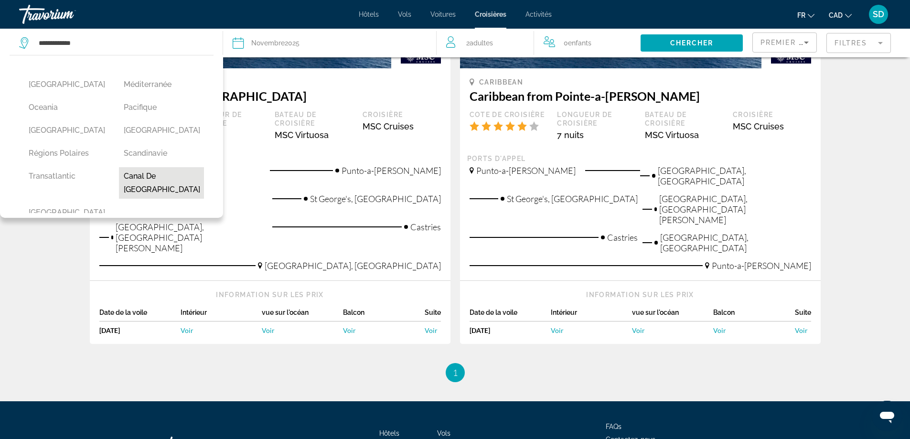
click at [157, 179] on button "canal de [GEOGRAPHIC_DATA]" at bounding box center [161, 183] width 85 height 32
type input "**********"
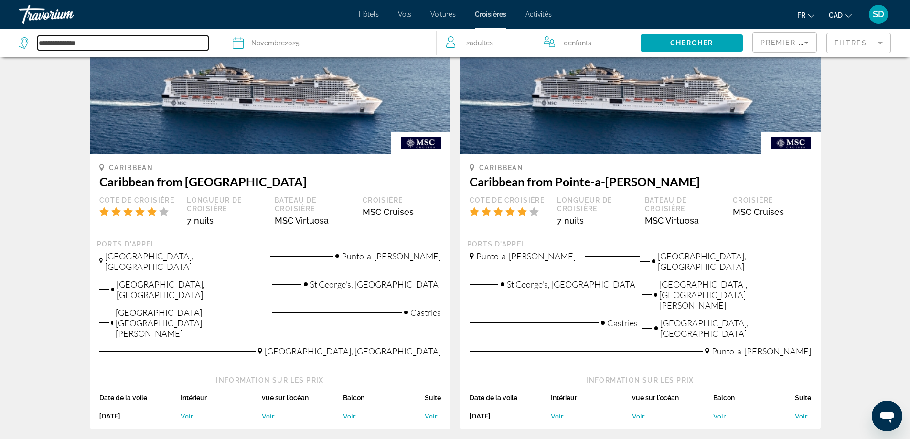
scroll to position [0, 0]
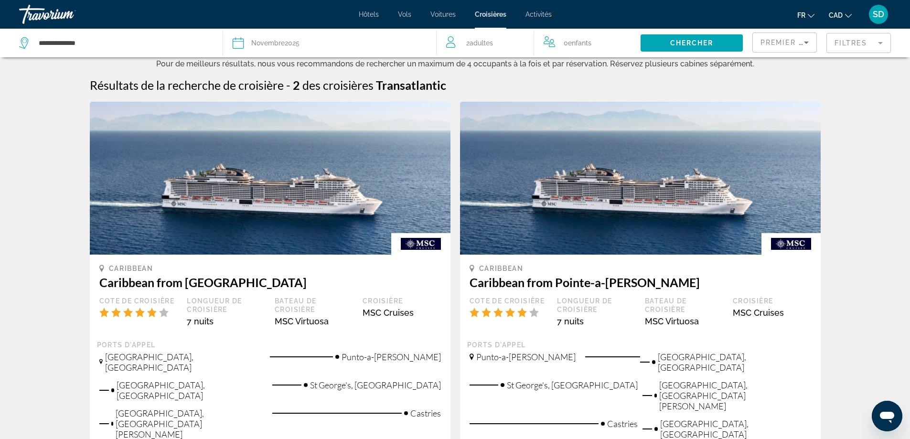
click at [403, 15] on span "Vols" at bounding box center [404, 15] width 13 height 8
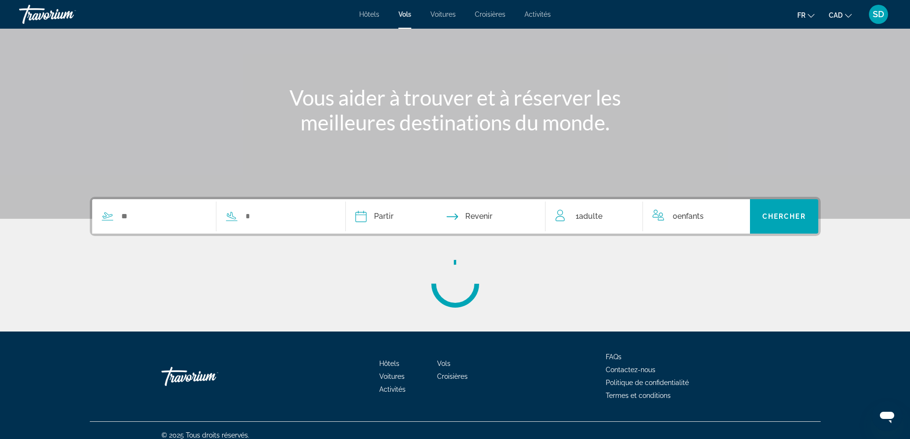
scroll to position [77, 0]
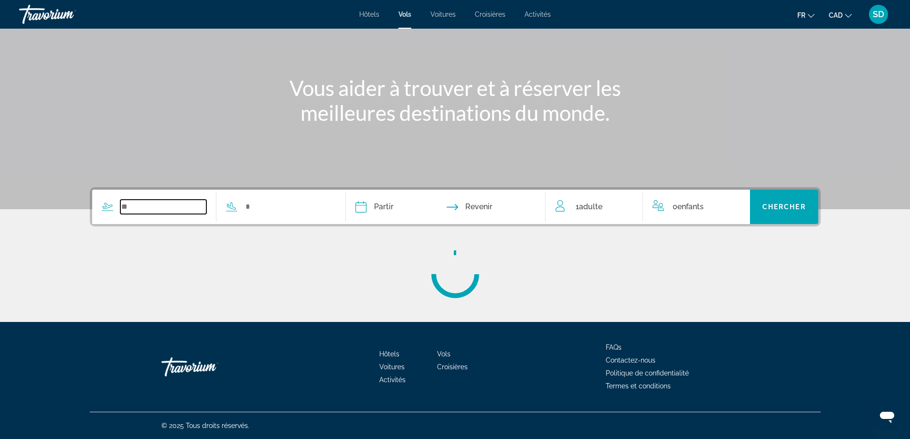
click at [153, 210] on input "Search widget" at bounding box center [163, 207] width 86 height 14
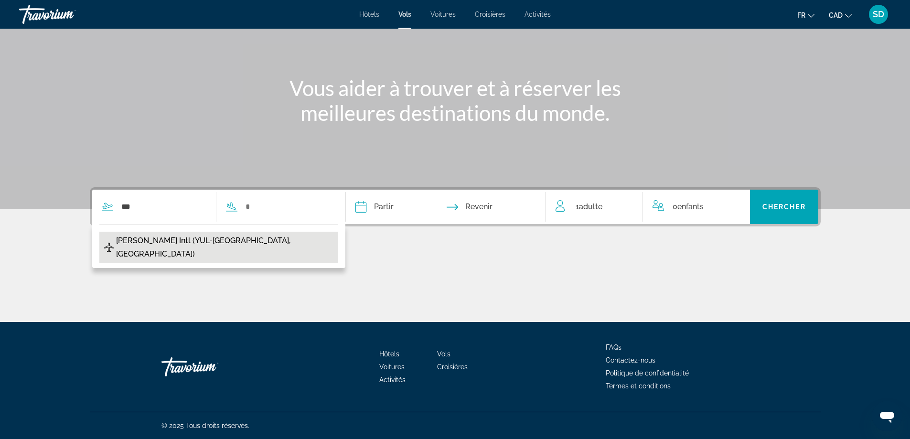
click at [181, 244] on span "[PERSON_NAME] Intl (YUL-[GEOGRAPHIC_DATA], [GEOGRAPHIC_DATA])" at bounding box center [224, 247] width 217 height 27
type input "**********"
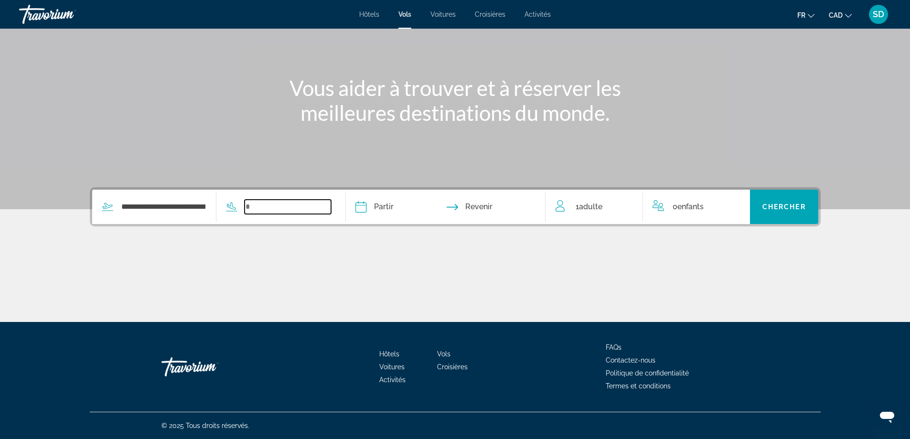
click at [293, 211] on input "Search widget" at bounding box center [288, 207] width 86 height 14
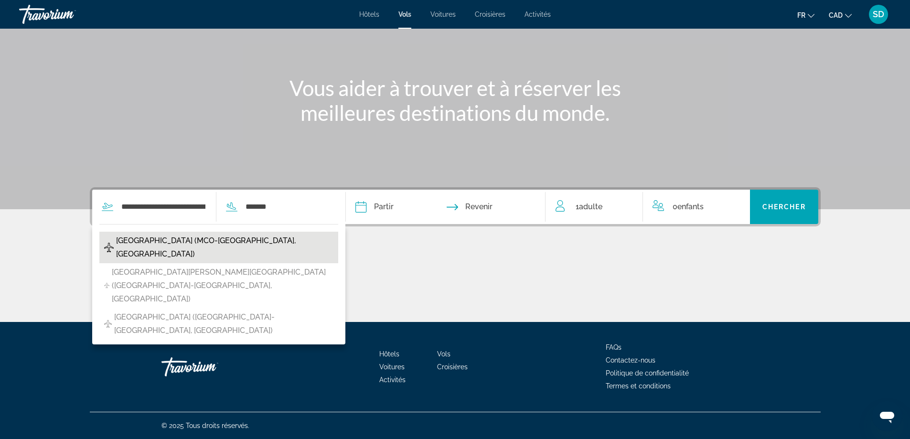
click at [292, 240] on span "[GEOGRAPHIC_DATA] (MCO-[GEOGRAPHIC_DATA], [GEOGRAPHIC_DATA])" at bounding box center [224, 247] width 217 height 27
type input "**********"
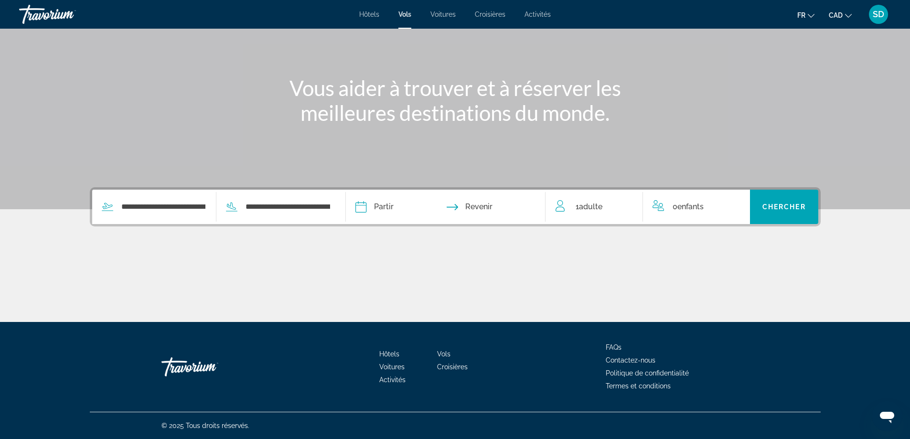
click at [397, 207] on input "Depart date" at bounding box center [402, 208] width 99 height 37
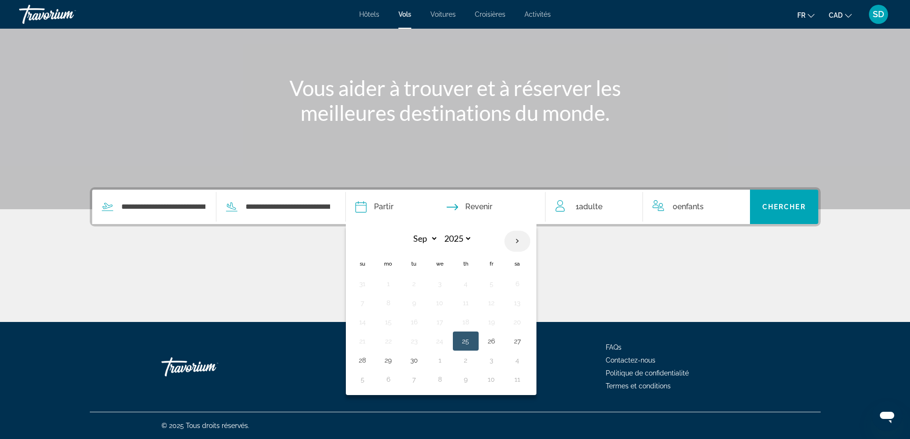
click at [522, 239] on th "Next month" at bounding box center [517, 241] width 26 height 21
select select "**"
click at [520, 284] on button "1" at bounding box center [517, 283] width 15 height 13
type input "**********"
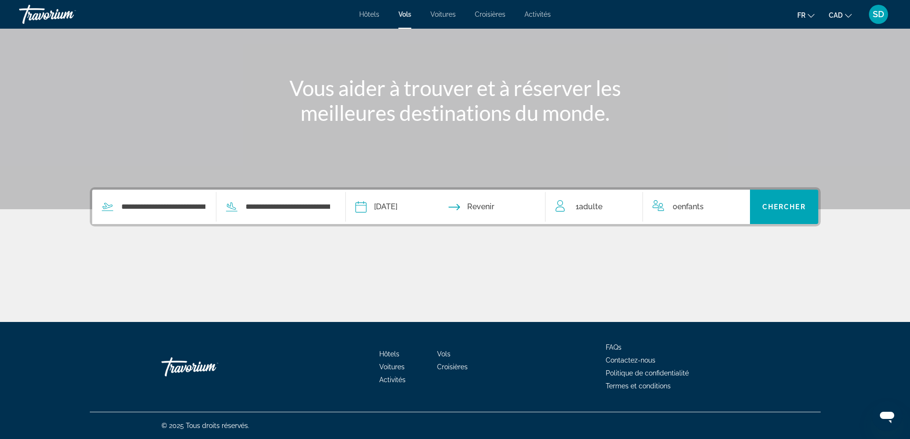
click at [484, 203] on input "Return date" at bounding box center [499, 208] width 99 height 37
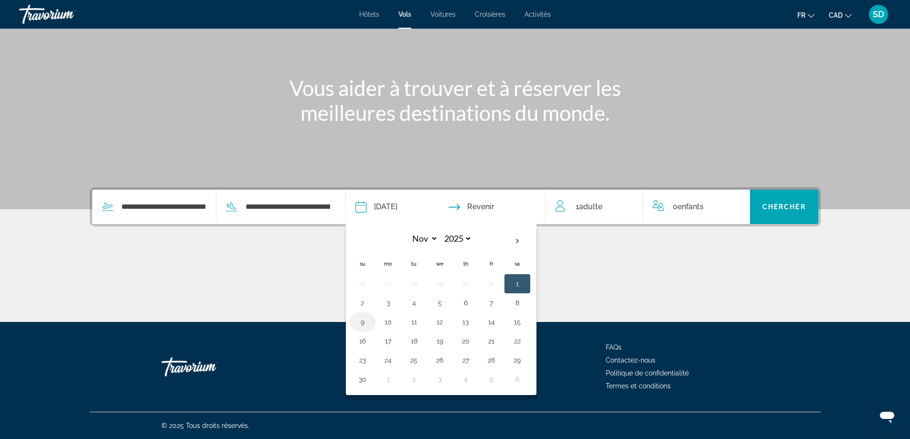
click at [367, 320] on button "9" at bounding box center [362, 321] width 15 height 13
type input "**********"
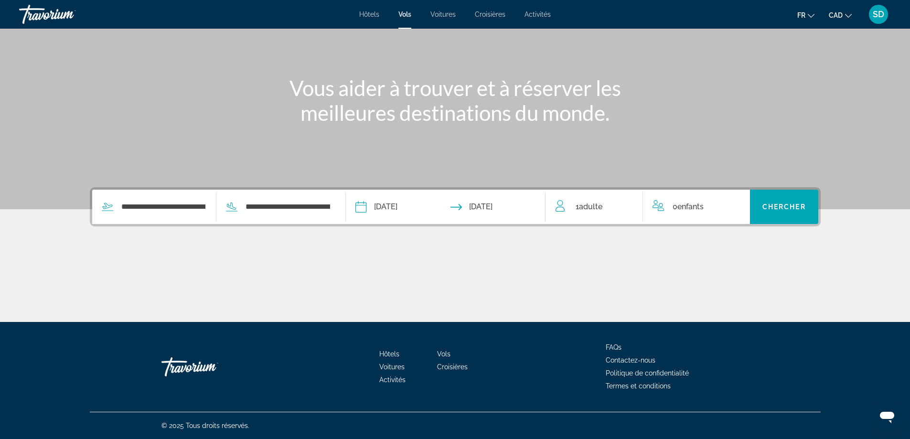
click at [594, 215] on div "1 Adulte Adultes" at bounding box center [599, 207] width 88 height 34
click at [634, 200] on div "1 Adulte Adultes" at bounding box center [598, 207] width 87 height 17
click at [626, 206] on icon "Increment adults" at bounding box center [628, 204] width 9 height 11
click at [794, 211] on span "Search widget" at bounding box center [784, 206] width 68 height 23
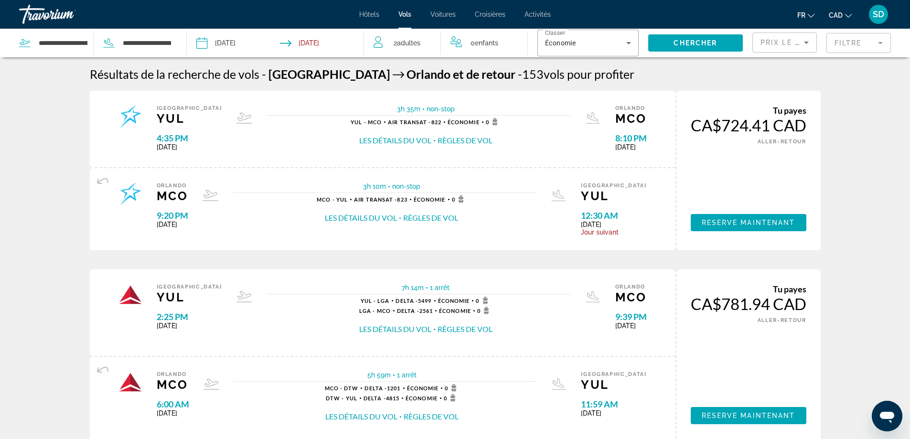
drag, startPoint x: 193, startPoint y: 264, endPoint x: 0, endPoint y: 171, distance: 214.4
drag, startPoint x: 0, startPoint y: 171, endPoint x: 35, endPoint y: 140, distance: 46.7
click at [758, 226] on span "Reserve maintenant" at bounding box center [749, 223] width 94 height 8
click at [59, 44] on input "**********" at bounding box center [63, 43] width 51 height 14
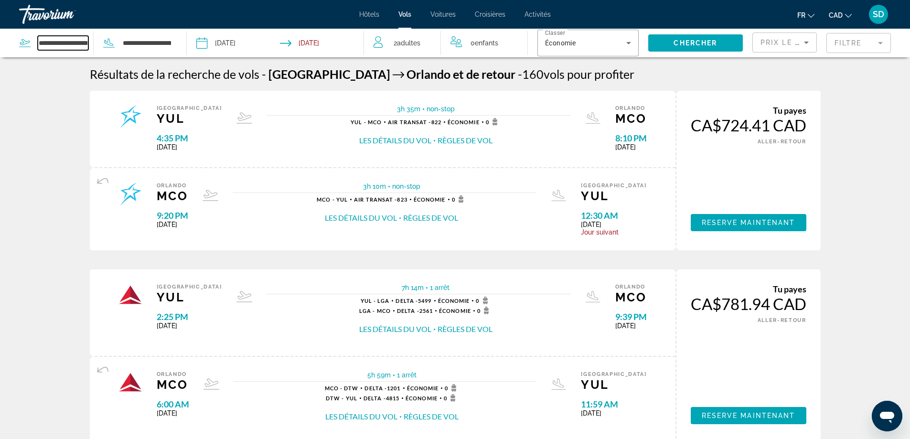
drag, startPoint x: 40, startPoint y: 44, endPoint x: 53, endPoint y: 44, distance: 12.9
click at [155, 53] on div "**********" at bounding box center [95, 43] width 153 height 29
click at [90, 43] on div "**********" at bounding box center [56, 43] width 74 height 14
click at [86, 43] on input "**********" at bounding box center [63, 43] width 51 height 14
drag, startPoint x: 53, startPoint y: 44, endPoint x: 2, endPoint y: 44, distance: 50.1
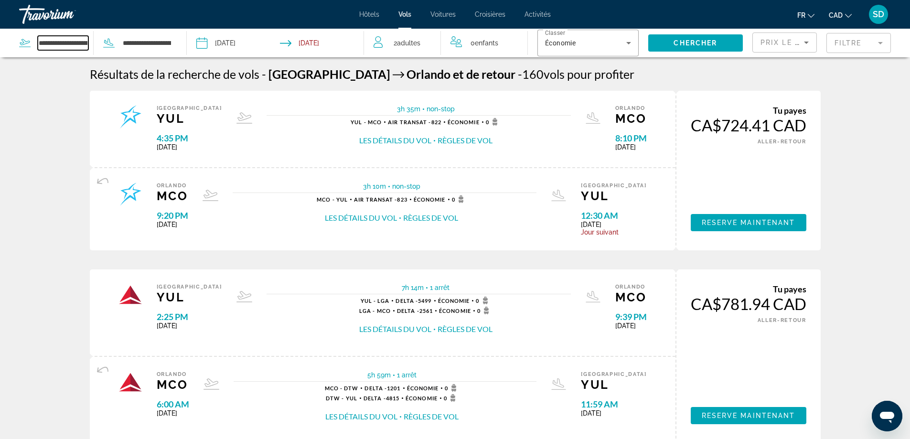
click at [2, 44] on app-airports-search "**********" at bounding box center [93, 43] width 187 height 29
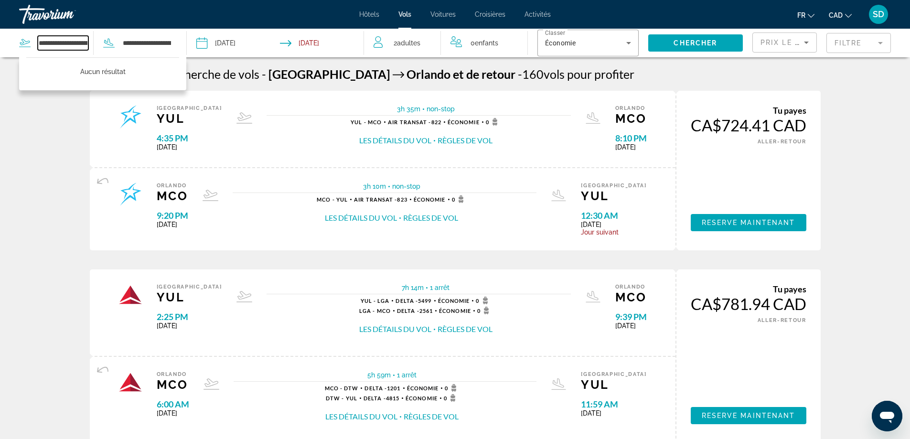
type input "**********"
click at [21, 49] on div "**********" at bounding box center [56, 43] width 74 height 14
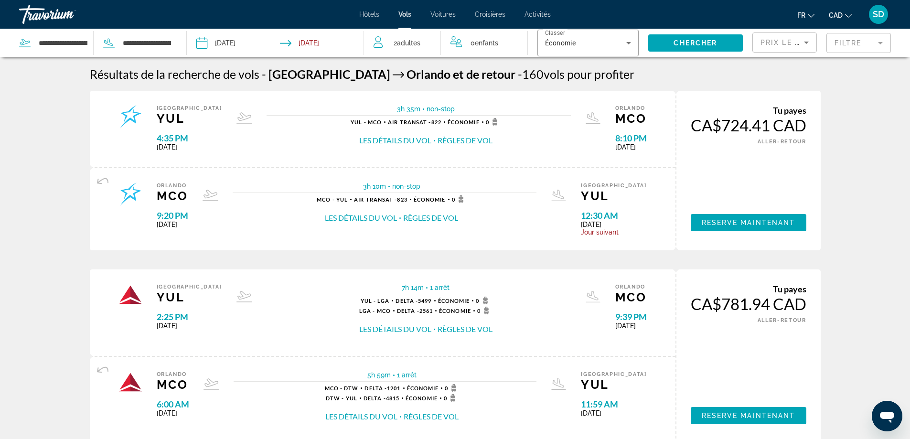
click at [22, 42] on icon "Search widget" at bounding box center [24, 42] width 11 height 11
click at [55, 47] on input "**********" at bounding box center [63, 43] width 51 height 14
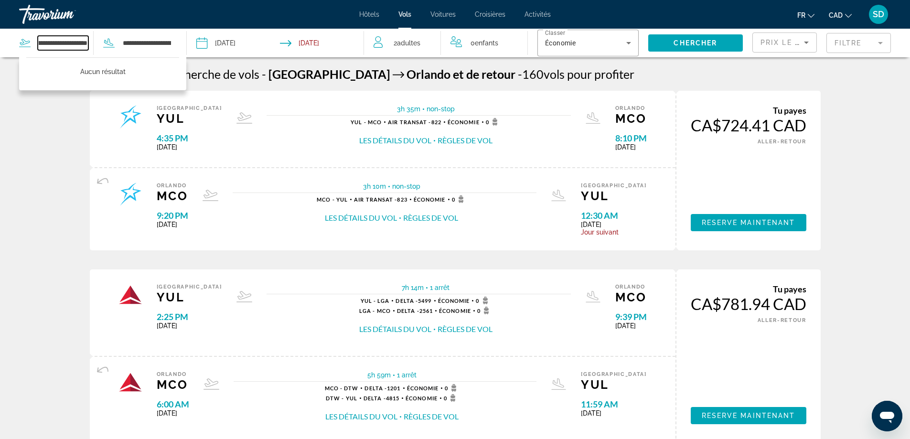
scroll to position [0, 45]
drag, startPoint x: 39, startPoint y: 42, endPoint x: 114, endPoint y: 50, distance: 75.4
click at [114, 50] on div "**********" at bounding box center [95, 43] width 153 height 29
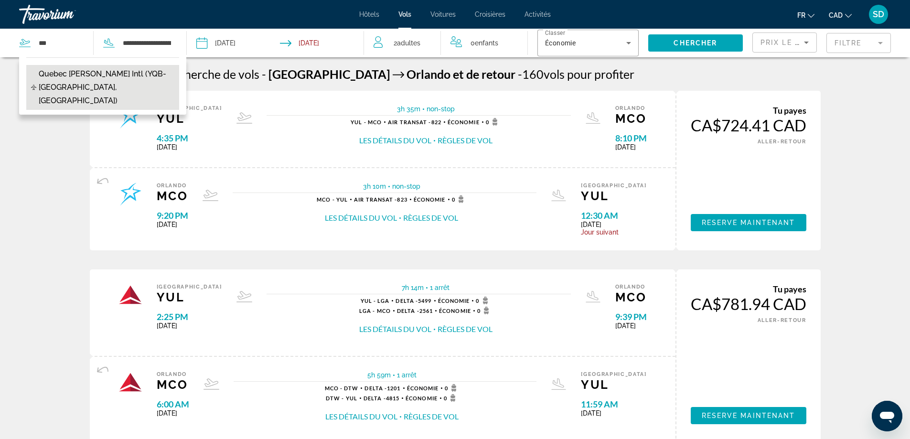
click at [77, 77] on span "Quebec [PERSON_NAME] Intl (YQB-[GEOGRAPHIC_DATA], [GEOGRAPHIC_DATA])" at bounding box center [107, 87] width 136 height 40
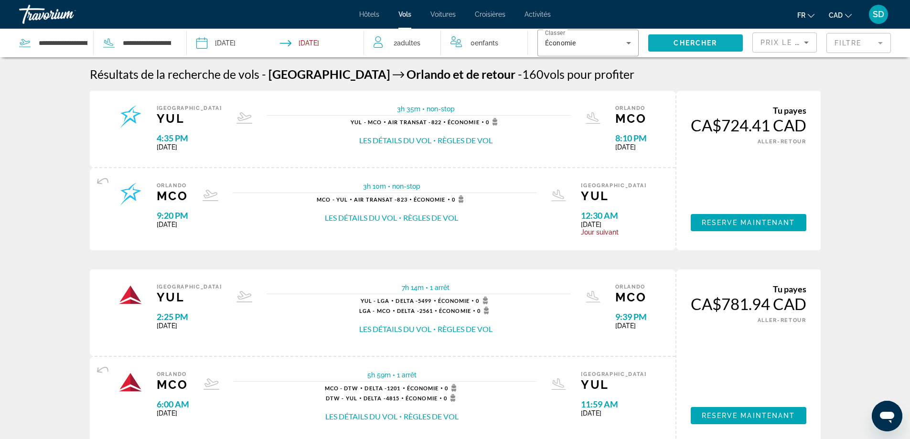
click at [715, 46] on span "Chercher" at bounding box center [694, 43] width 43 height 8
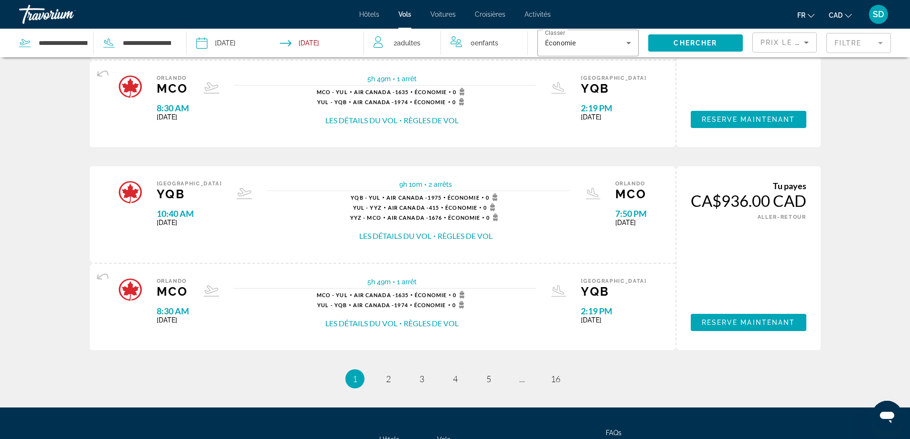
scroll to position [907, 0]
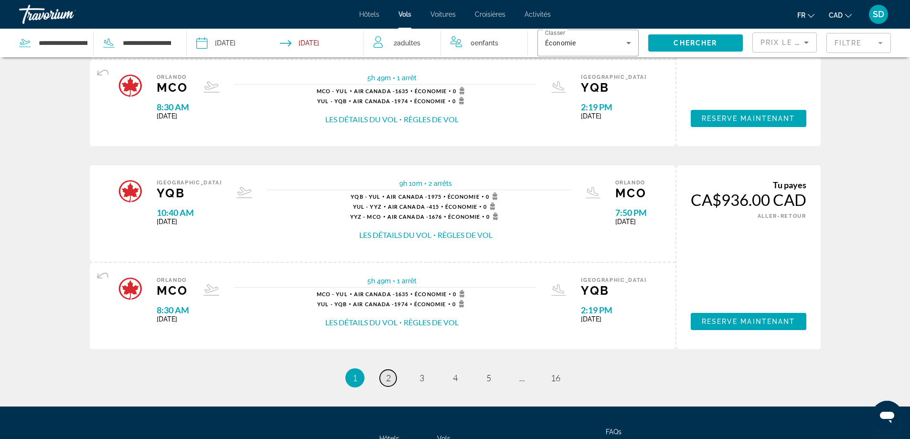
click at [390, 376] on span "2" at bounding box center [388, 377] width 5 height 11
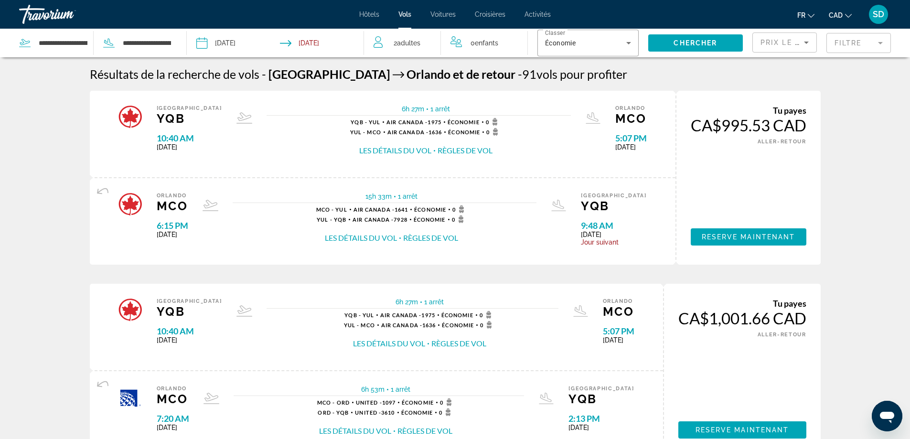
click at [851, 49] on mat-form-field "Filtre" at bounding box center [858, 43] width 64 height 20
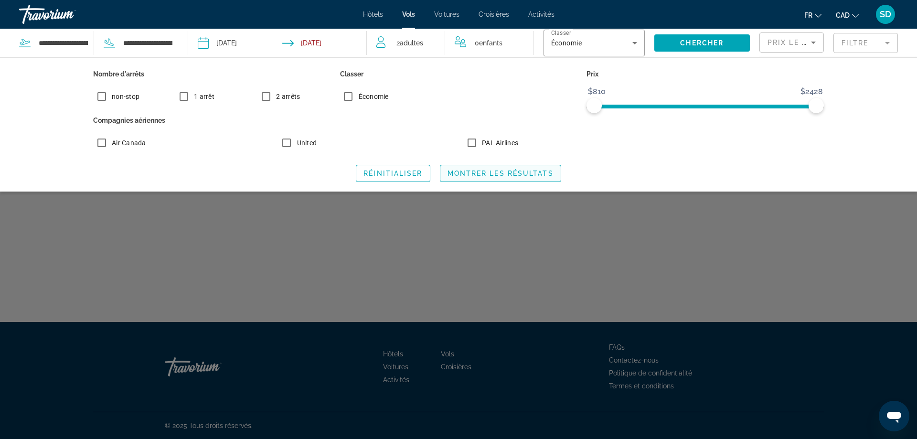
click at [496, 176] on span "Montrer les résultats" at bounding box center [500, 174] width 106 height 8
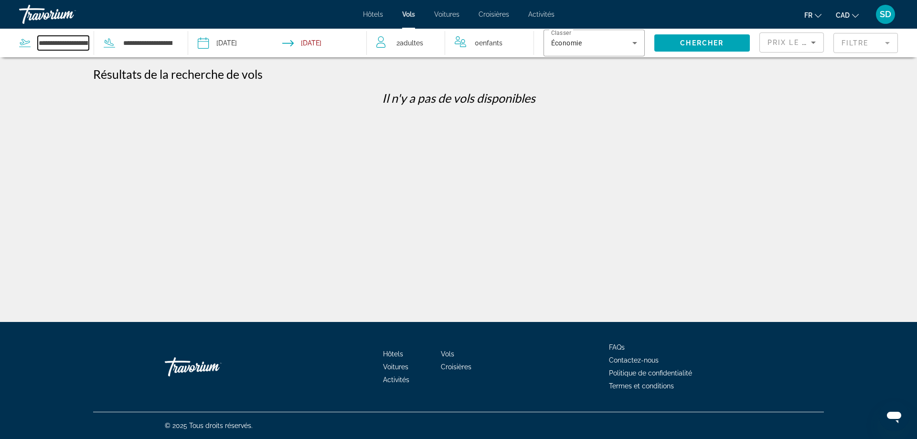
click at [77, 43] on input "**********" at bounding box center [63, 43] width 51 height 14
drag, startPoint x: 38, startPoint y: 43, endPoint x: 111, endPoint y: 66, distance: 76.4
click at [128, 51] on div "**********" at bounding box center [96, 43] width 154 height 29
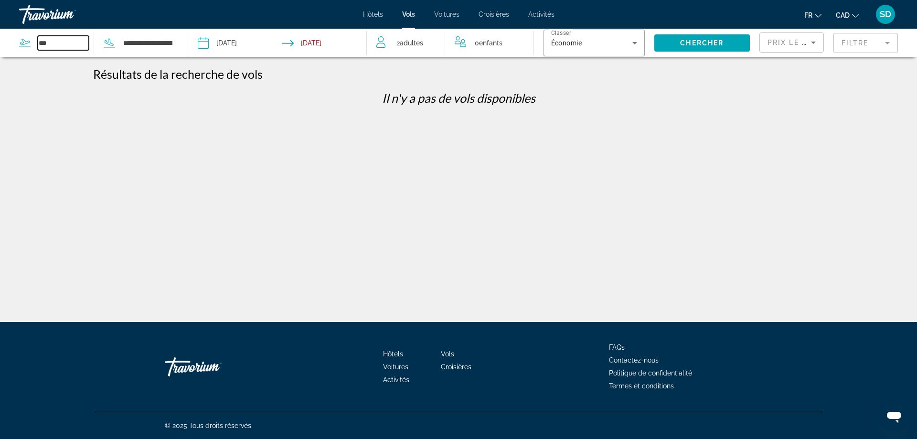
click at [64, 47] on input "***" at bounding box center [63, 43] width 51 height 14
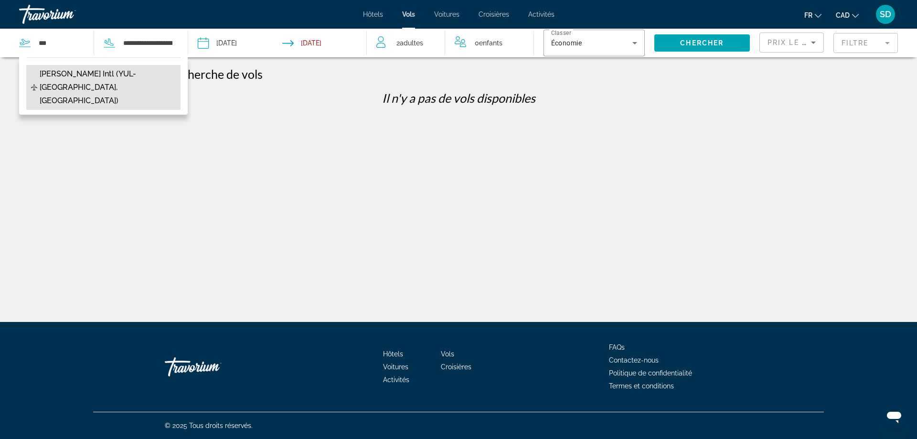
click at [74, 84] on span "[PERSON_NAME] Intl (YUL-[GEOGRAPHIC_DATA], [GEOGRAPHIC_DATA])" at bounding box center [108, 87] width 136 height 40
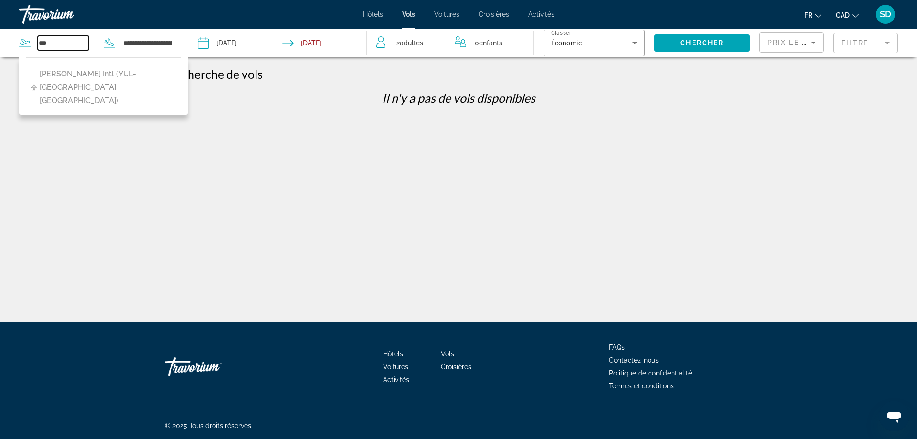
type input "**********"
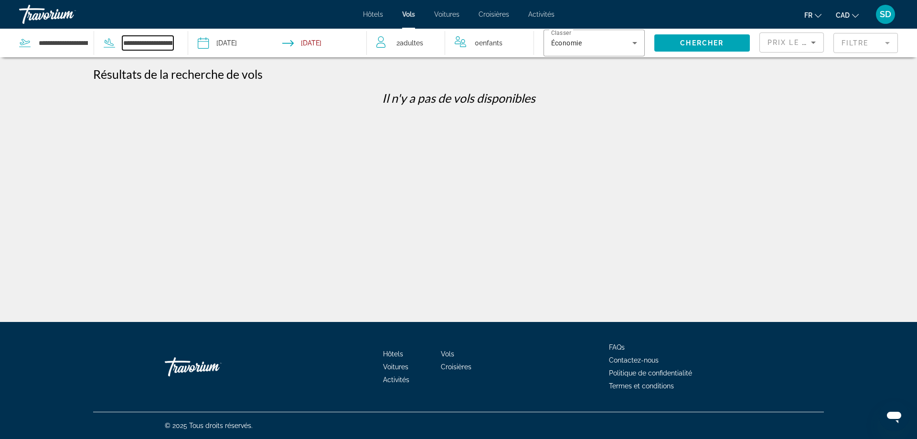
click at [170, 47] on input "**********" at bounding box center [147, 43] width 51 height 14
drag, startPoint x: 124, startPoint y: 43, endPoint x: 217, endPoint y: 52, distance: 93.9
click at [217, 54] on div "**********" at bounding box center [183, 43] width 367 height 29
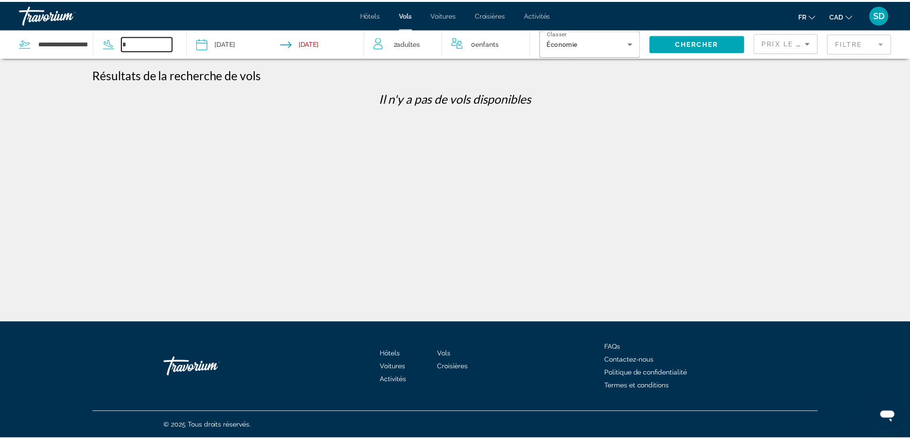
scroll to position [0, 0]
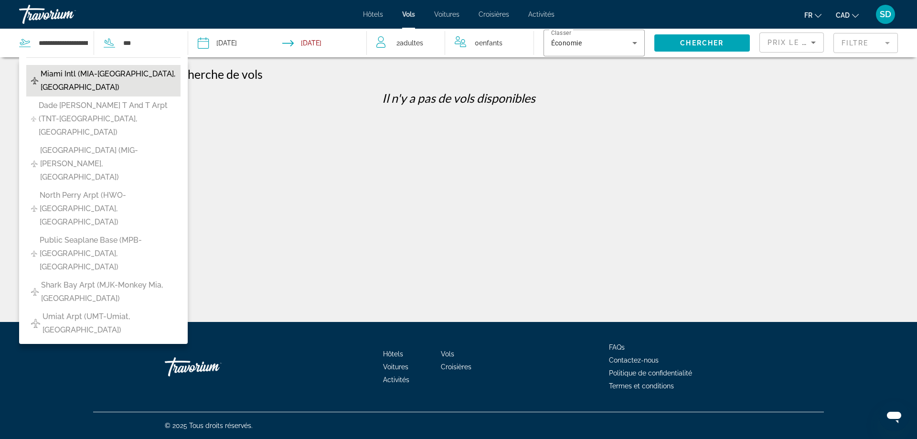
click at [120, 78] on span "Miami Intl (MIA-[GEOGRAPHIC_DATA], [GEOGRAPHIC_DATA])" at bounding box center [108, 80] width 135 height 27
type input "**********"
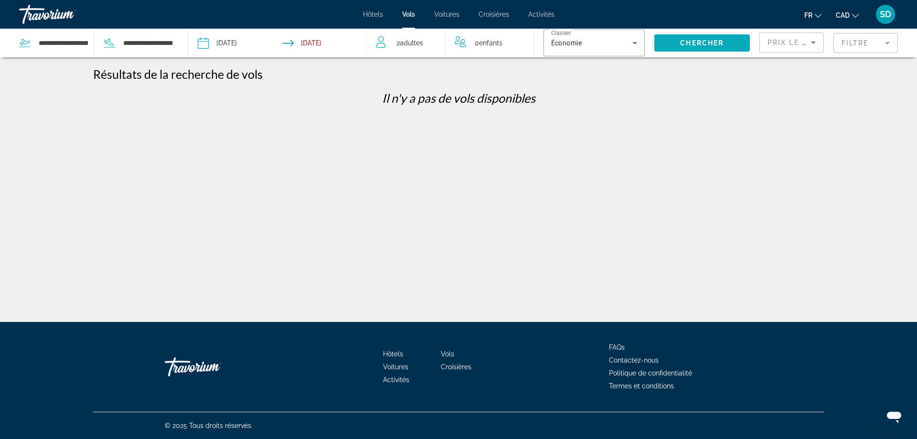
click at [683, 38] on span "Search widget" at bounding box center [702, 43] width 96 height 23
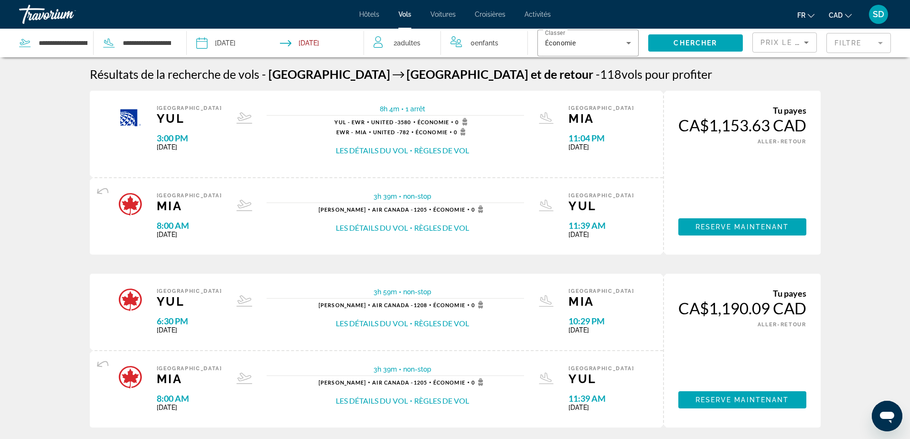
click at [320, 43] on input "Return date: Nov 9, 2025" at bounding box center [324, 45] width 88 height 32
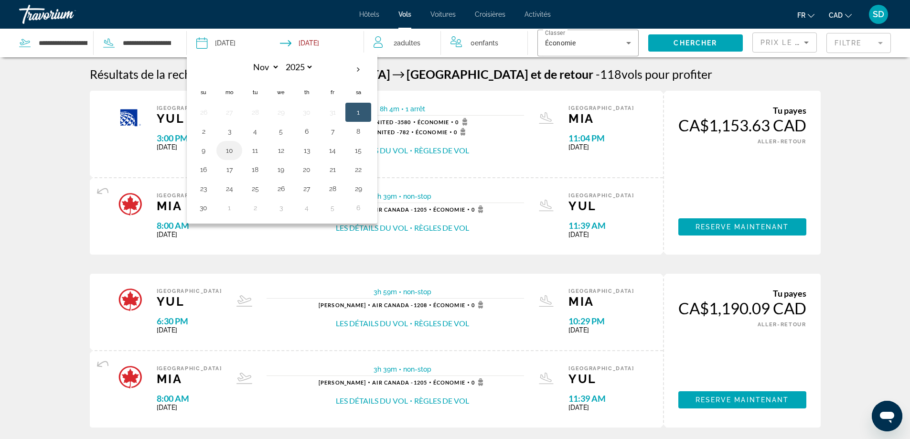
click at [232, 153] on button "10" at bounding box center [229, 150] width 15 height 13
type input "**********"
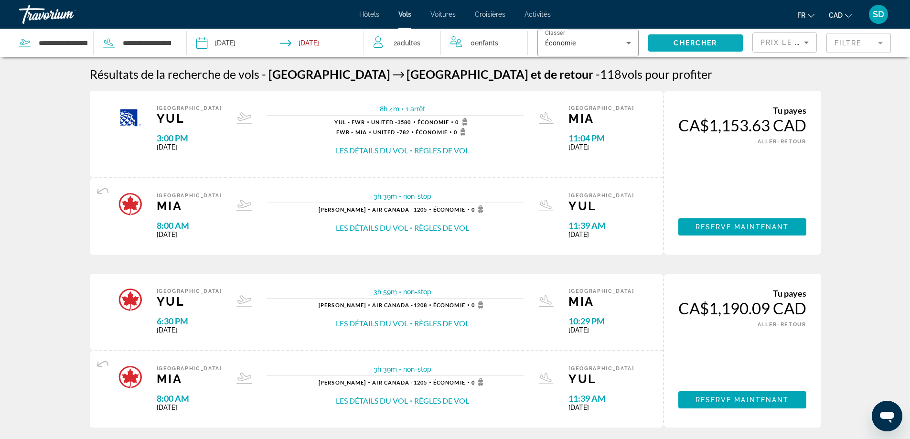
click at [673, 40] on span "Chercher" at bounding box center [694, 43] width 43 height 8
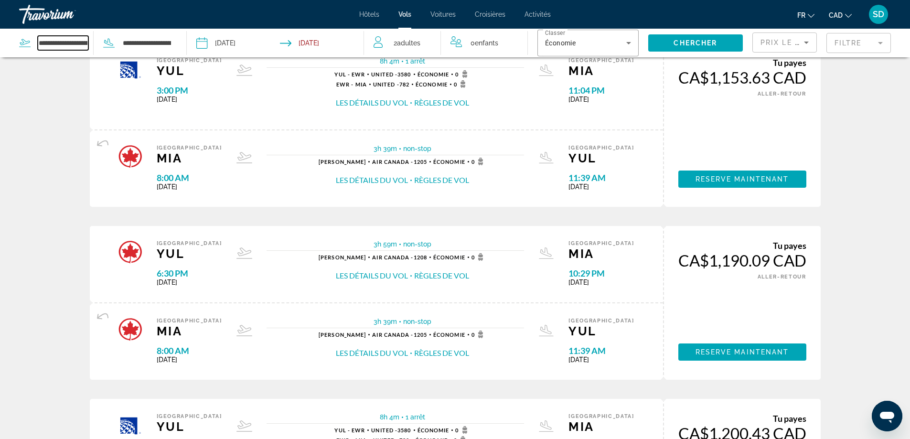
click at [76, 49] on input "**********" at bounding box center [63, 43] width 51 height 14
drag, startPoint x: 39, startPoint y: 43, endPoint x: 113, endPoint y: 49, distance: 74.2
click at [113, 49] on div "**********" at bounding box center [95, 43] width 153 height 29
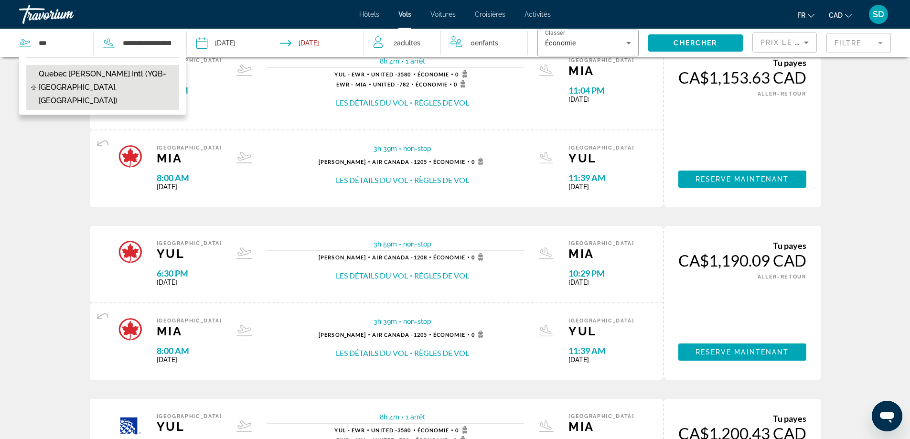
click at [132, 84] on span "Quebec [PERSON_NAME] Intl (YQB-[GEOGRAPHIC_DATA], [GEOGRAPHIC_DATA])" at bounding box center [107, 87] width 136 height 40
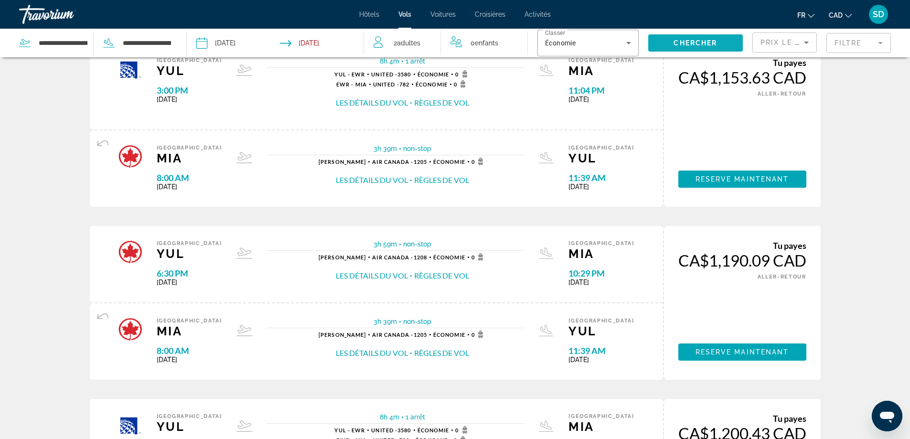
click at [651, 43] on span "Search widget" at bounding box center [695, 43] width 95 height 23
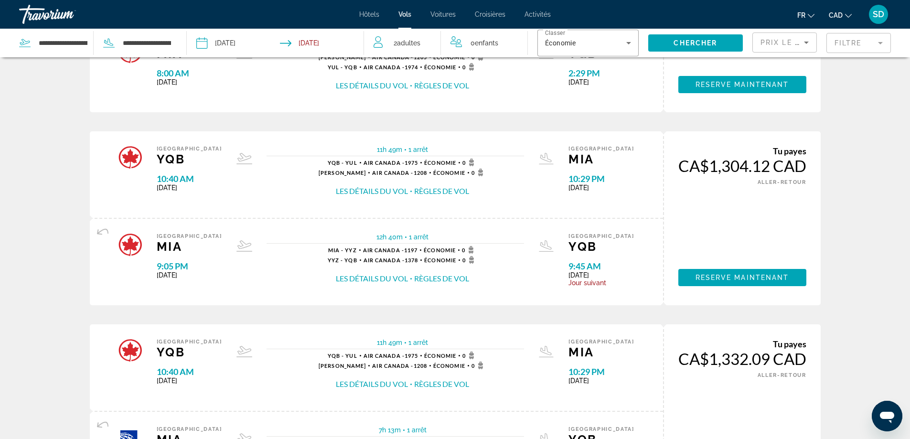
scroll to position [191, 0]
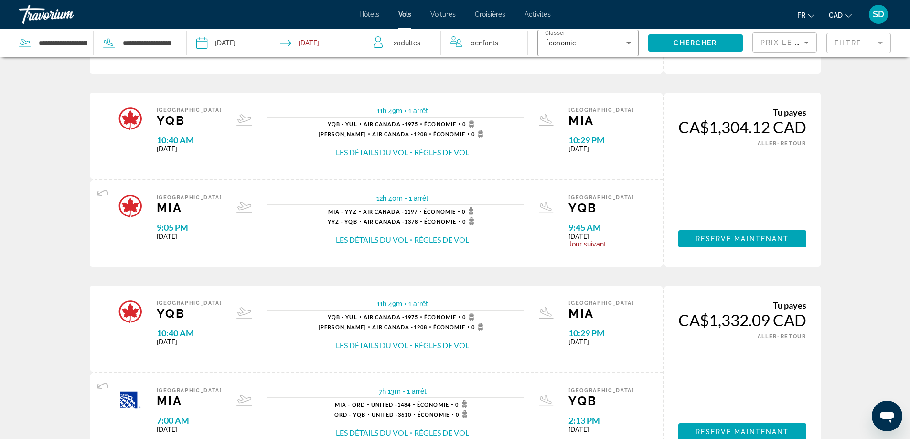
click at [845, 49] on mat-form-field "Filtre" at bounding box center [858, 43] width 64 height 20
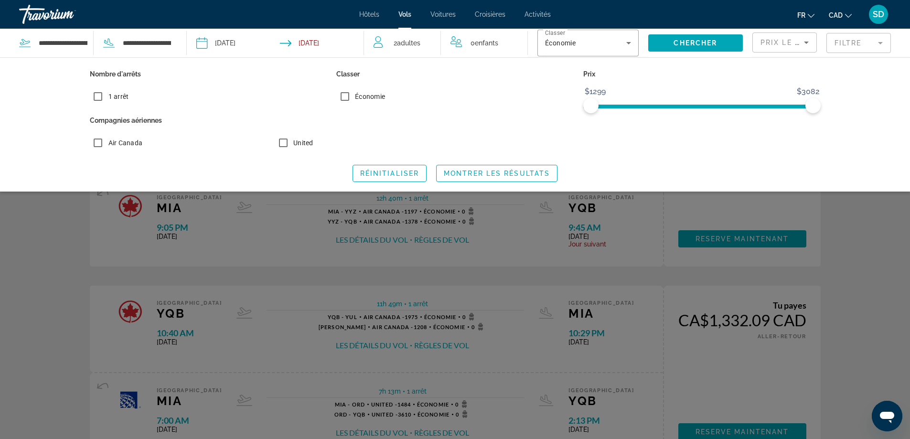
click at [377, 269] on div "Search widget" at bounding box center [455, 288] width 910 height 300
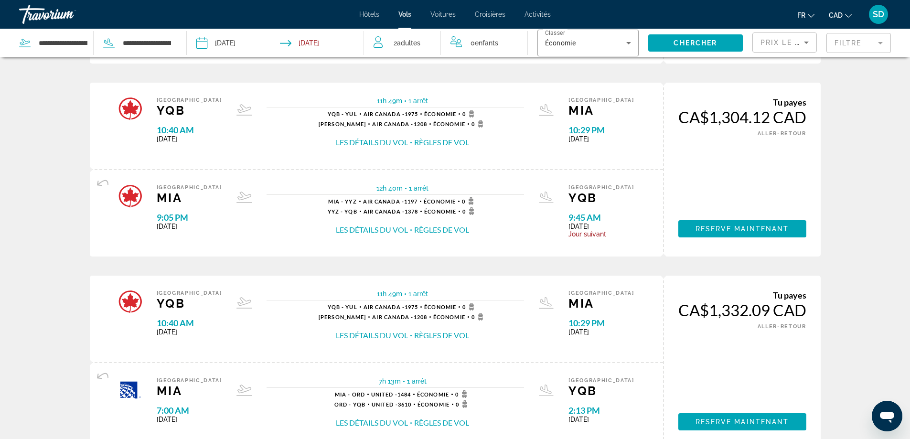
scroll to position [105, 0]
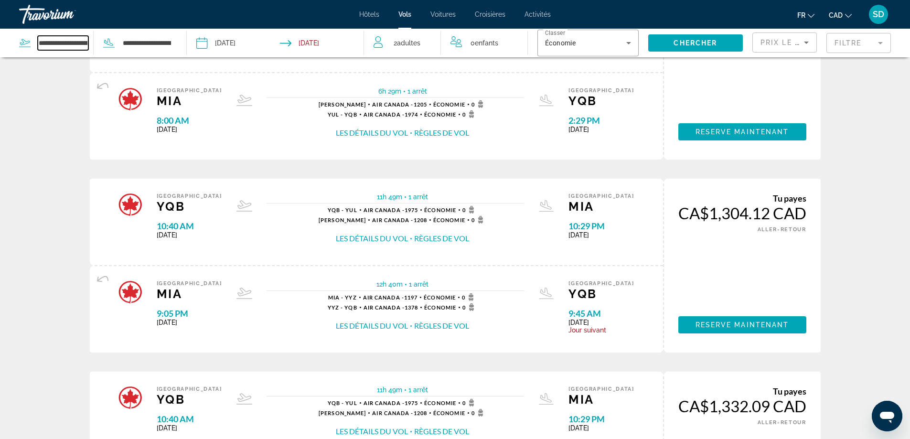
click at [74, 37] on input "**********" at bounding box center [63, 43] width 51 height 14
drag, startPoint x: 41, startPoint y: 43, endPoint x: 168, endPoint y: 70, distance: 129.9
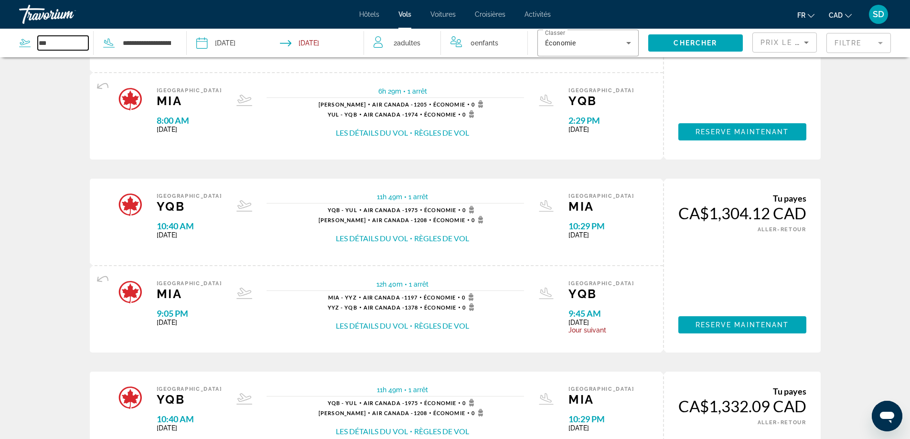
click at [64, 44] on input "***" at bounding box center [63, 43] width 51 height 14
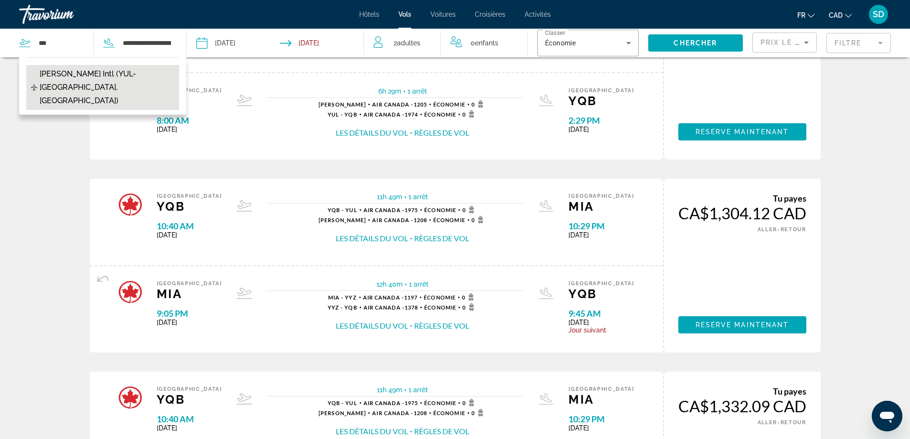
click at [77, 79] on span "[PERSON_NAME] Intl (YUL-[GEOGRAPHIC_DATA], [GEOGRAPHIC_DATA])" at bounding box center [107, 87] width 135 height 40
type input "**********"
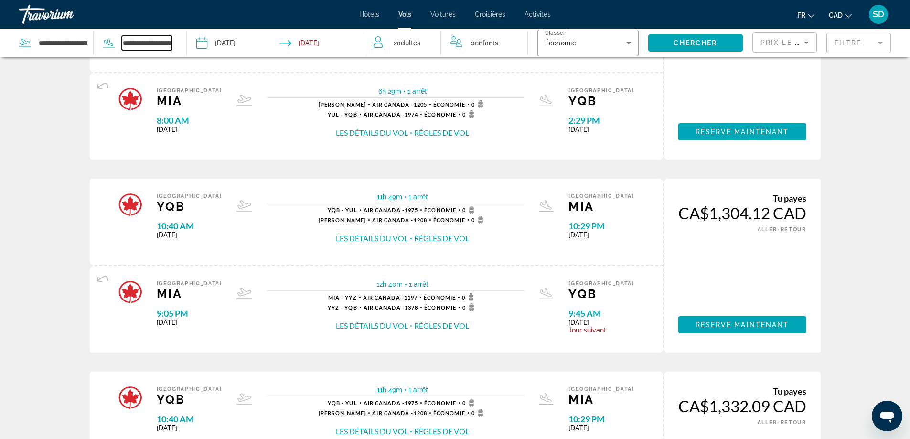
click at [152, 44] on input "**********" at bounding box center [147, 43] width 51 height 14
drag, startPoint x: 124, startPoint y: 44, endPoint x: 213, endPoint y: 50, distance: 90.0
click at [215, 51] on div "**********" at bounding box center [182, 43] width 364 height 29
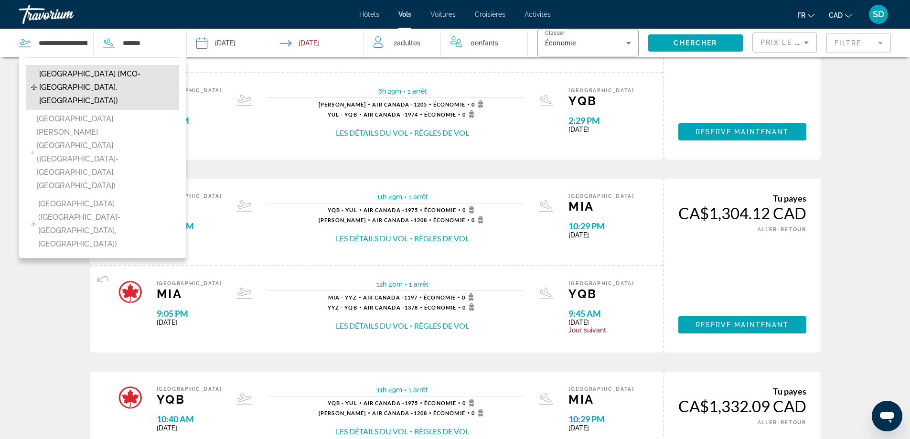
click at [149, 85] on span "[GEOGRAPHIC_DATA] (MCO-[GEOGRAPHIC_DATA], [GEOGRAPHIC_DATA])" at bounding box center [106, 87] width 135 height 40
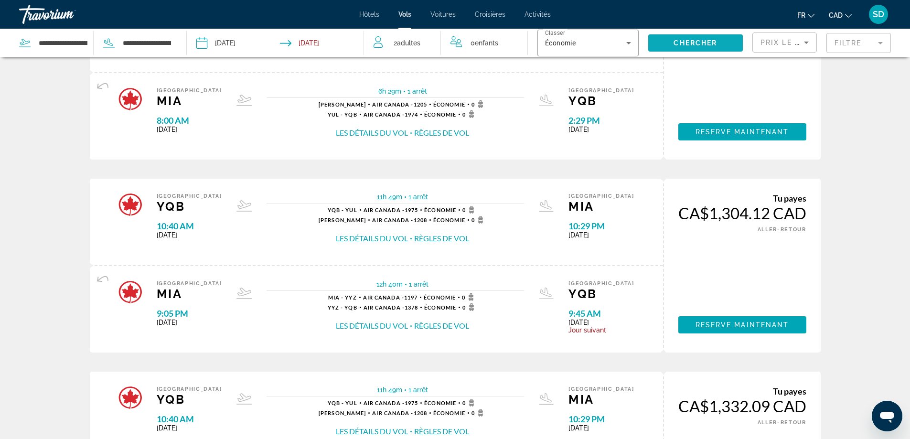
click at [674, 41] on span "Chercher" at bounding box center [694, 43] width 43 height 8
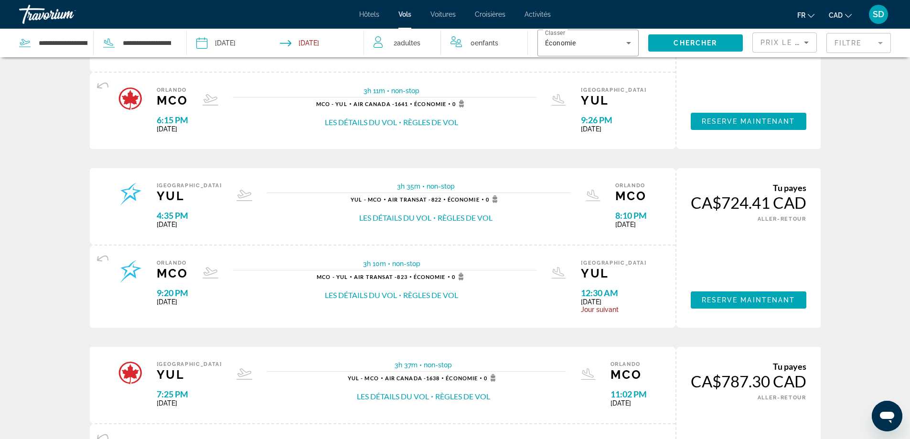
scroll to position [191, 0]
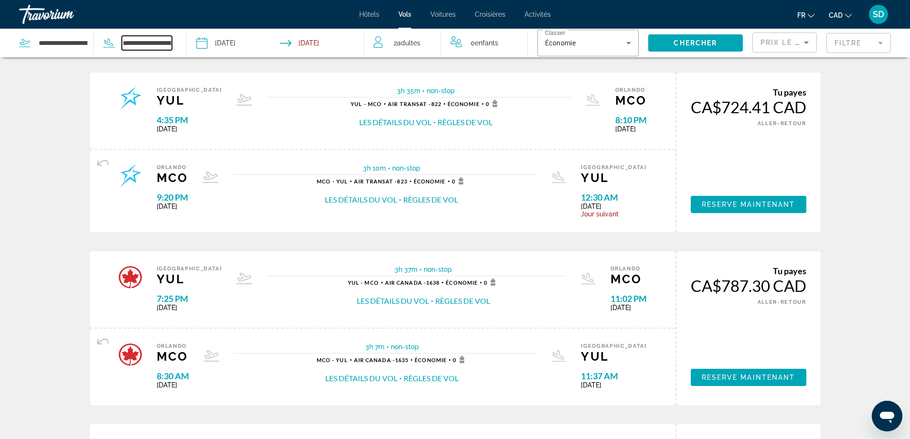
click at [164, 47] on input "**********" at bounding box center [147, 43] width 51 height 14
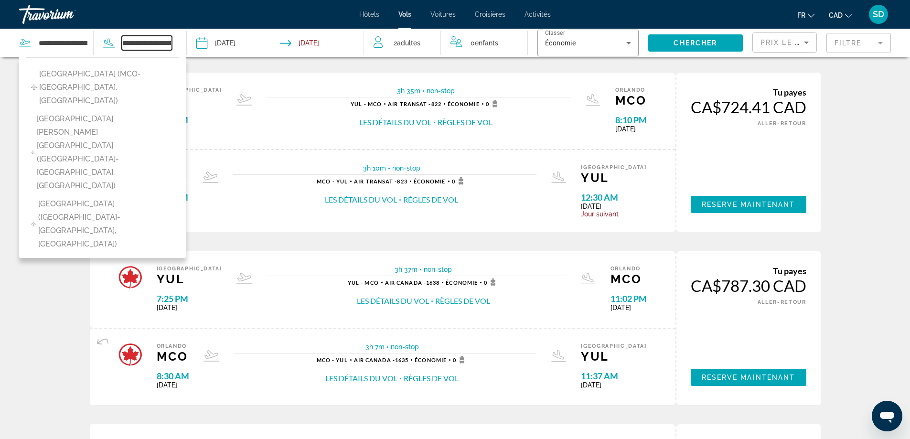
scroll to position [0, 140]
drag, startPoint x: 124, startPoint y: 46, endPoint x: 255, endPoint y: 56, distance: 132.2
click at [255, 56] on div "**********" at bounding box center [182, 43] width 364 height 29
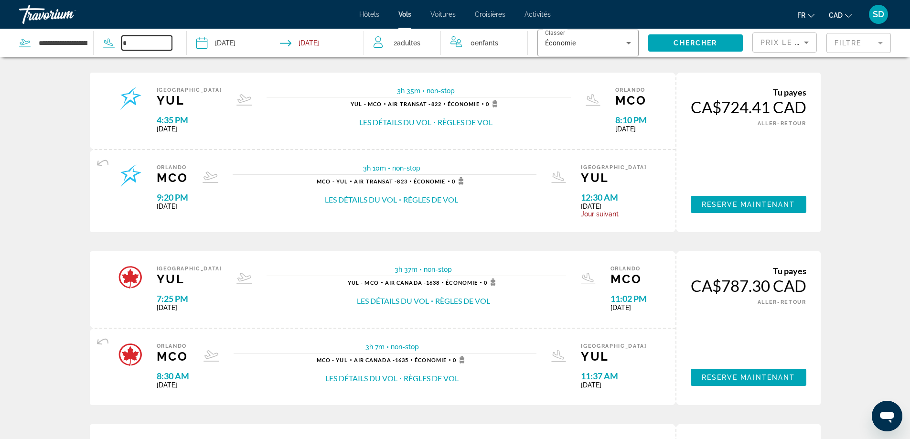
scroll to position [0, 0]
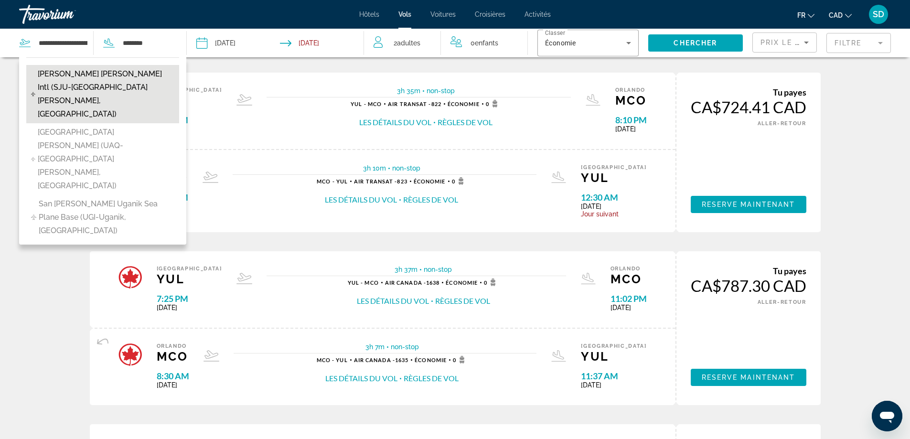
click at [149, 81] on span "[PERSON_NAME] [PERSON_NAME] Intl (SJU-[GEOGRAPHIC_DATA][PERSON_NAME], [GEOGRAPH…" at bounding box center [106, 93] width 137 height 53
type input "**********"
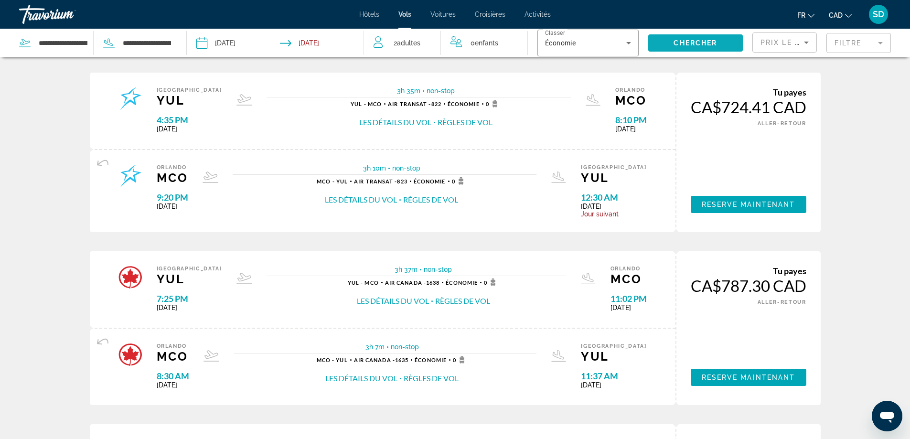
click at [719, 44] on span "Search widget" at bounding box center [695, 43] width 95 height 23
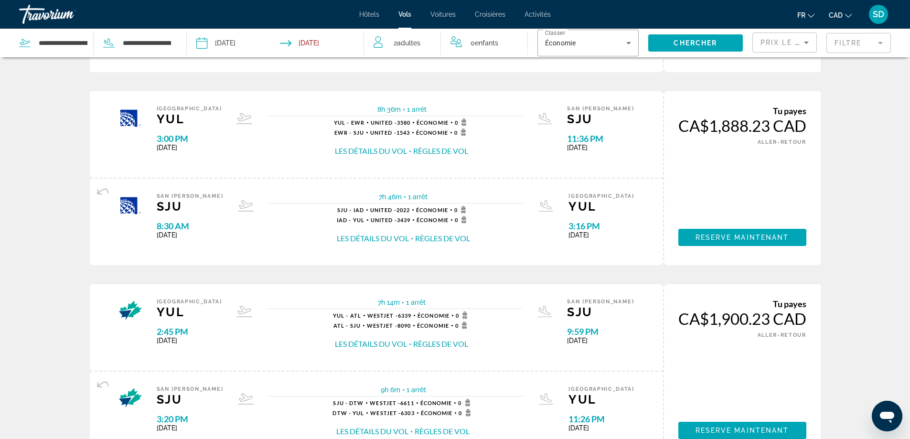
scroll to position [812, 0]
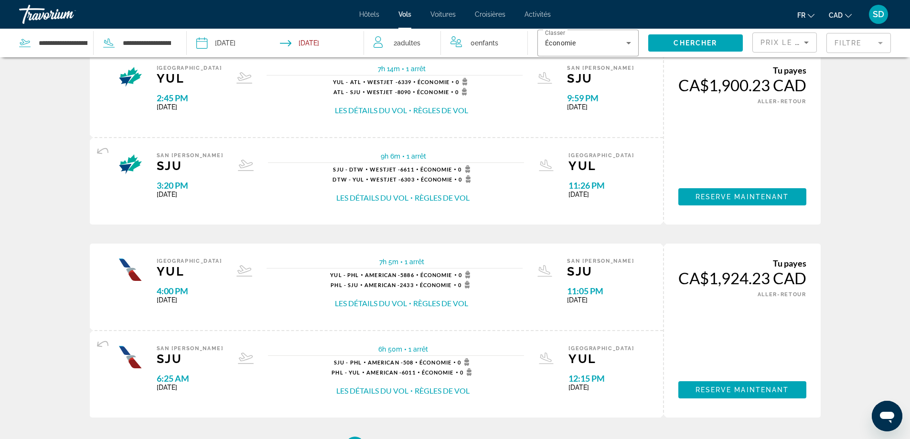
click at [846, 45] on mat-form-field "Filtre" at bounding box center [858, 43] width 64 height 20
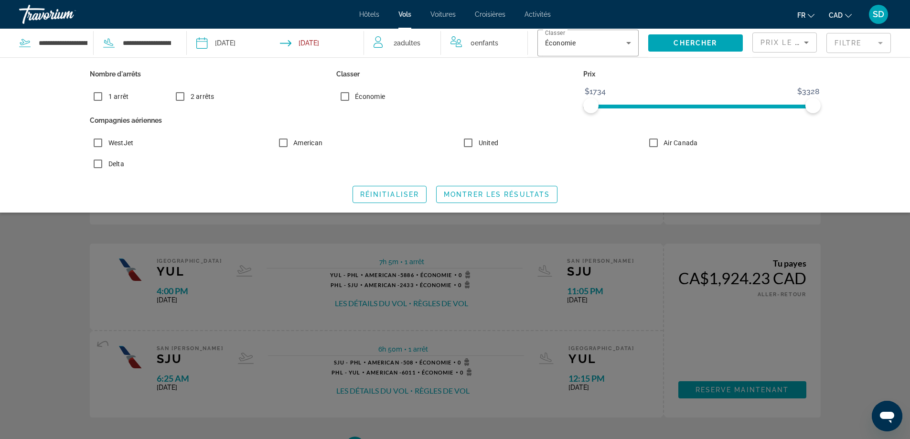
click at [846, 45] on mat-form-field "Filtre" at bounding box center [858, 43] width 64 height 20
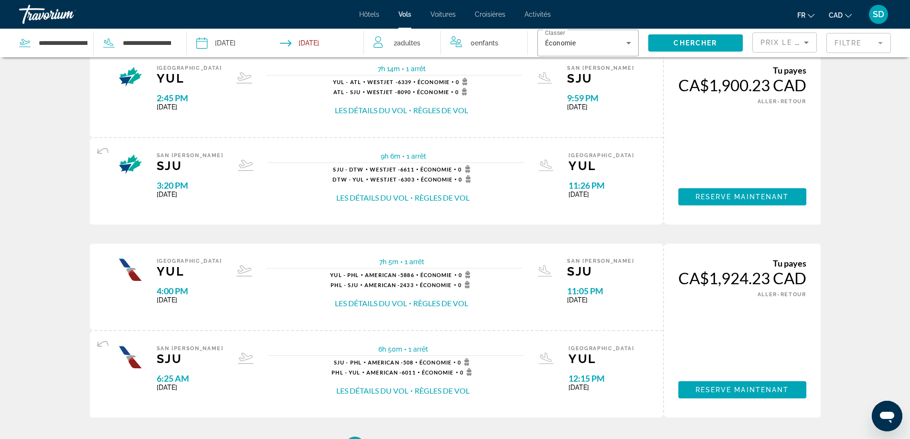
click at [311, 46] on input "**********" at bounding box center [324, 45] width 88 height 32
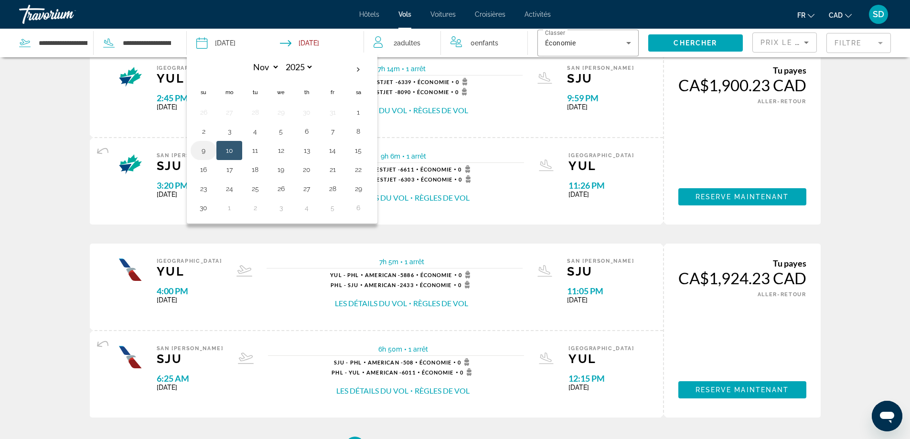
click at [200, 149] on button "9" at bounding box center [203, 150] width 15 height 13
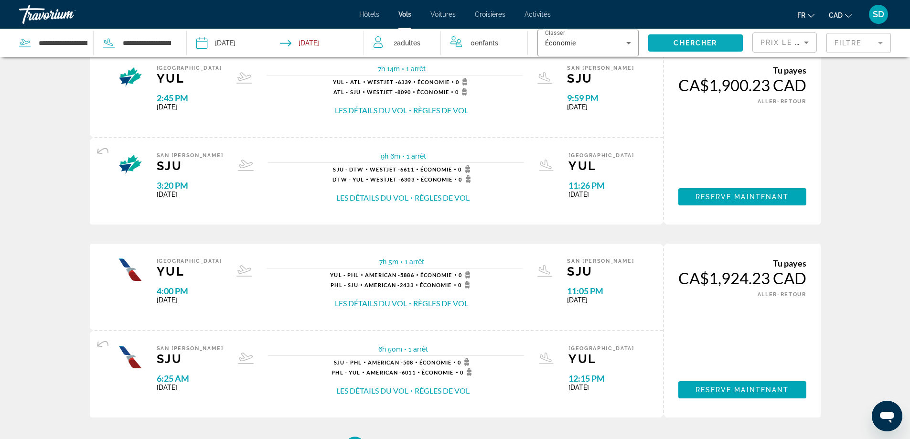
click at [672, 41] on span "Search widget" at bounding box center [695, 43] width 95 height 23
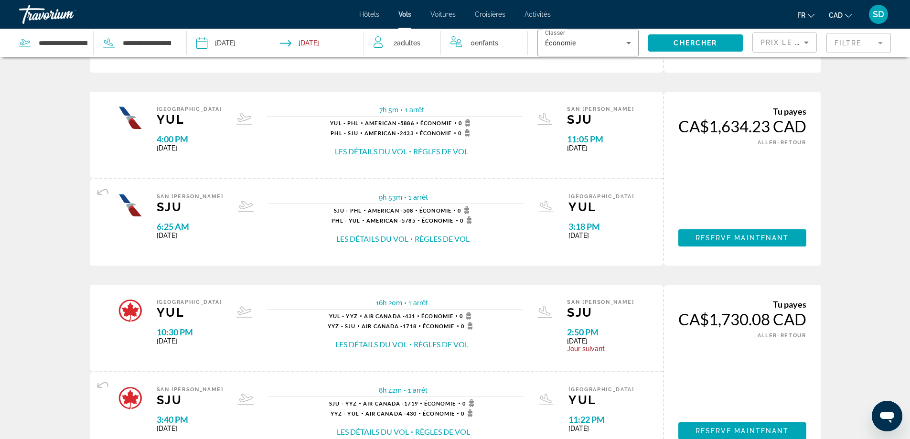
scroll to position [96, 0]
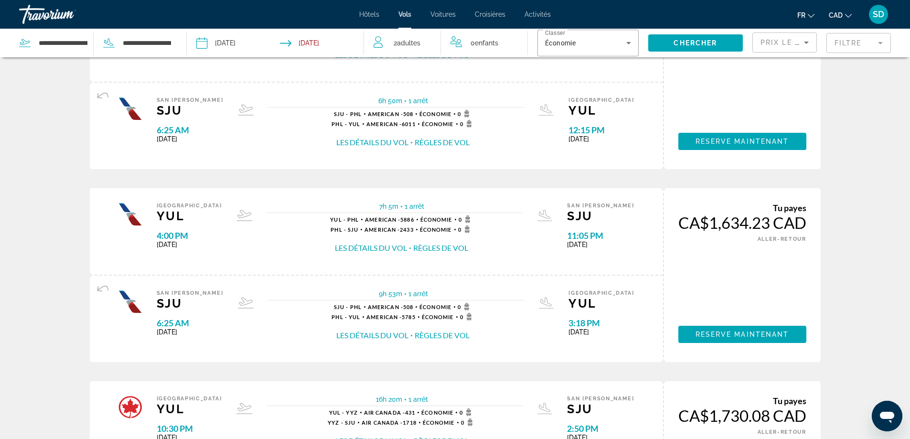
click at [324, 45] on input "**********" at bounding box center [324, 45] width 88 height 32
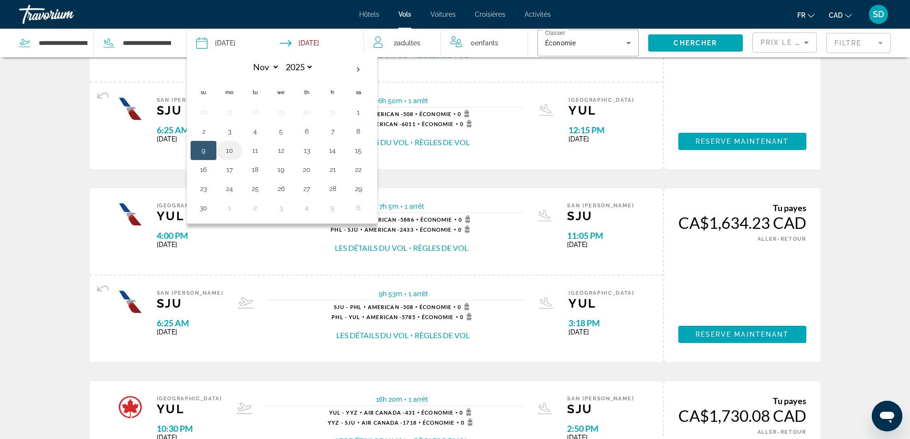
click at [228, 147] on button "10" at bounding box center [229, 150] width 15 height 13
type input "**********"
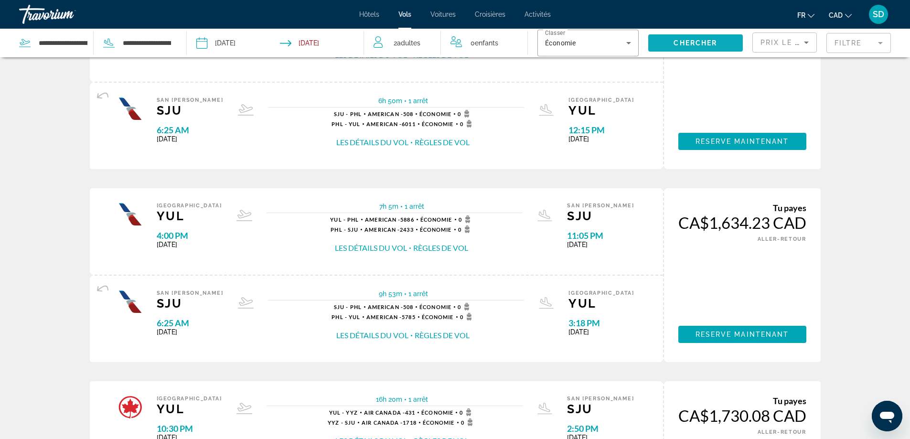
click at [674, 45] on span "Chercher" at bounding box center [694, 43] width 43 height 8
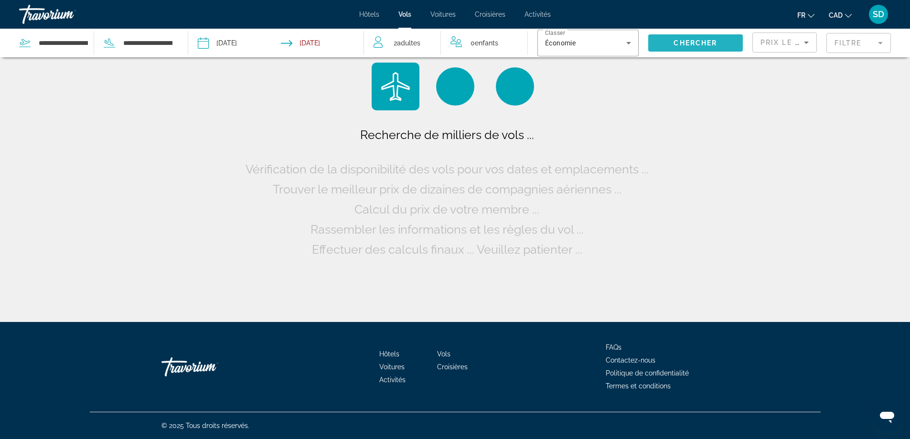
scroll to position [0, 0]
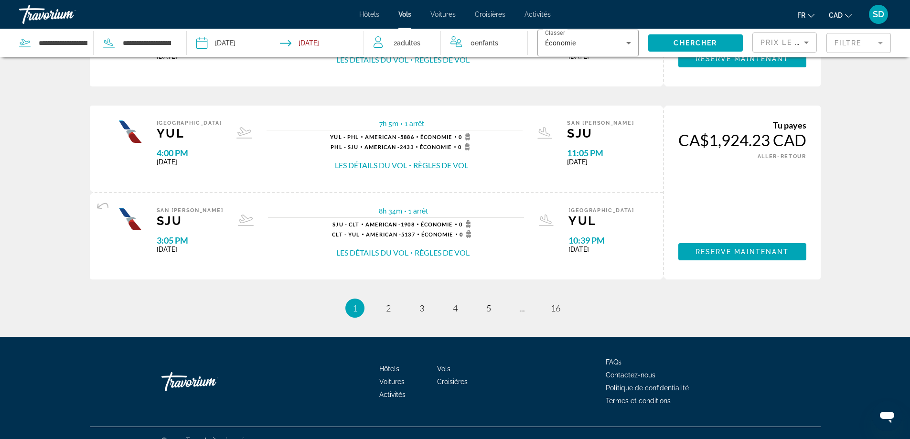
scroll to position [965, 0]
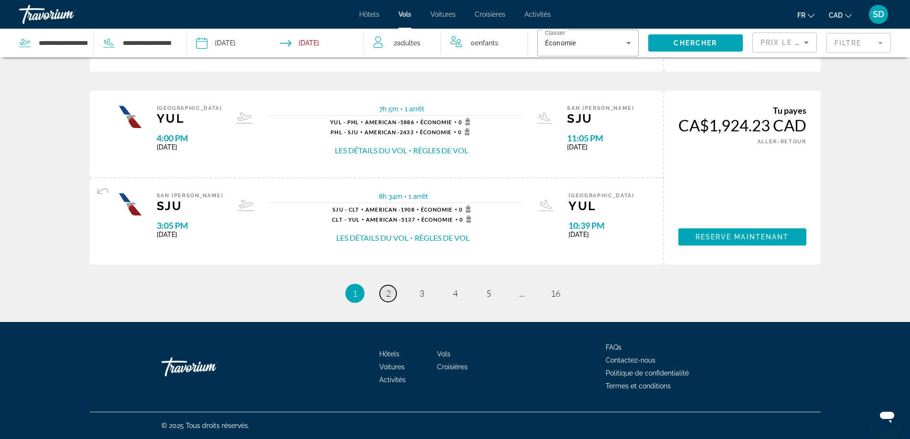
click at [384, 295] on link "page 2" at bounding box center [388, 293] width 17 height 17
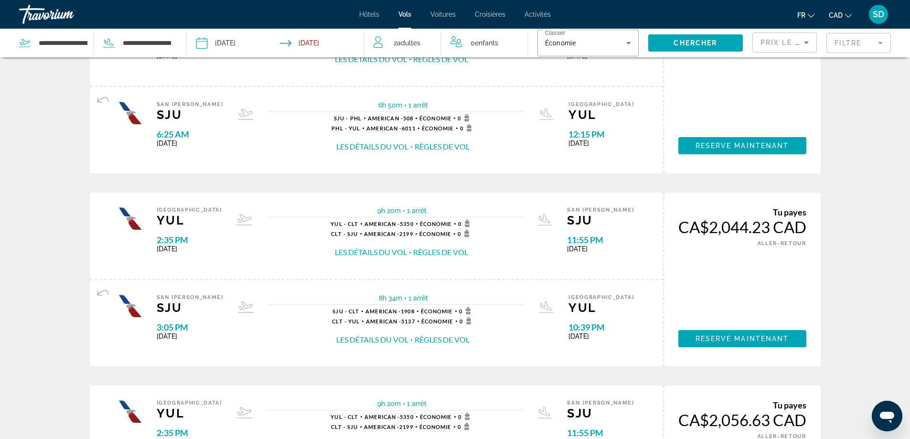
scroll to position [955, 0]
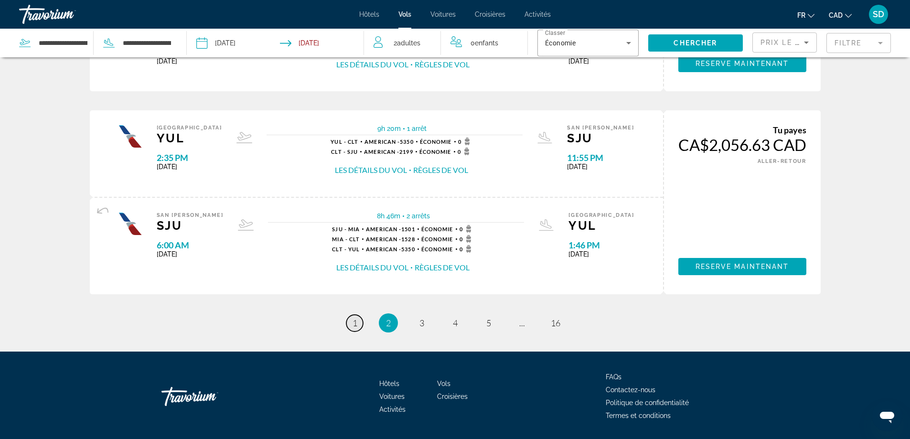
click at [357, 323] on span "1" at bounding box center [354, 323] width 5 height 11
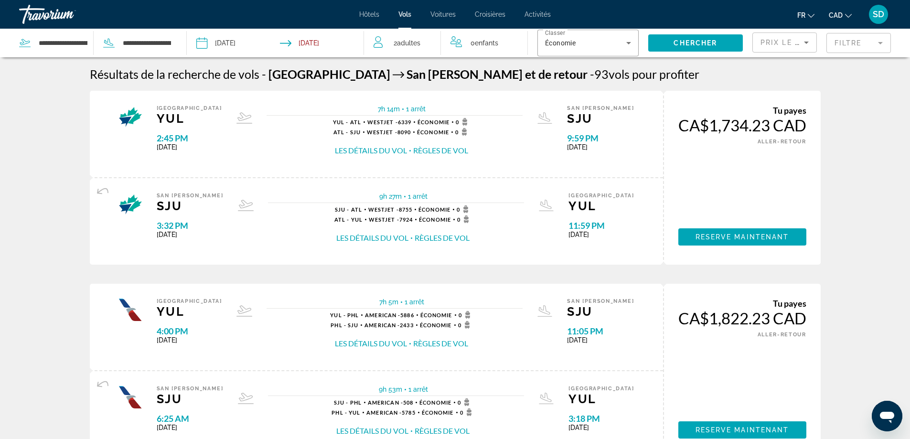
click at [783, 42] on span "Prix ​​le plus bas" at bounding box center [797, 43] width 75 height 8
click at [778, 115] on span "Vol le plus court" at bounding box center [783, 113] width 47 height 8
click at [370, 150] on button "Les détails du vol" at bounding box center [371, 150] width 72 height 11
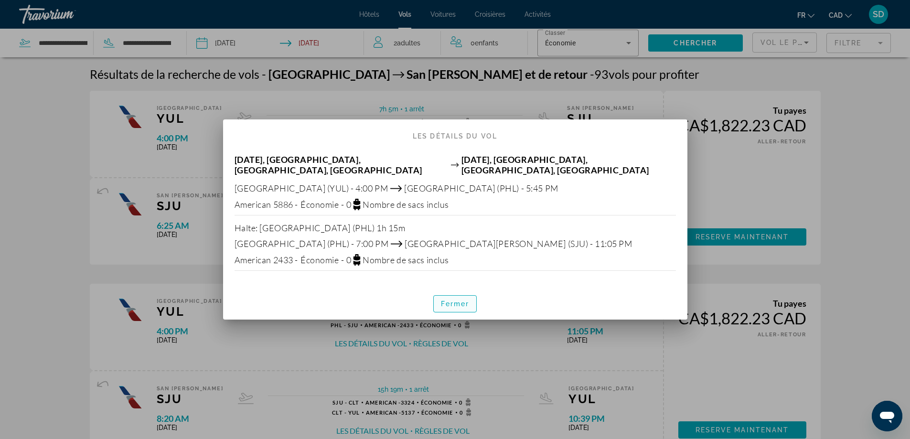
click at [452, 300] on span "Fermer" at bounding box center [455, 304] width 29 height 8
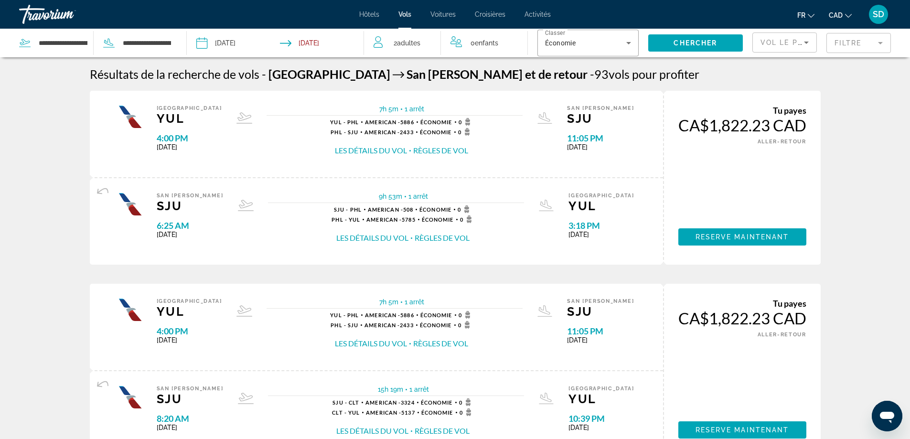
click at [397, 238] on button "Les détails du vol" at bounding box center [372, 238] width 72 height 11
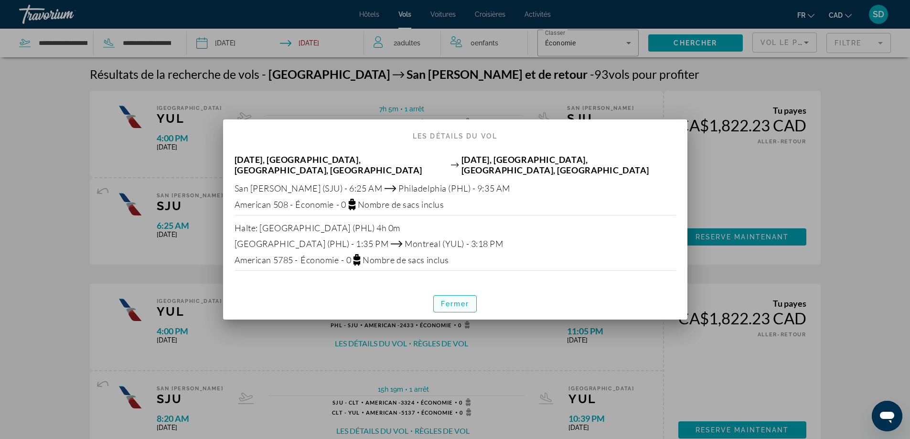
click at [450, 300] on span "Fermer" at bounding box center [455, 304] width 29 height 8
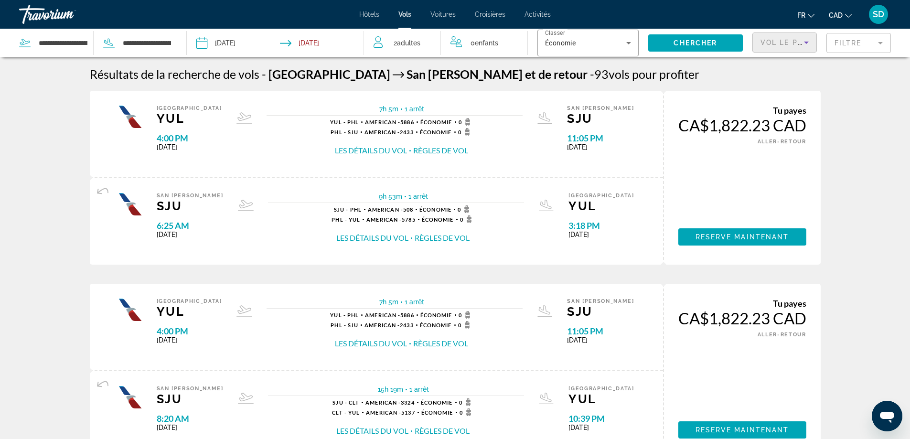
click at [779, 39] on span "Vol le plus court" at bounding box center [802, 43] width 85 height 8
click at [777, 93] on span "Moins d'arrêts" at bounding box center [781, 90] width 42 height 8
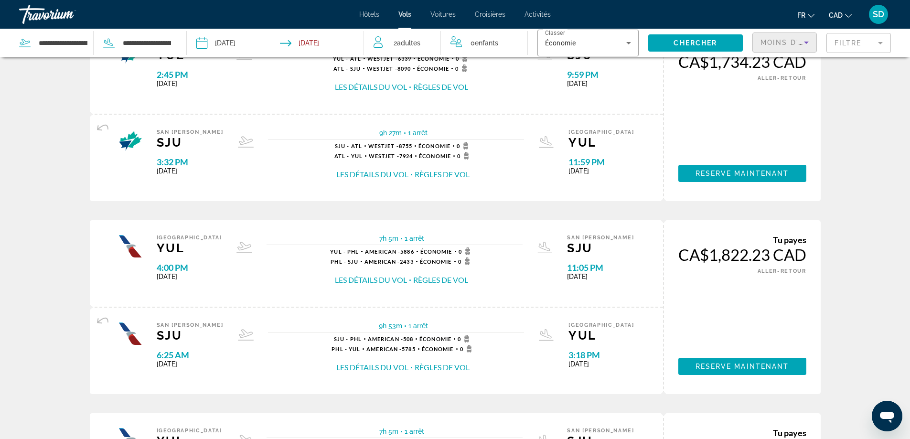
scroll to position [96, 0]
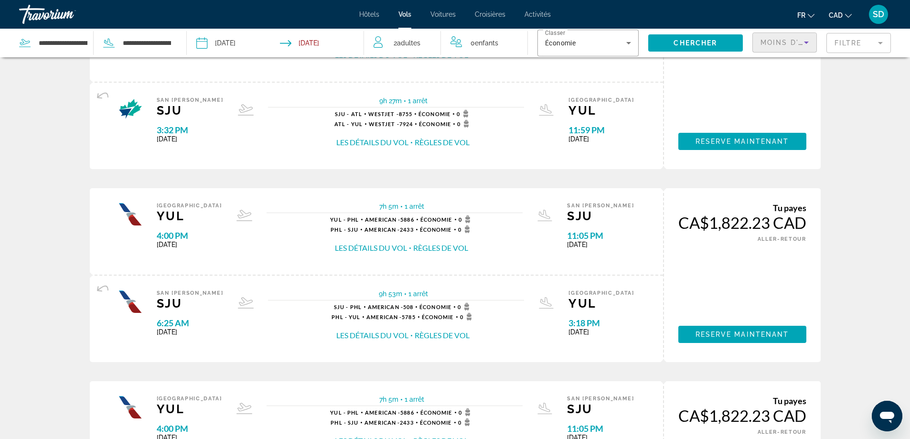
click at [800, 33] on div "Moins d'arrêts" at bounding box center [784, 46] width 48 height 27
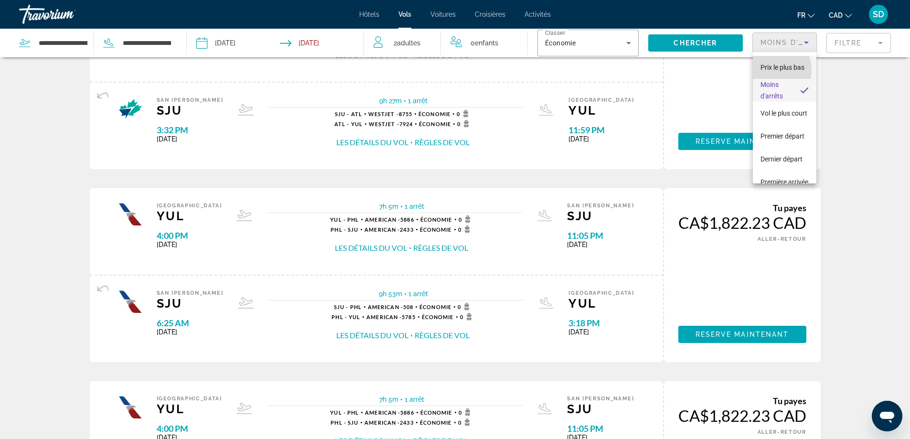
click at [768, 70] on span "Prix ​​le plus bas" at bounding box center [782, 68] width 44 height 8
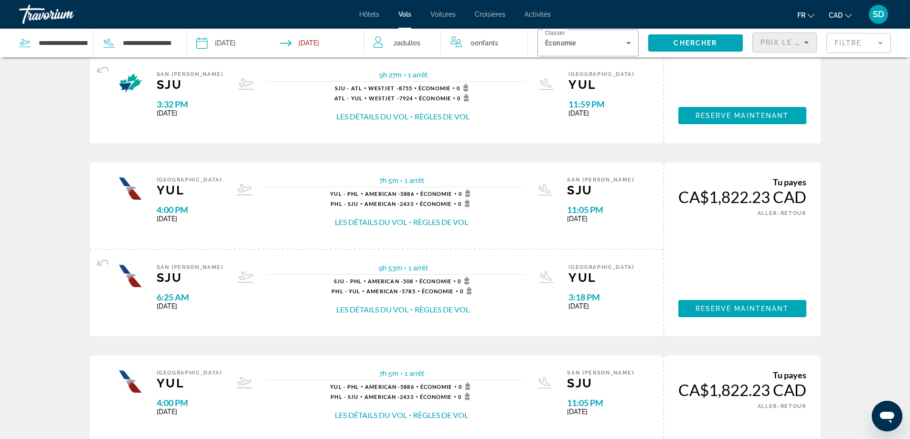
scroll to position [143, 0]
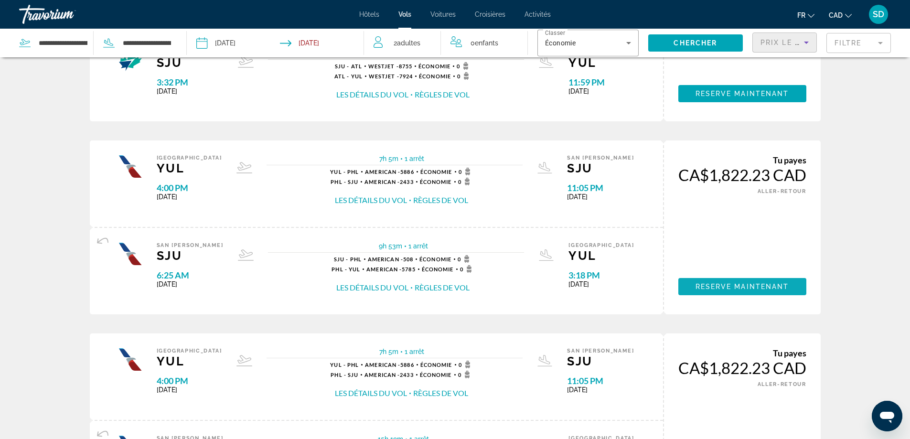
click at [694, 285] on span "Main content" at bounding box center [742, 286] width 128 height 23
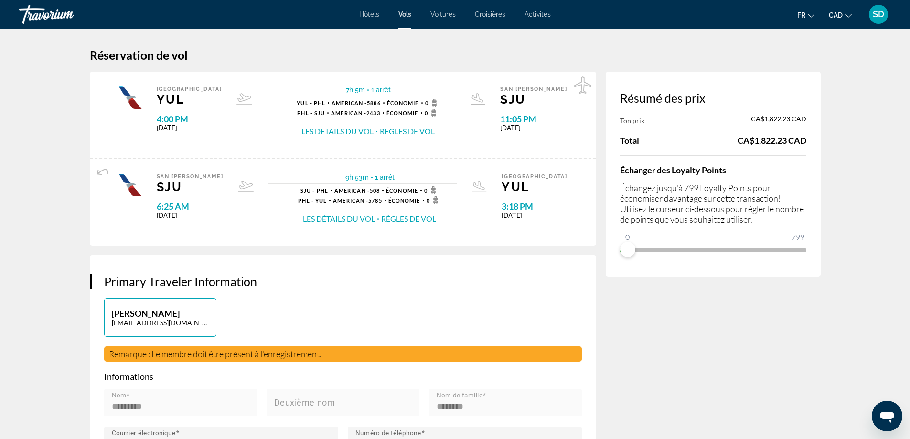
click at [354, 131] on button "Les détails du vol" at bounding box center [337, 131] width 72 height 11
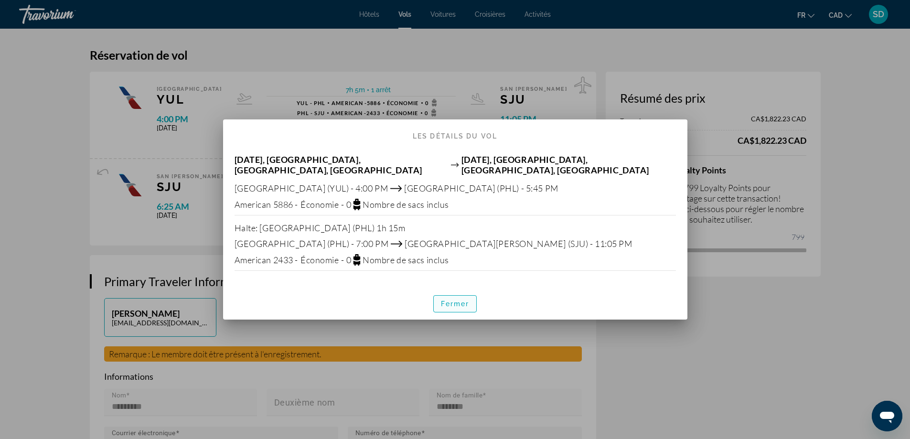
click at [455, 300] on span "Fermer" at bounding box center [455, 304] width 29 height 8
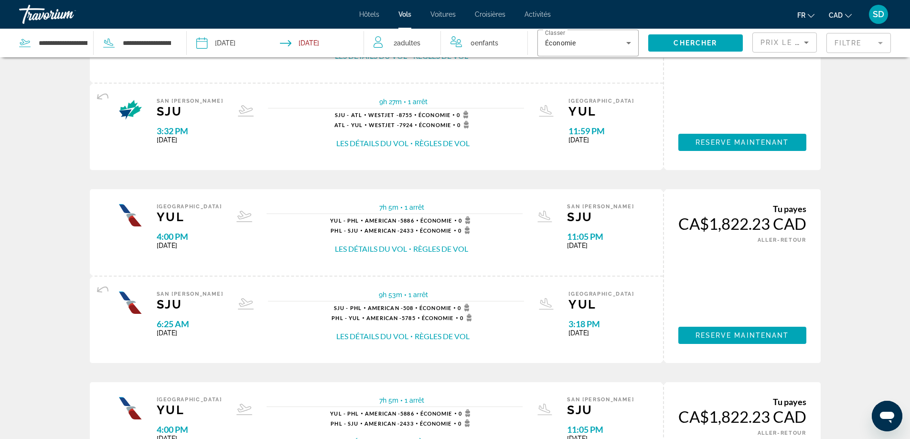
scroll to position [96, 0]
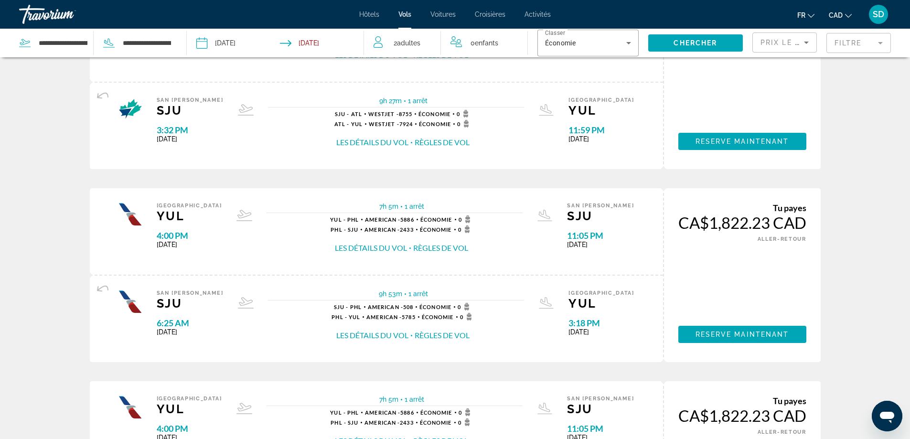
click at [70, 53] on div "**********" at bounding box center [95, 43] width 153 height 29
click at [69, 49] on input "**********" at bounding box center [63, 43] width 51 height 14
drag, startPoint x: 38, startPoint y: 43, endPoint x: 182, endPoint y: 46, distance: 143.8
click at [182, 46] on app-airports-search "**********" at bounding box center [93, 43] width 187 height 29
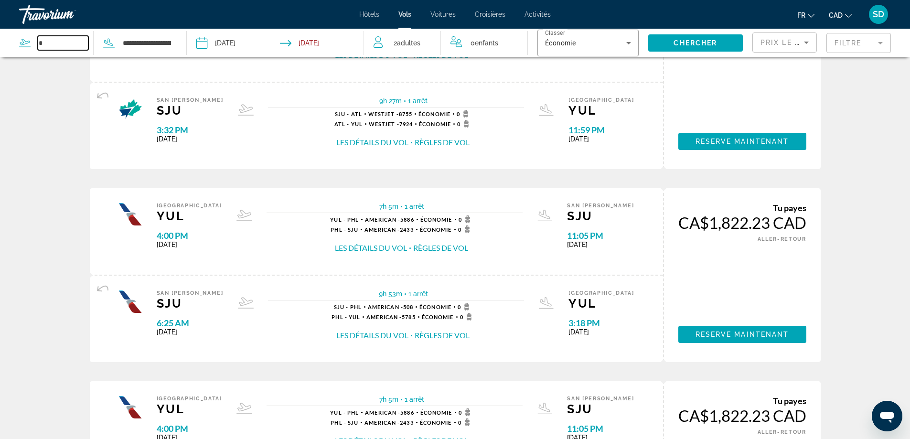
scroll to position [0, 0]
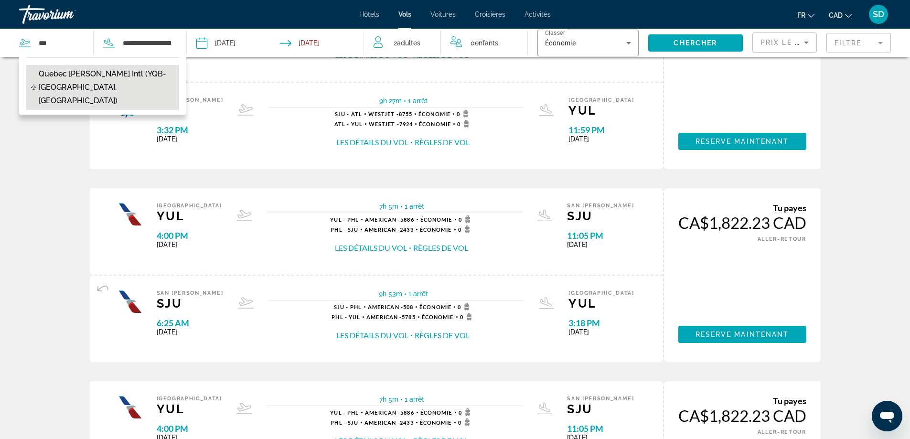
click at [141, 69] on span "Quebec [PERSON_NAME] Intl (YQB-[GEOGRAPHIC_DATA], [GEOGRAPHIC_DATA])" at bounding box center [107, 87] width 136 height 40
type input "**********"
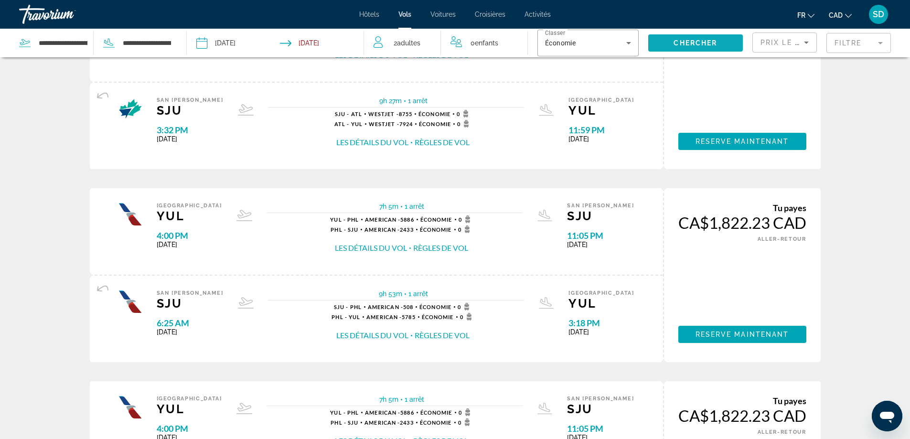
click at [714, 45] on span "Chercher" at bounding box center [694, 43] width 43 height 8
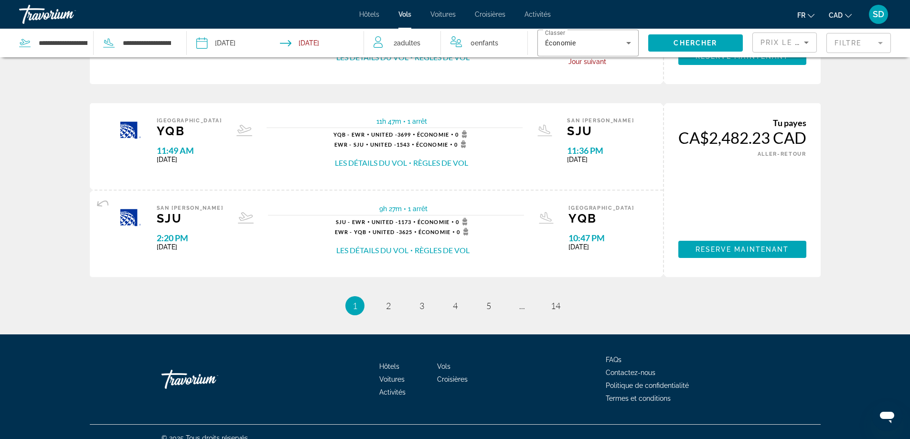
scroll to position [965, 0]
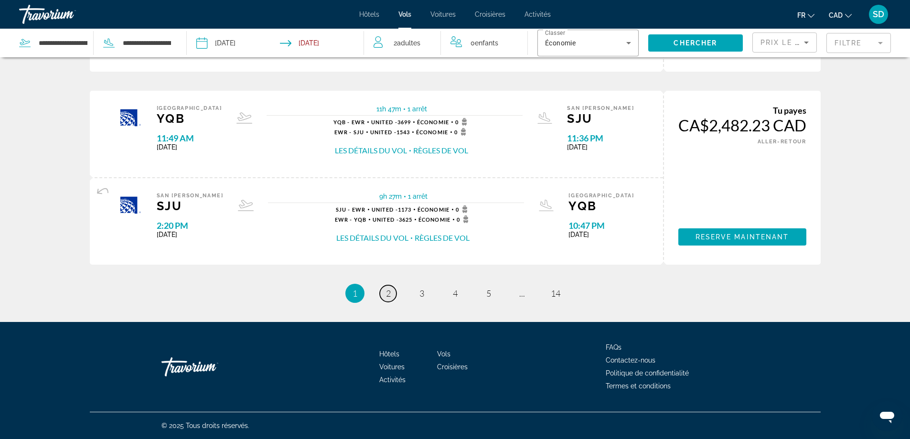
click at [390, 294] on span "2" at bounding box center [388, 293] width 5 height 11
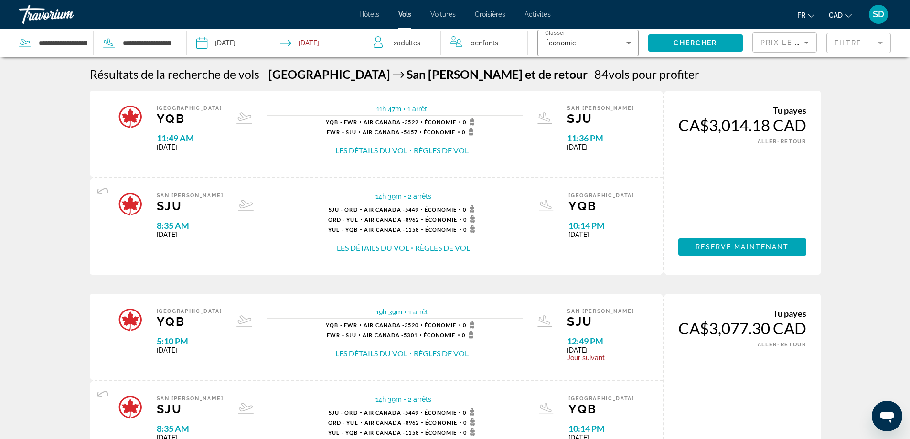
click at [857, 36] on mat-form-field "Filtre" at bounding box center [858, 43] width 64 height 20
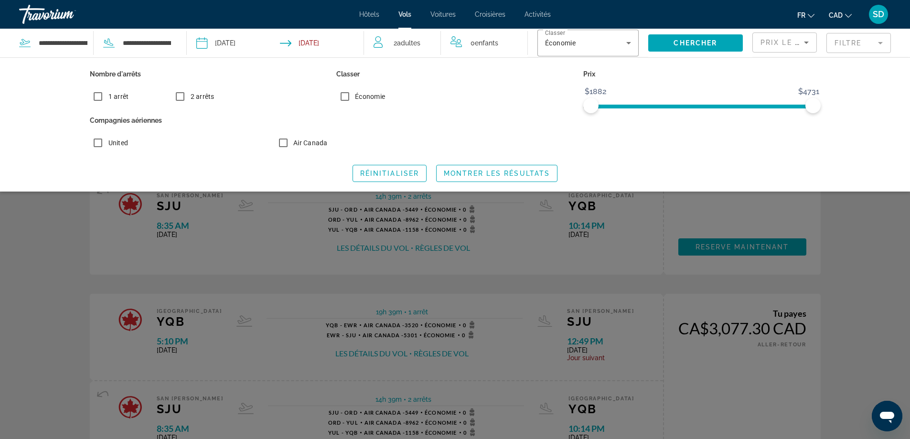
click at [856, 43] on mat-form-field "Filtre" at bounding box center [858, 43] width 64 height 20
